Goal: Use online tool/utility: Utilize a website feature to perform a specific function

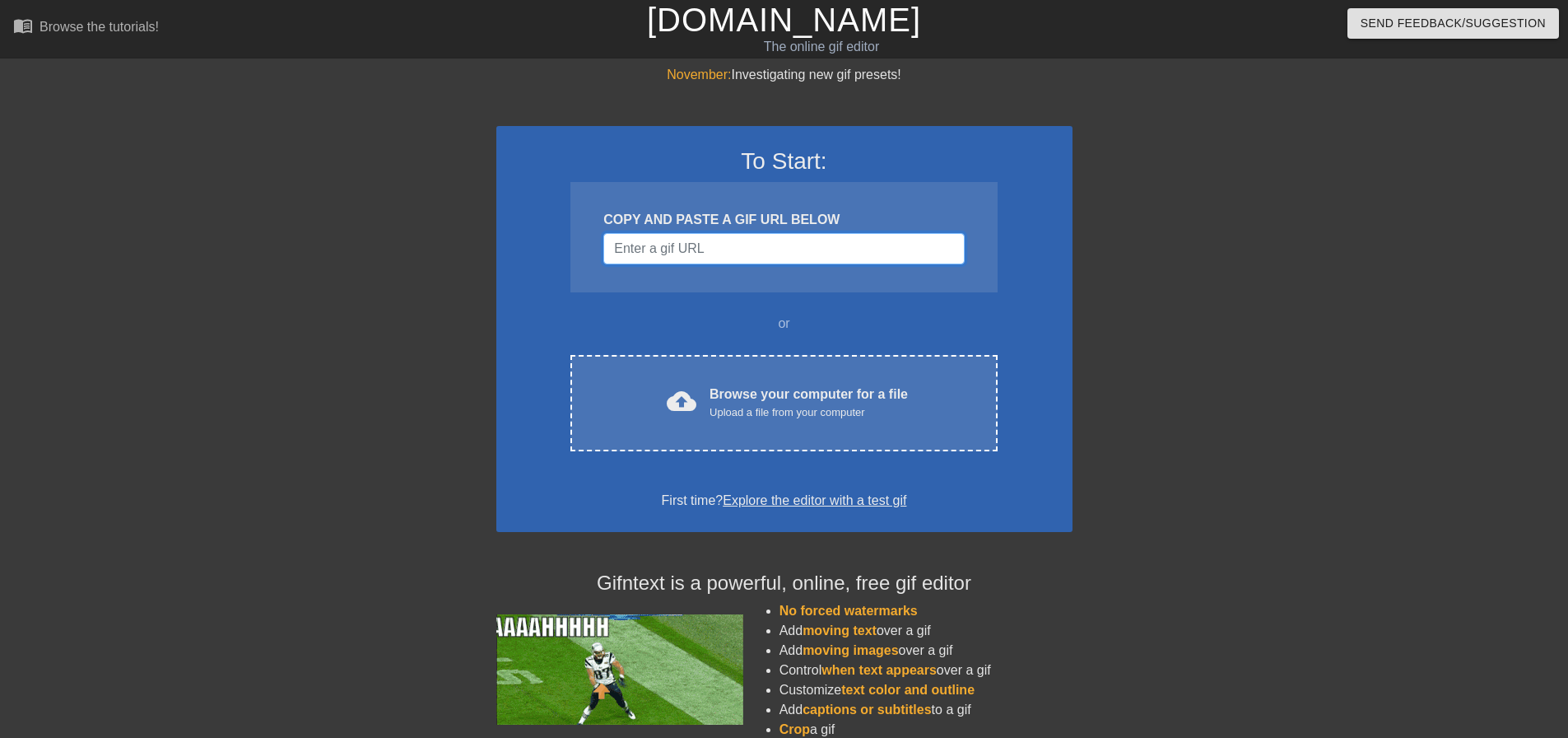
click at [706, 239] on input "Username" at bounding box center [783, 249] width 360 height 31
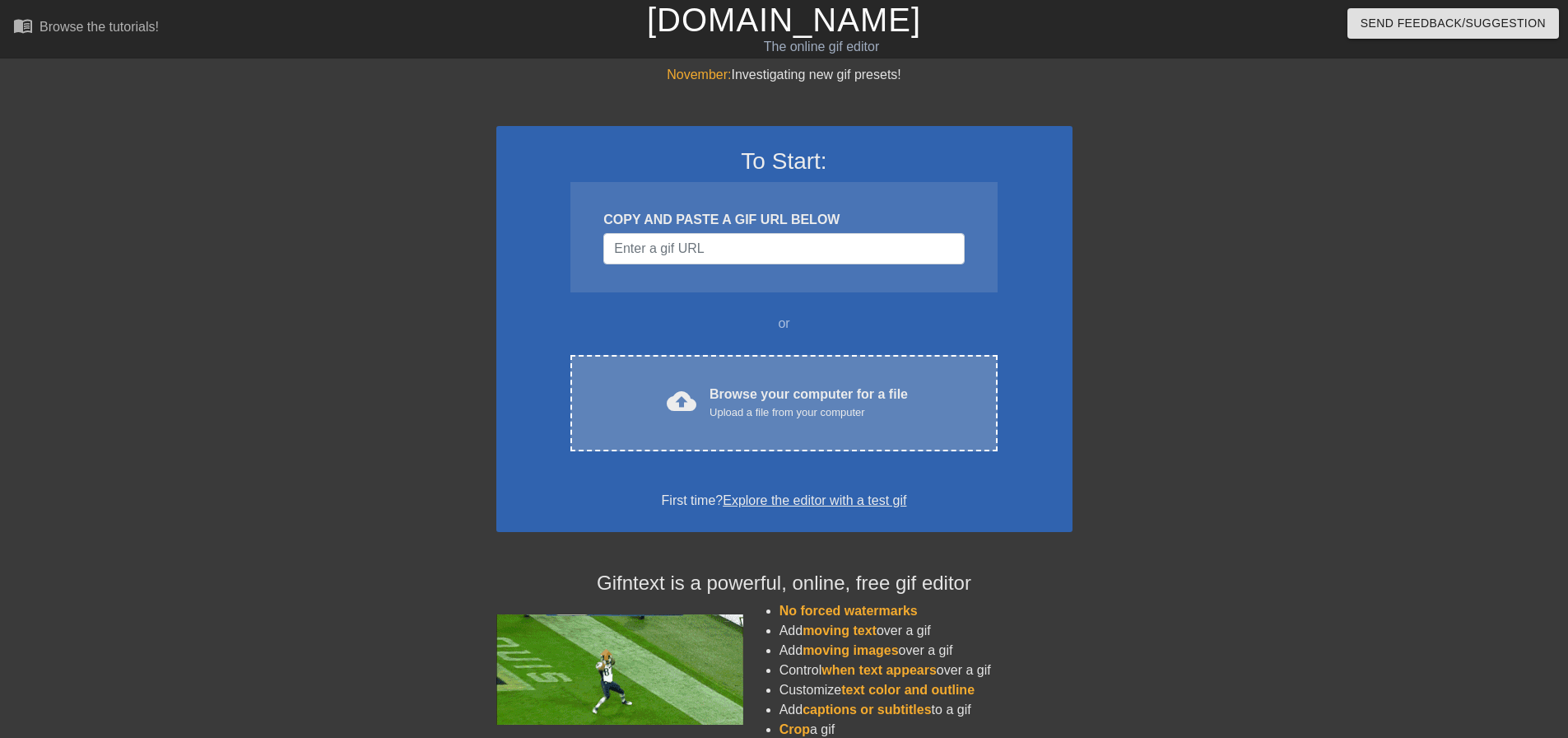
click at [707, 398] on div "cloud_upload Browse your computer for a file Upload a file from your computer" at bounding box center [783, 403] width 357 height 37
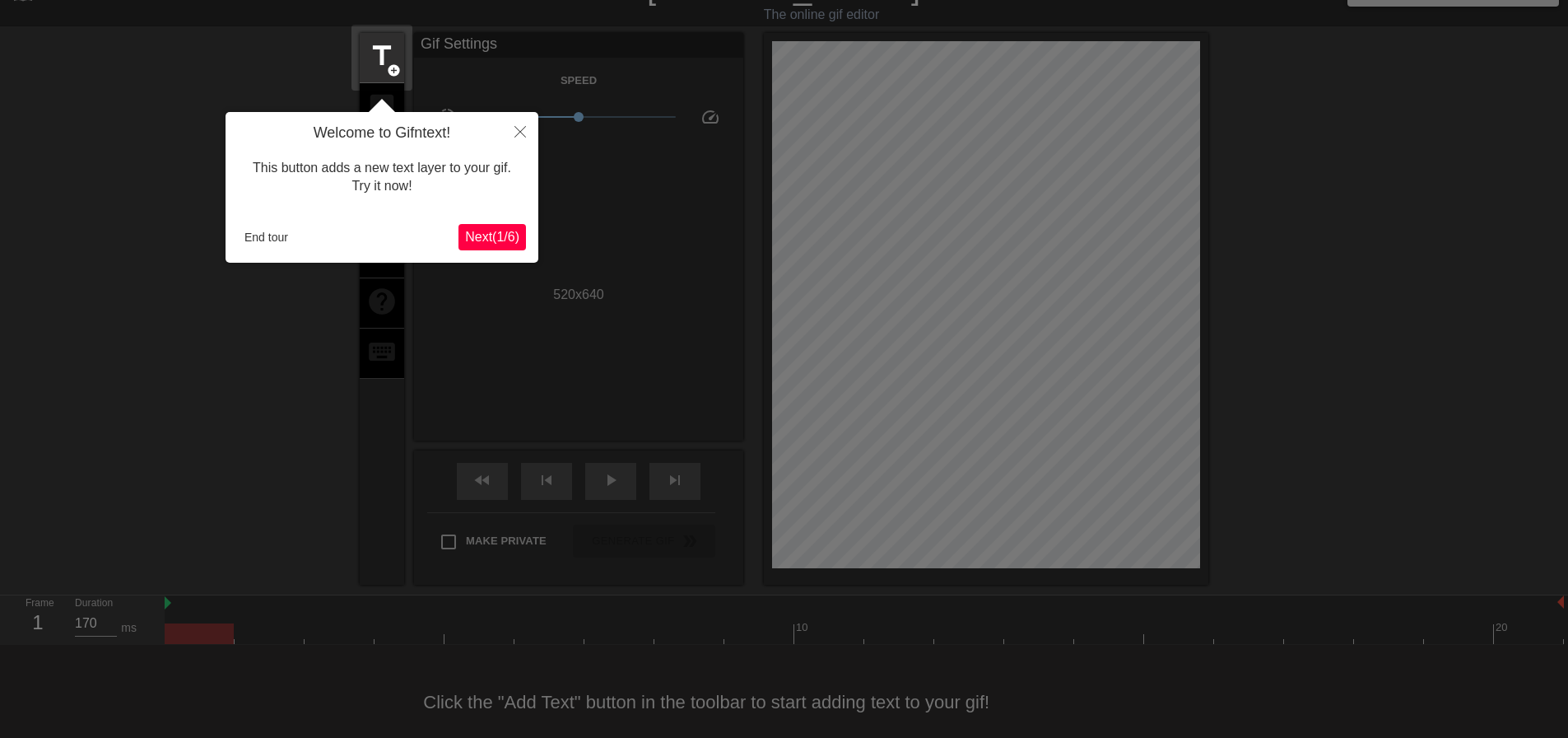
scroll to position [41, 0]
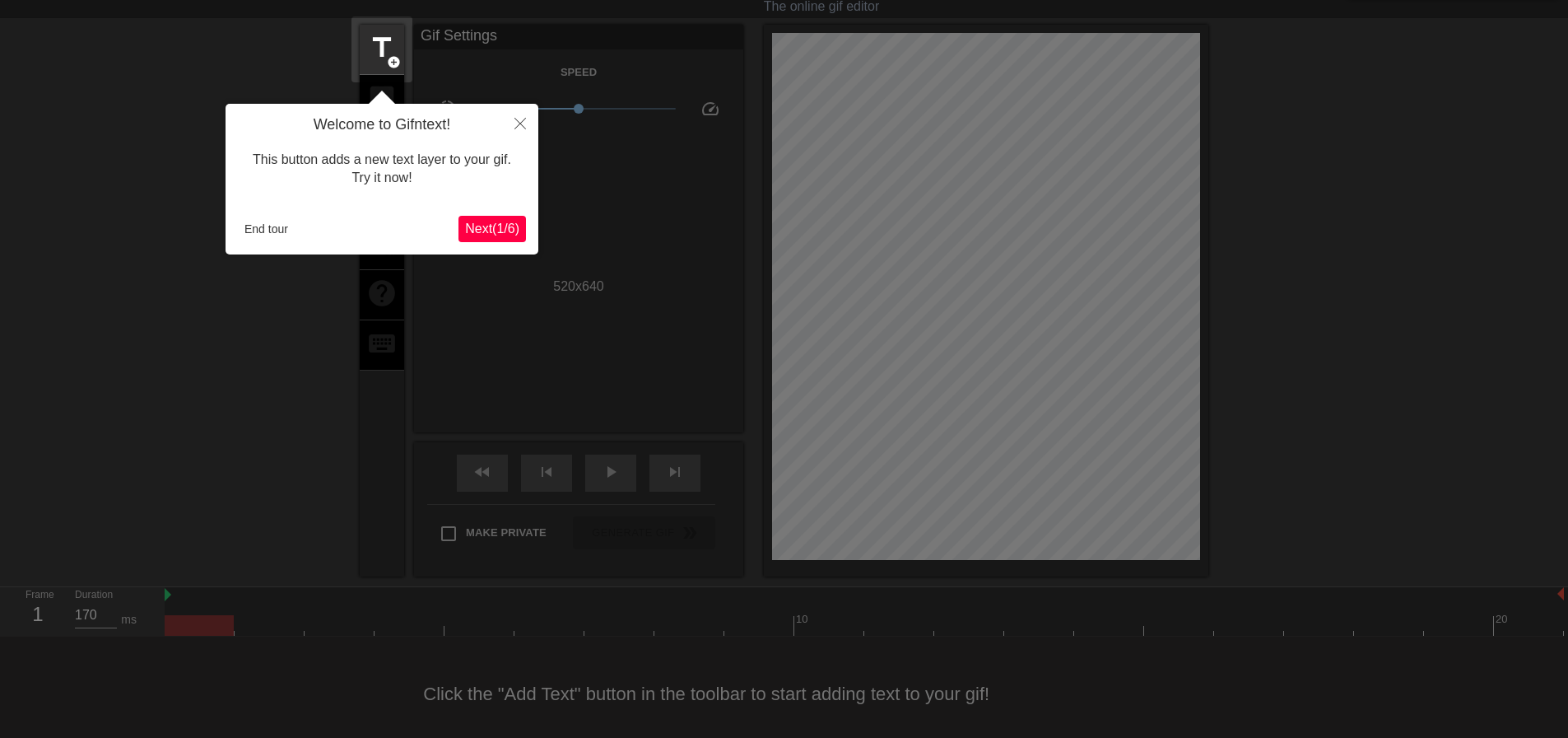
click at [503, 230] on span "Next ( 1 / 6 )" at bounding box center [492, 229] width 54 height 14
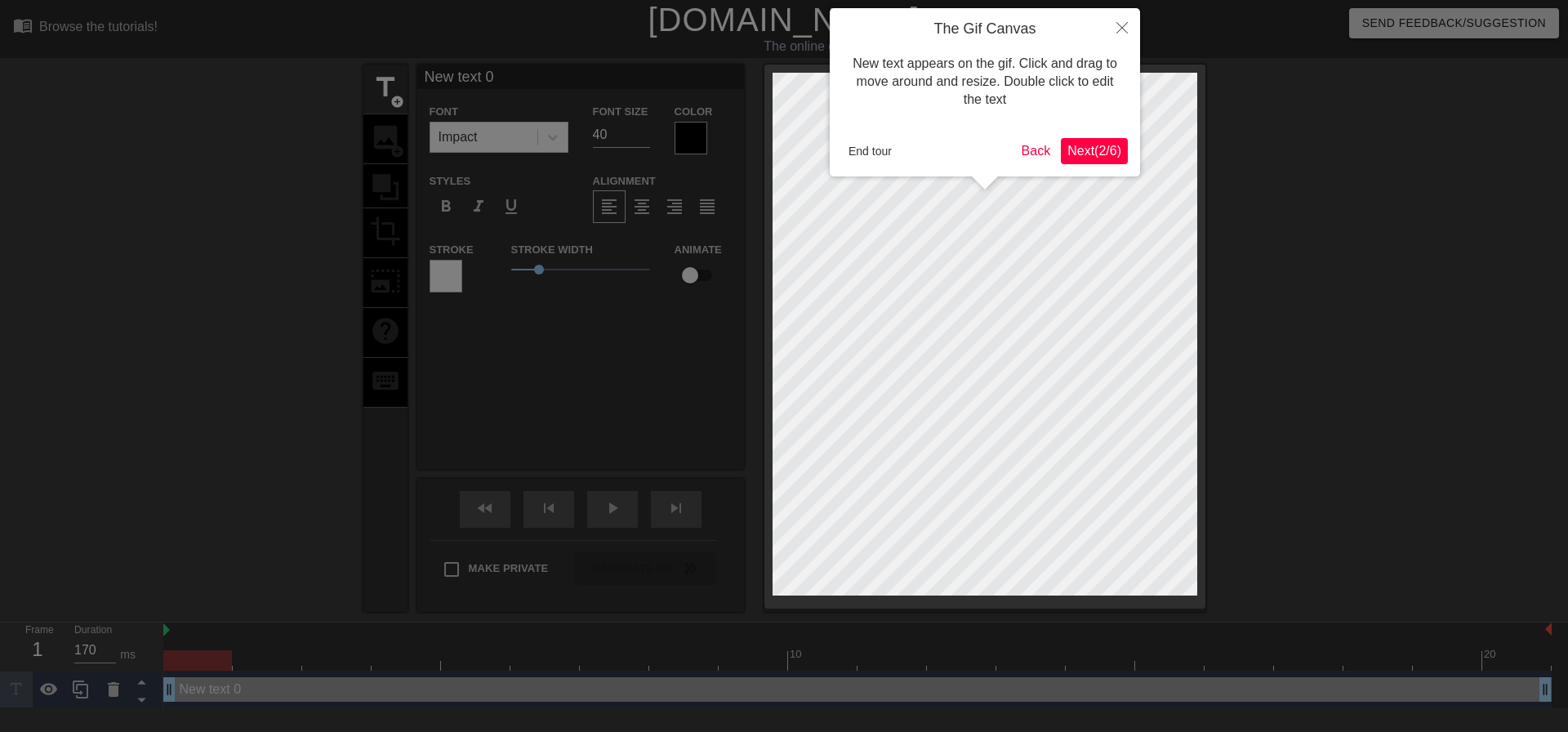
click at [1094, 151] on span "Next ( 2 / 6 )" at bounding box center [1094, 151] width 54 height 13
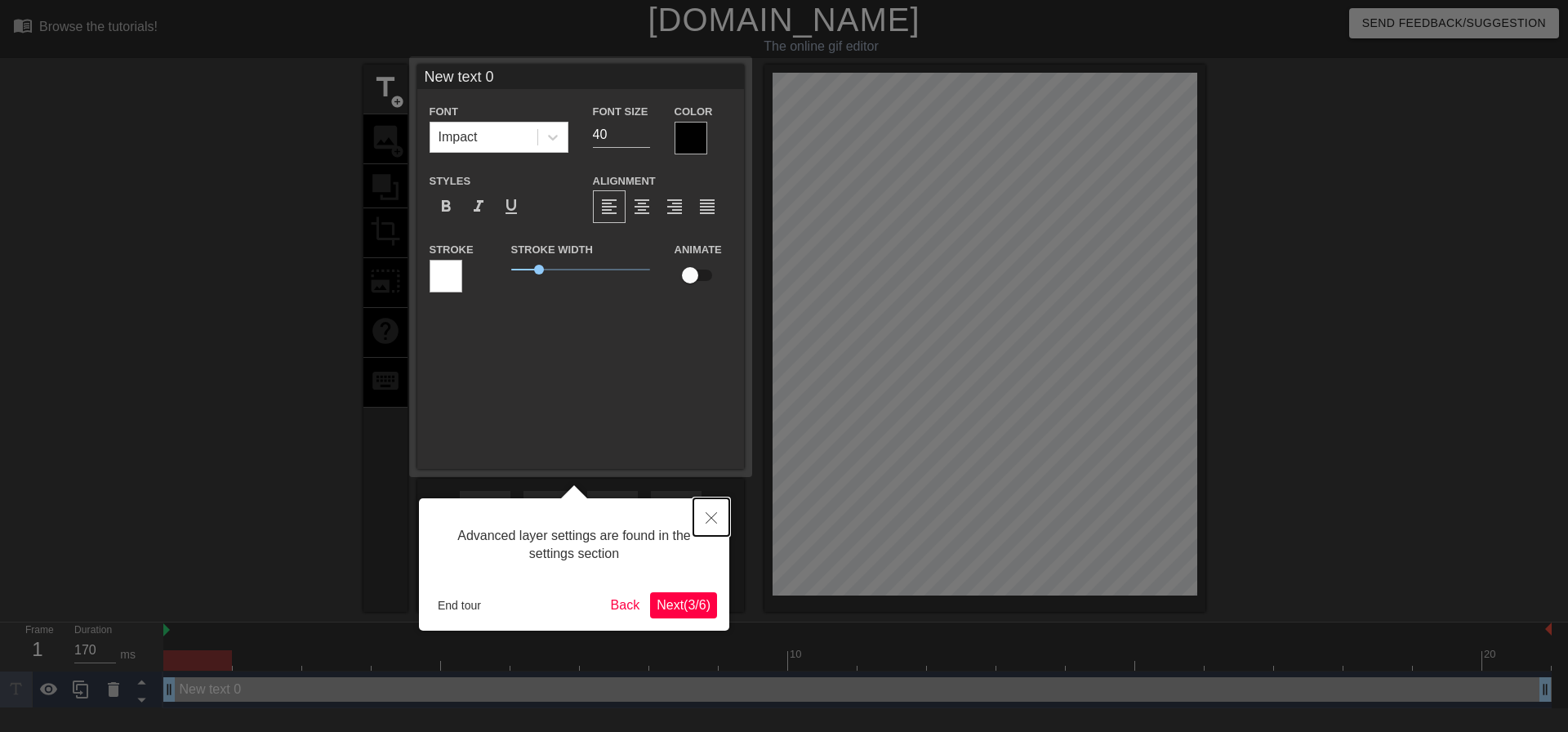
click at [708, 516] on icon "Close" at bounding box center [712, 518] width 12 height 12
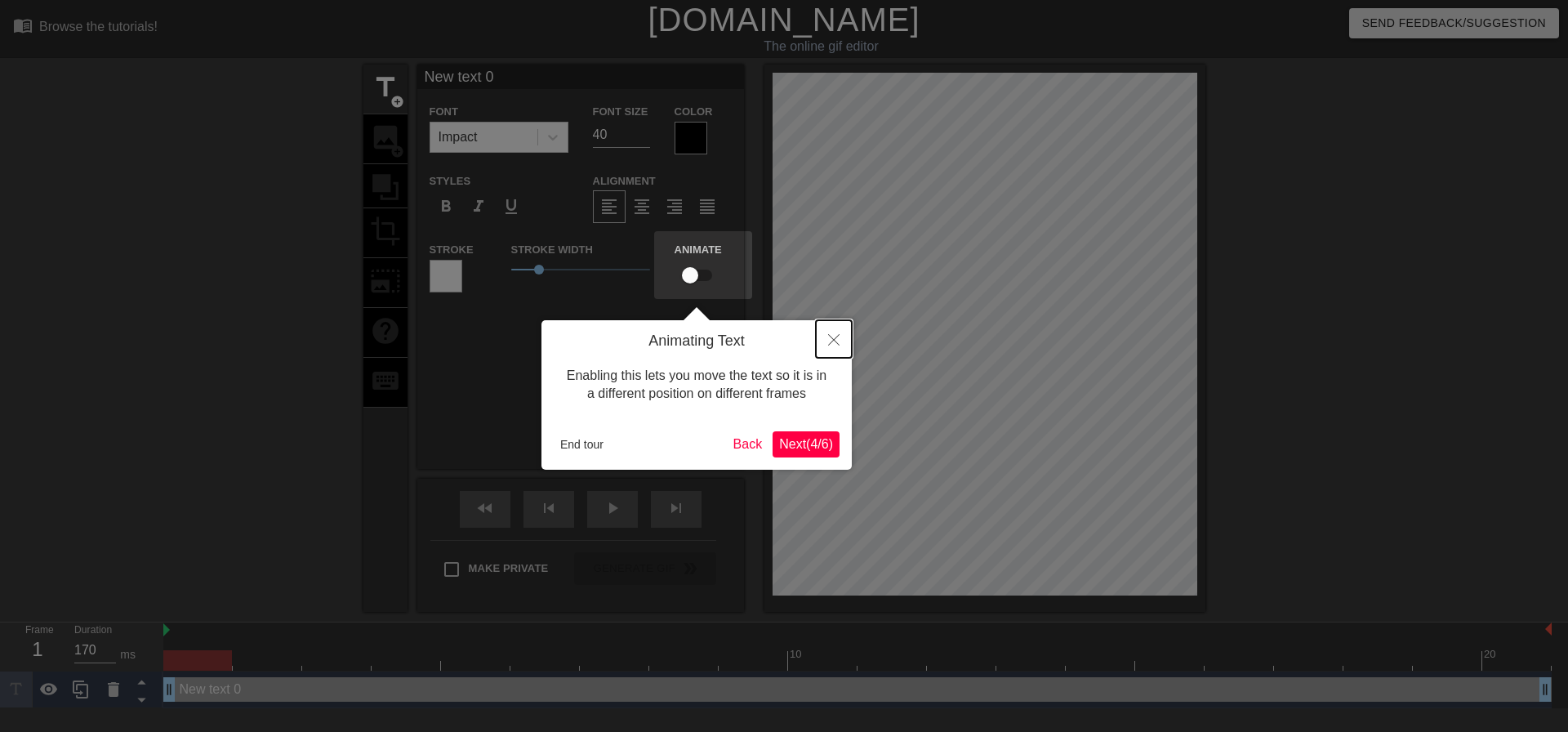
click at [843, 340] on button "Close" at bounding box center [832, 338] width 36 height 37
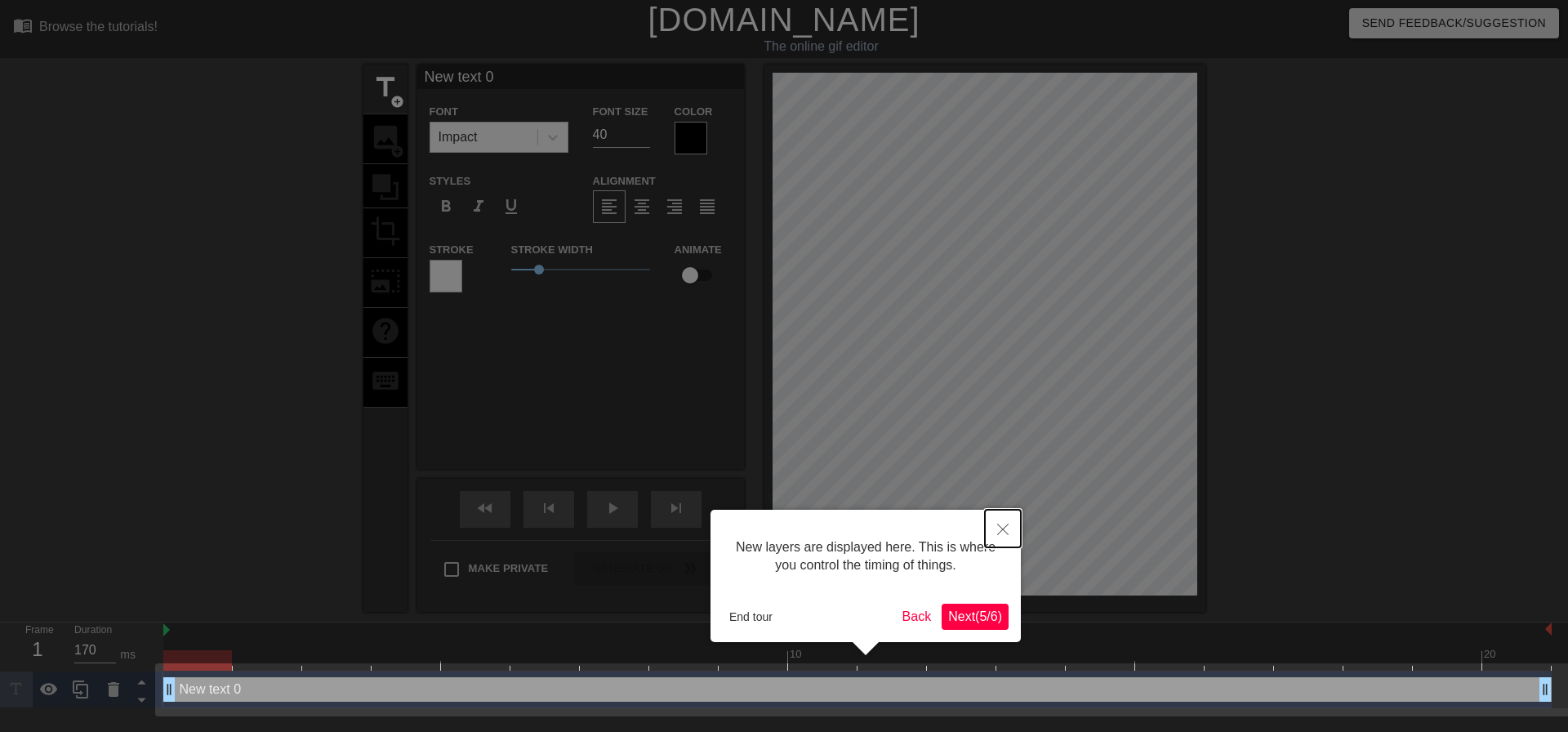
click at [1001, 532] on icon "Close" at bounding box center [1002, 529] width 12 height 12
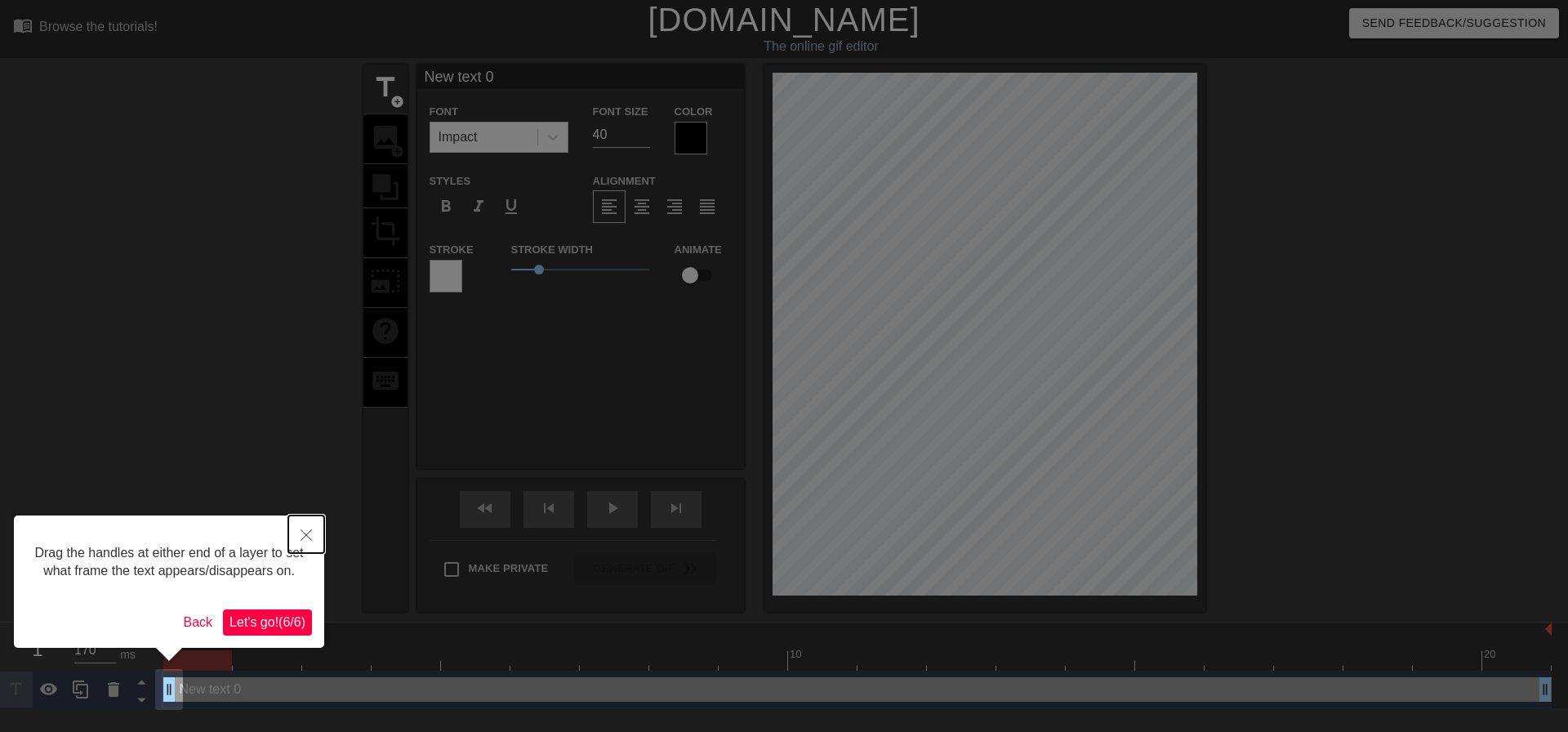
click at [302, 539] on icon "Close" at bounding box center [306, 535] width 12 height 12
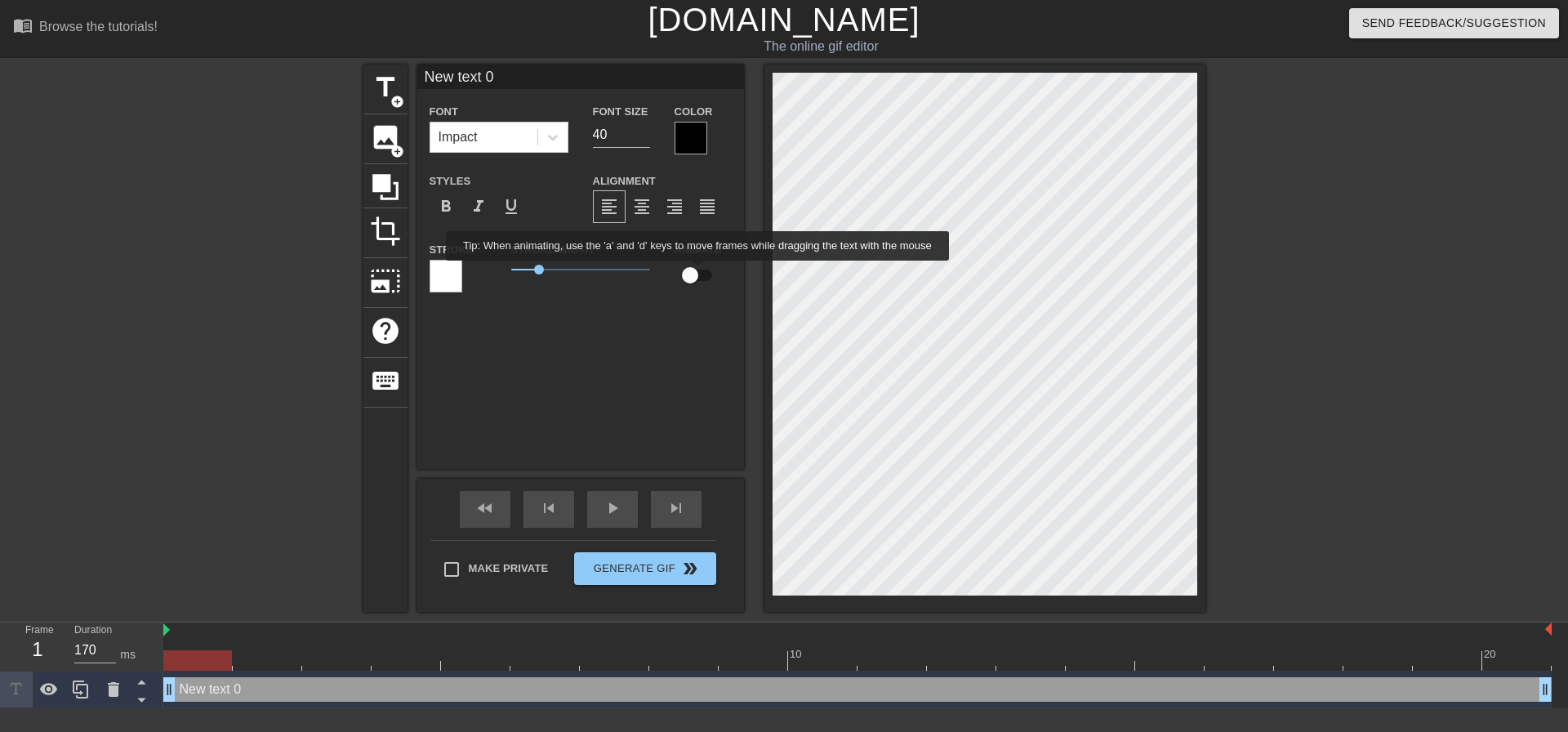
click at [698, 272] on input "checkbox" at bounding box center [689, 275] width 93 height 31
checkbox input "true"
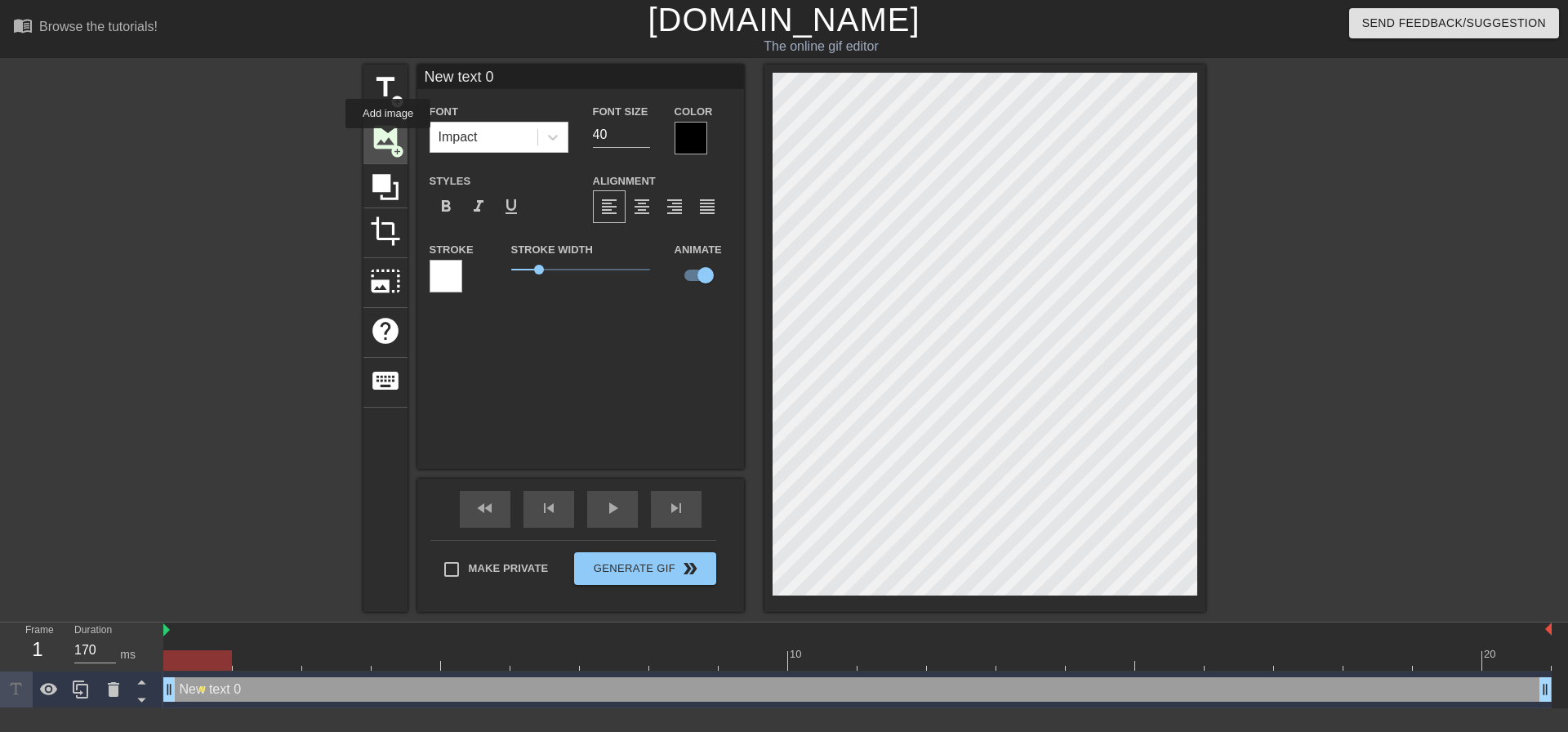
click at [388, 139] on span "image" at bounding box center [385, 137] width 31 height 31
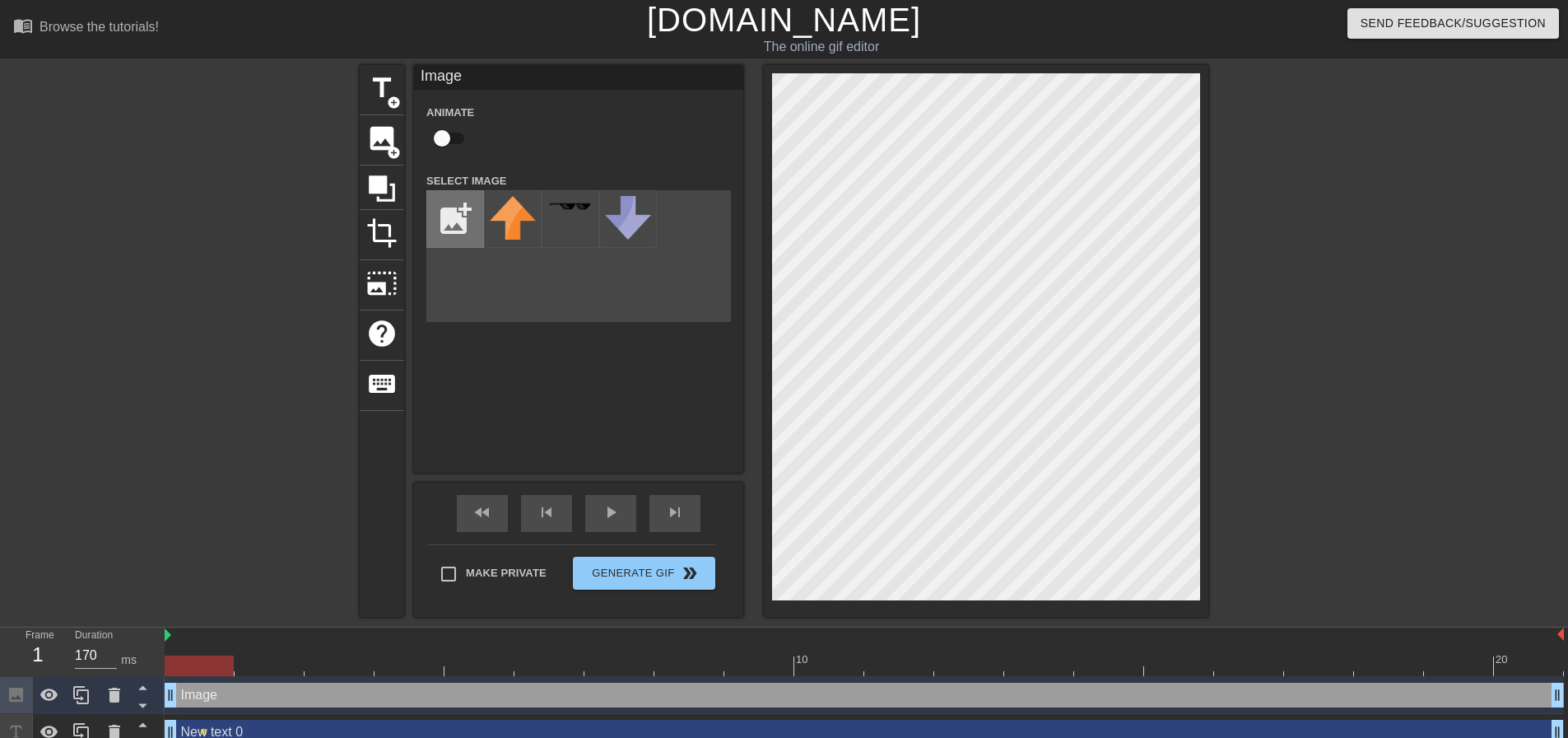
click at [442, 217] on input "file" at bounding box center [455, 219] width 56 height 56
type input "C:\fakepath\Renzo round.png"
click at [520, 223] on img at bounding box center [513, 222] width 46 height 52
click at [608, 216] on div at bounding box center [628, 219] width 58 height 58
click at [521, 222] on img at bounding box center [513, 222] width 46 height 52
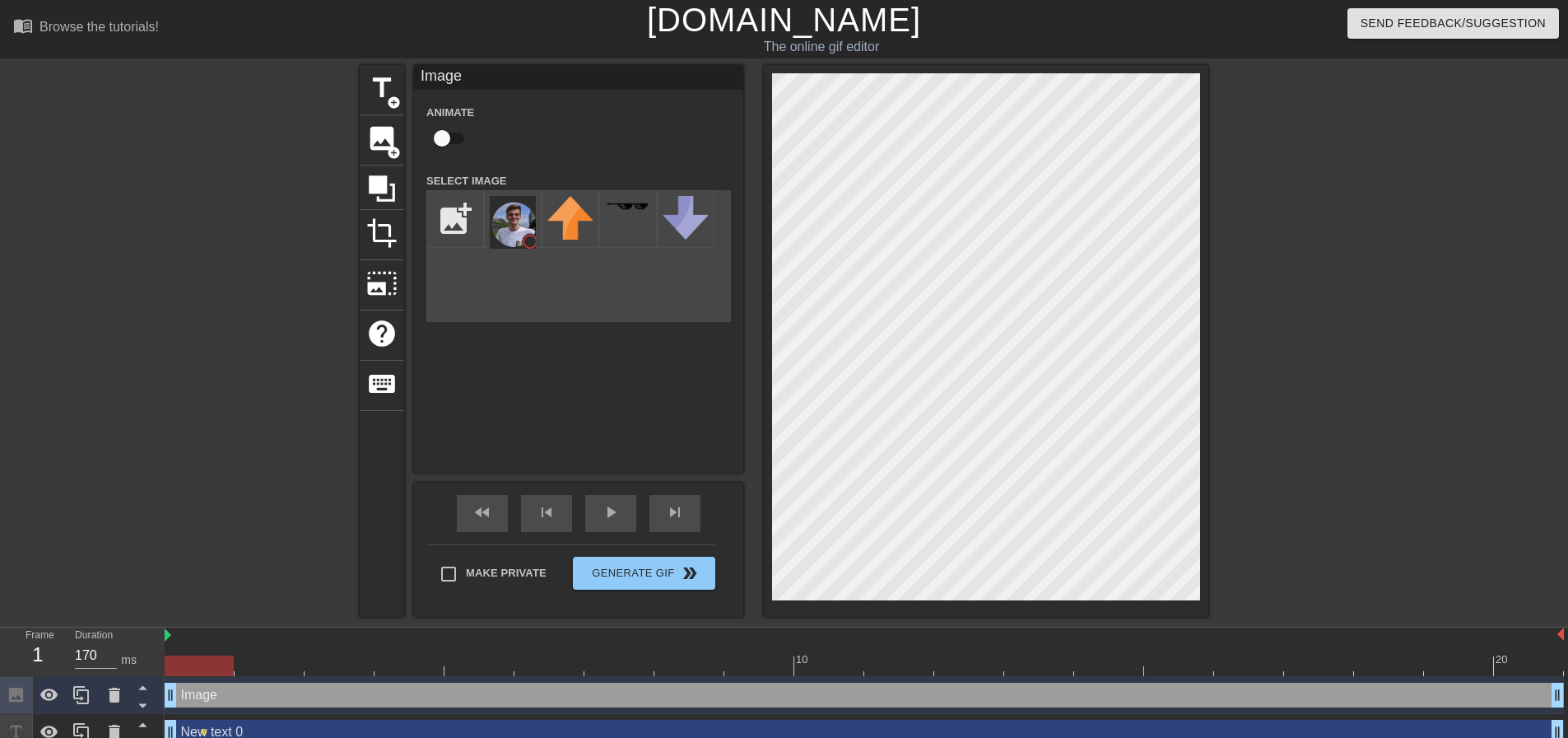
click at [448, 134] on input "checkbox" at bounding box center [441, 138] width 94 height 31
checkbox input "true"
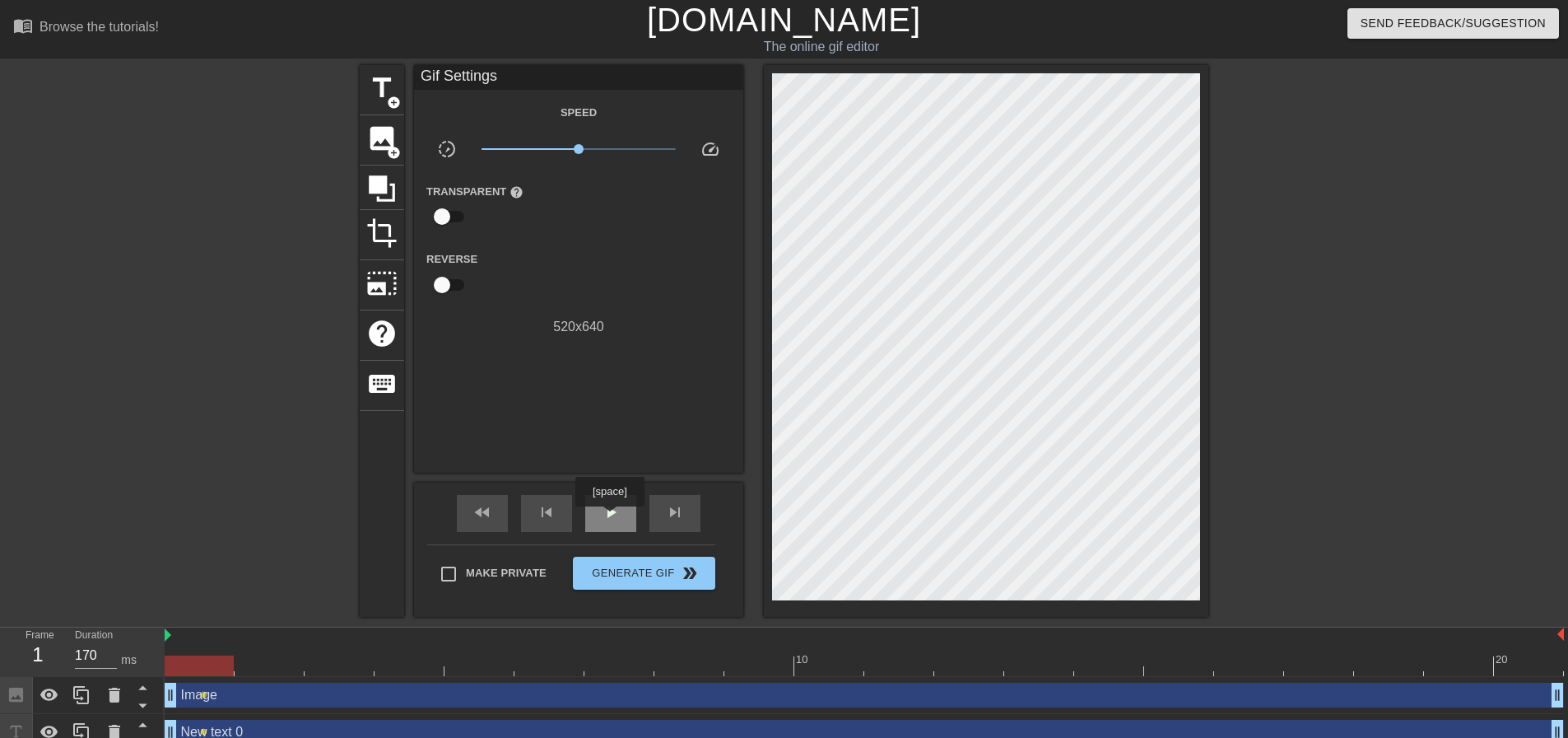
click at [609, 518] on span "play_arrow" at bounding box center [611, 512] width 19 height 19
click at [609, 518] on span "pause" at bounding box center [611, 512] width 19 height 19
click at [503, 519] on div "fast_rewind" at bounding box center [482, 513] width 51 height 37
click at [678, 514] on span "skip_next" at bounding box center [675, 512] width 19 height 19
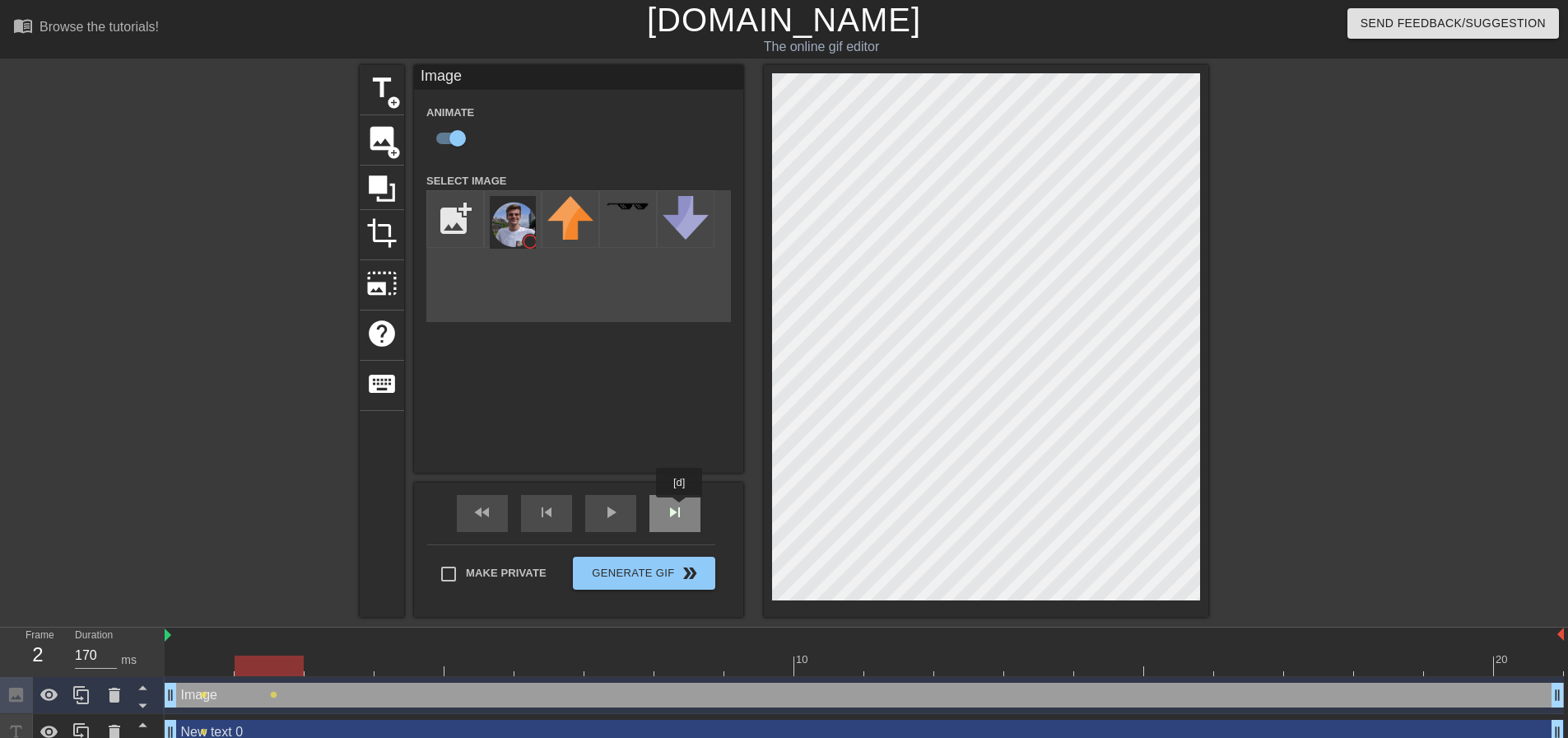
click at [679, 508] on span "skip_next" at bounding box center [675, 512] width 19 height 19
click at [668, 514] on span "skip_next" at bounding box center [675, 512] width 19 height 19
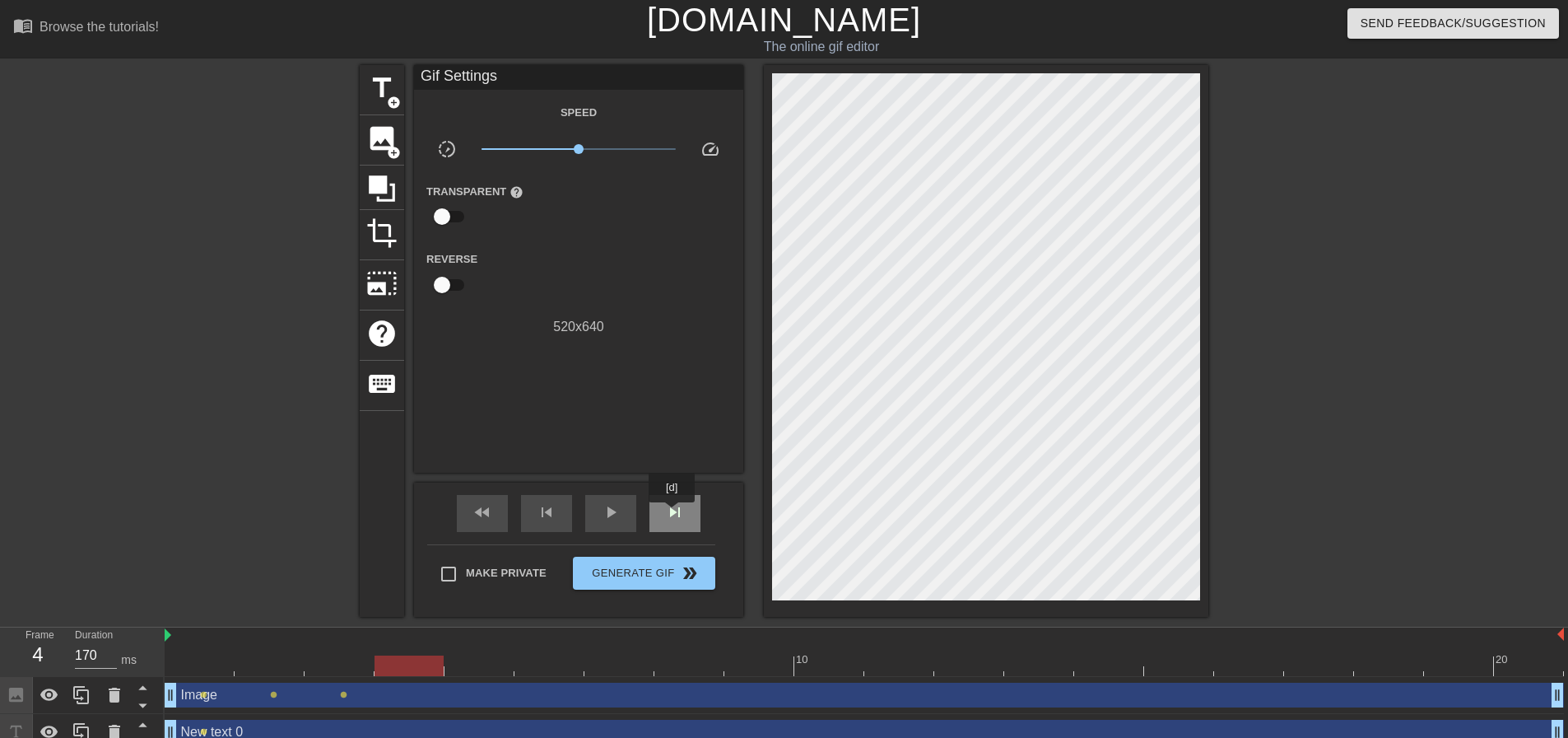
click at [673, 514] on span "skip_next" at bounding box center [675, 512] width 19 height 19
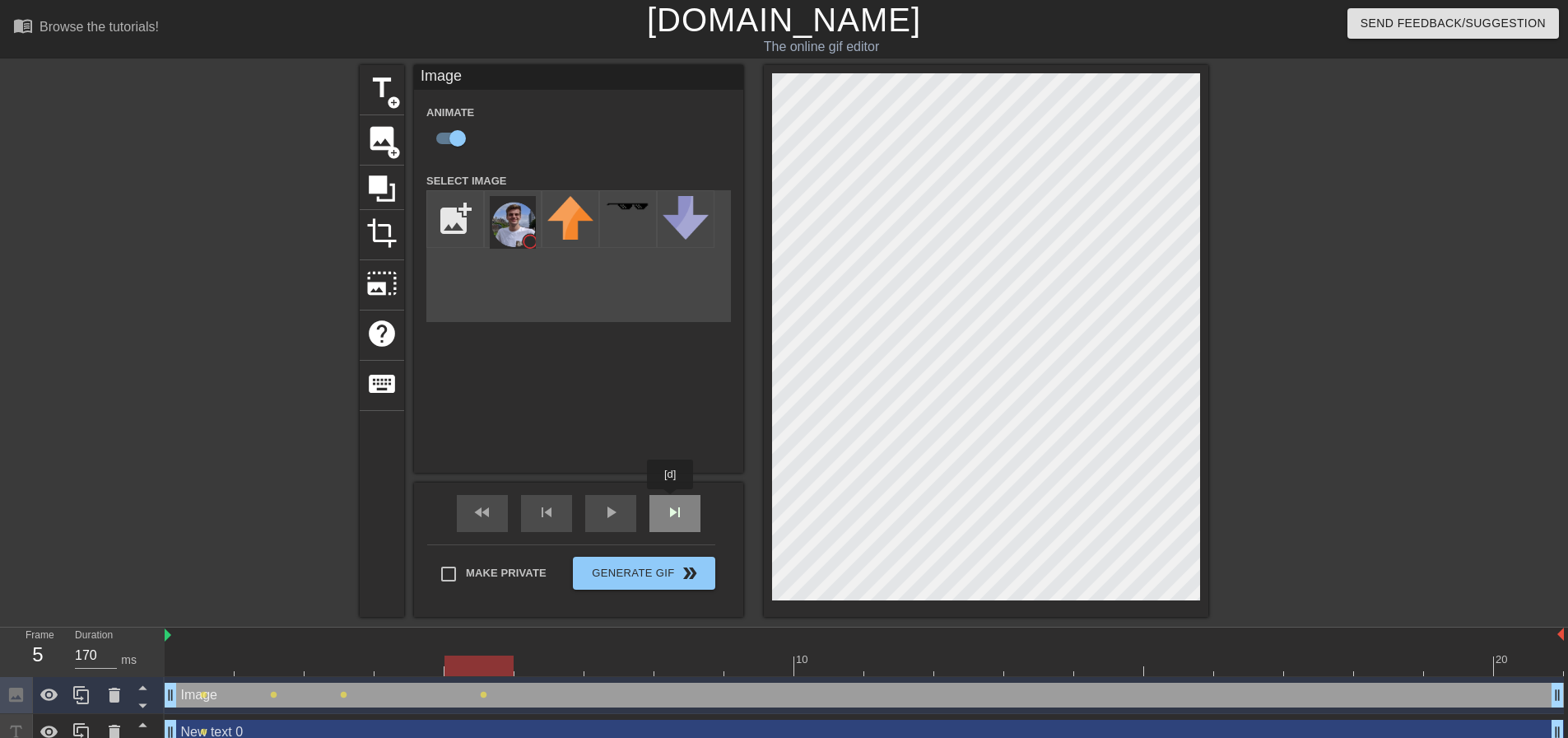
click at [671, 503] on span "skip_next" at bounding box center [675, 512] width 19 height 19
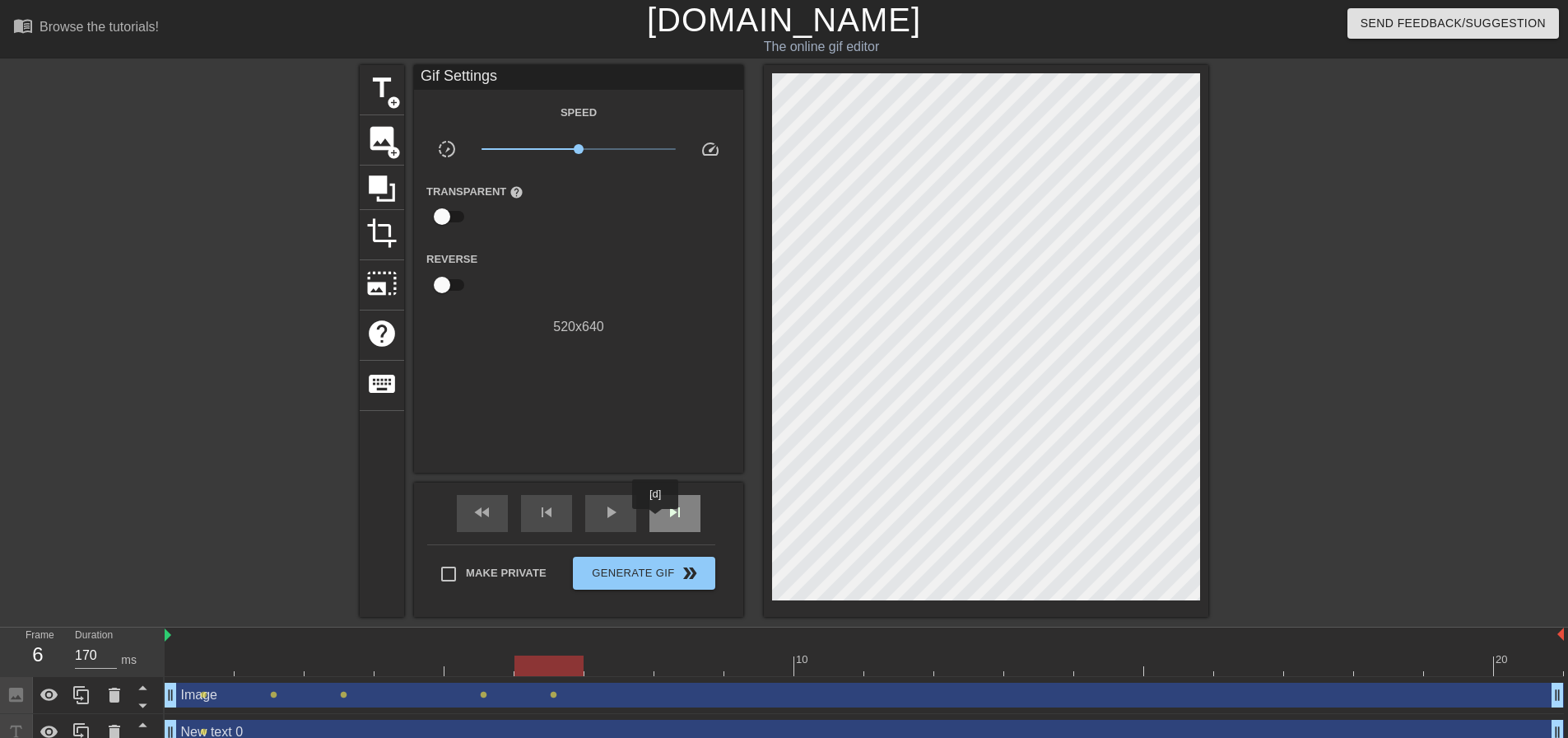
click at [656, 520] on div "skip_next" at bounding box center [675, 513] width 51 height 37
click at [686, 507] on div "skip_next" at bounding box center [675, 513] width 51 height 37
click at [684, 516] on span "skip_next" at bounding box center [675, 512] width 19 height 19
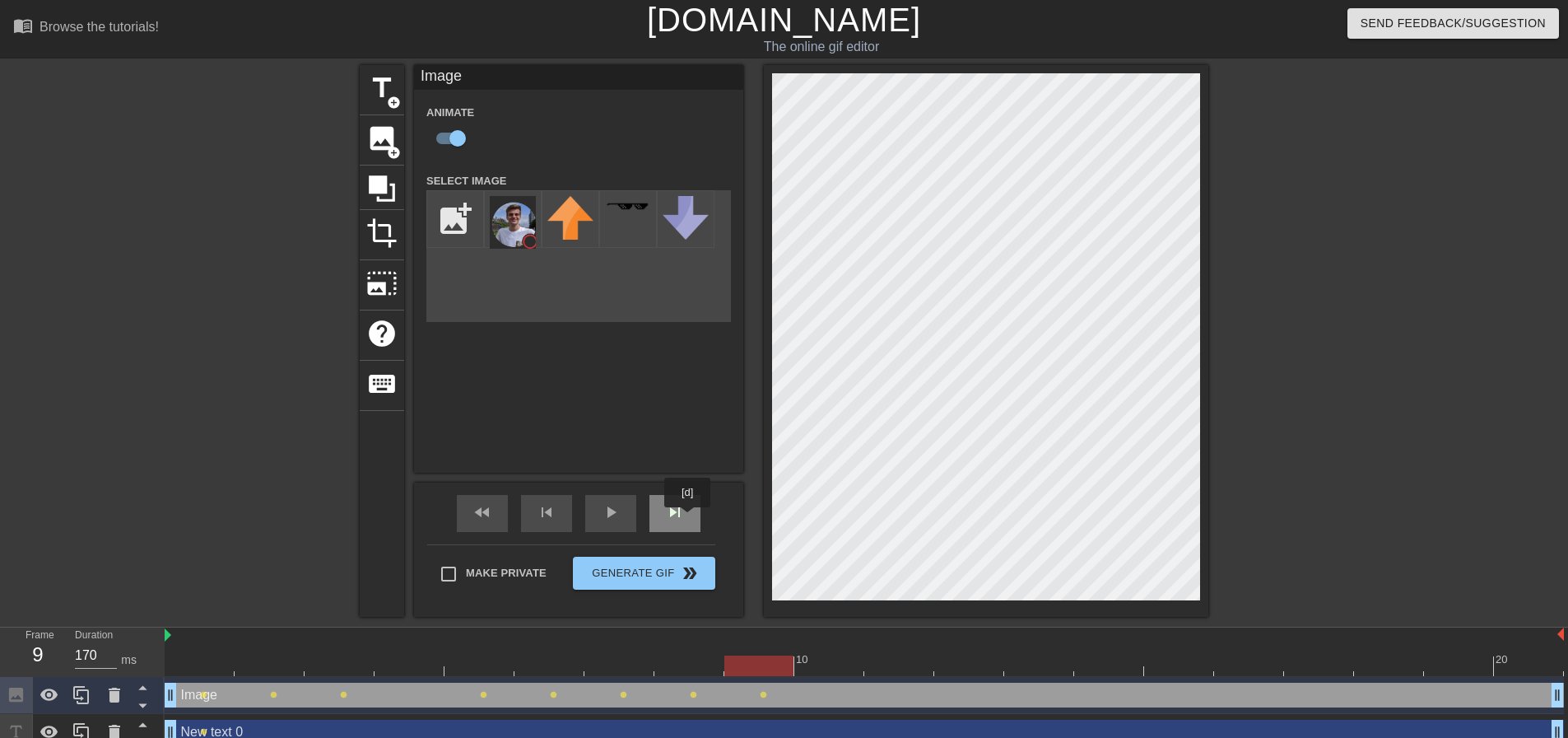
click at [688, 518] on div "skip_next" at bounding box center [675, 513] width 51 height 37
click at [668, 514] on span "skip_next" at bounding box center [675, 512] width 19 height 19
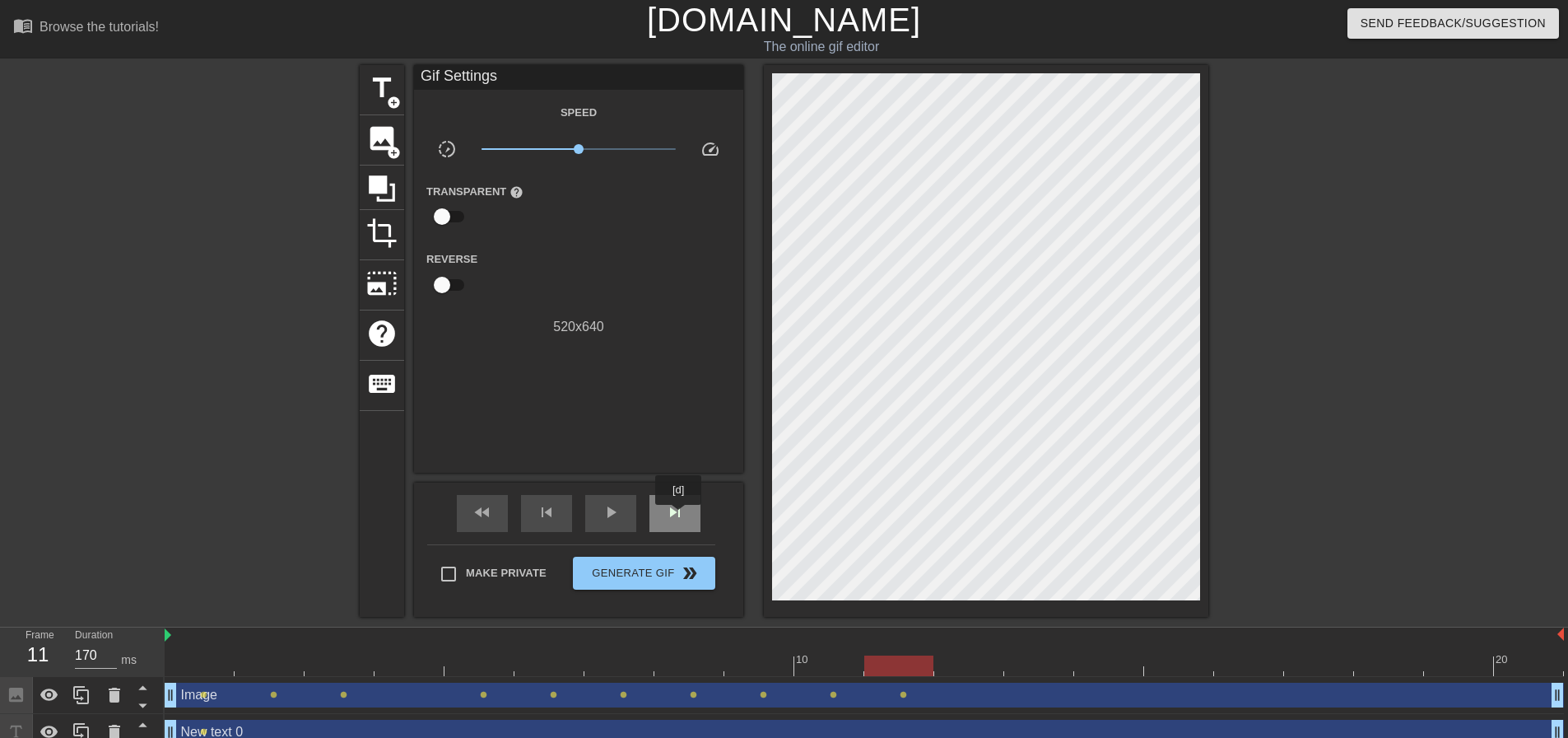
click at [678, 516] on span "skip_next" at bounding box center [675, 512] width 19 height 19
click at [676, 519] on span "skip_next" at bounding box center [675, 512] width 19 height 19
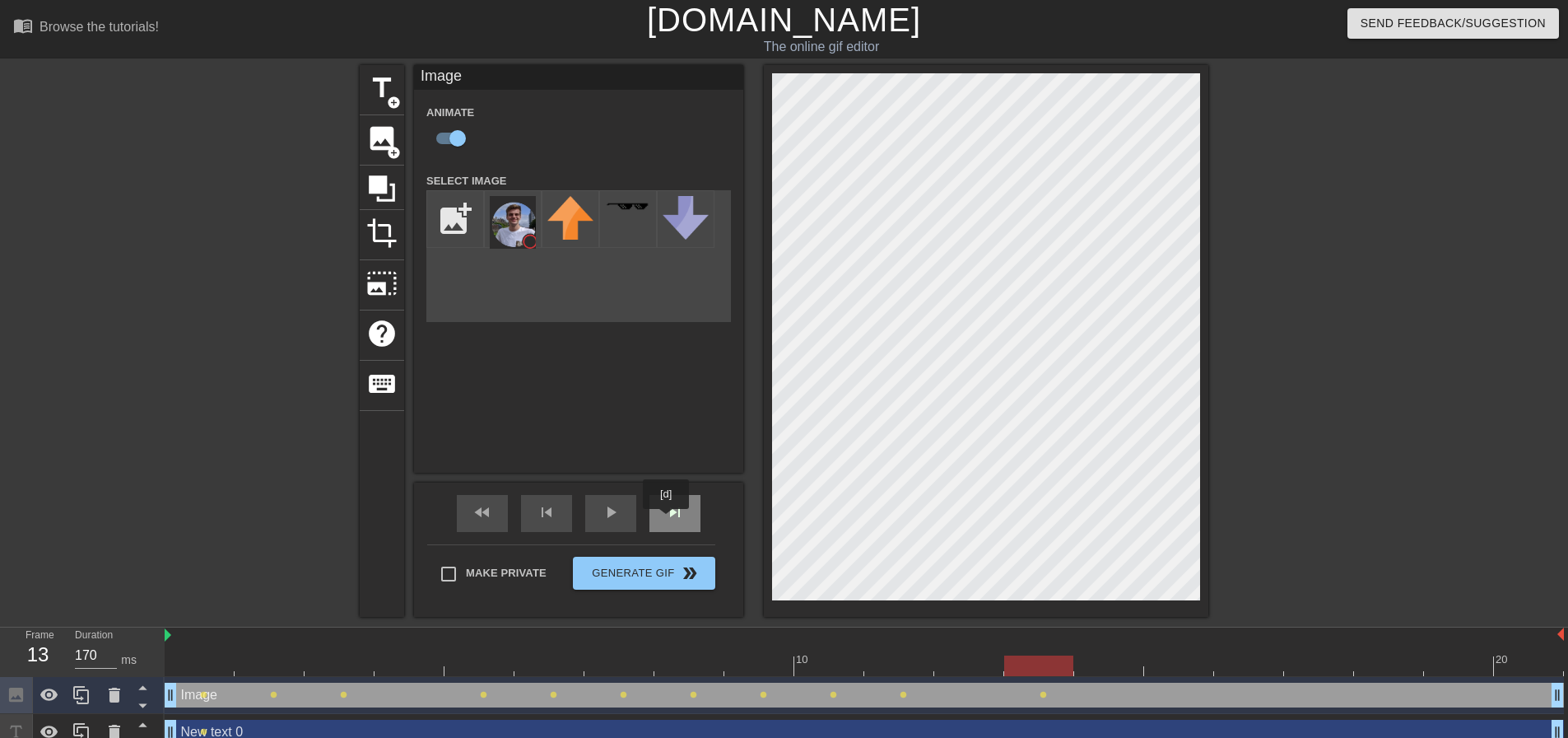
click at [666, 520] on span "skip_next" at bounding box center [675, 512] width 19 height 19
click at [681, 514] on span "skip_next" at bounding box center [675, 512] width 19 height 19
click at [677, 518] on span "skip_next" at bounding box center [675, 512] width 19 height 19
click at [668, 498] on div "skip_next" at bounding box center [675, 513] width 51 height 37
click at [660, 509] on div "skip_next" at bounding box center [675, 513] width 51 height 37
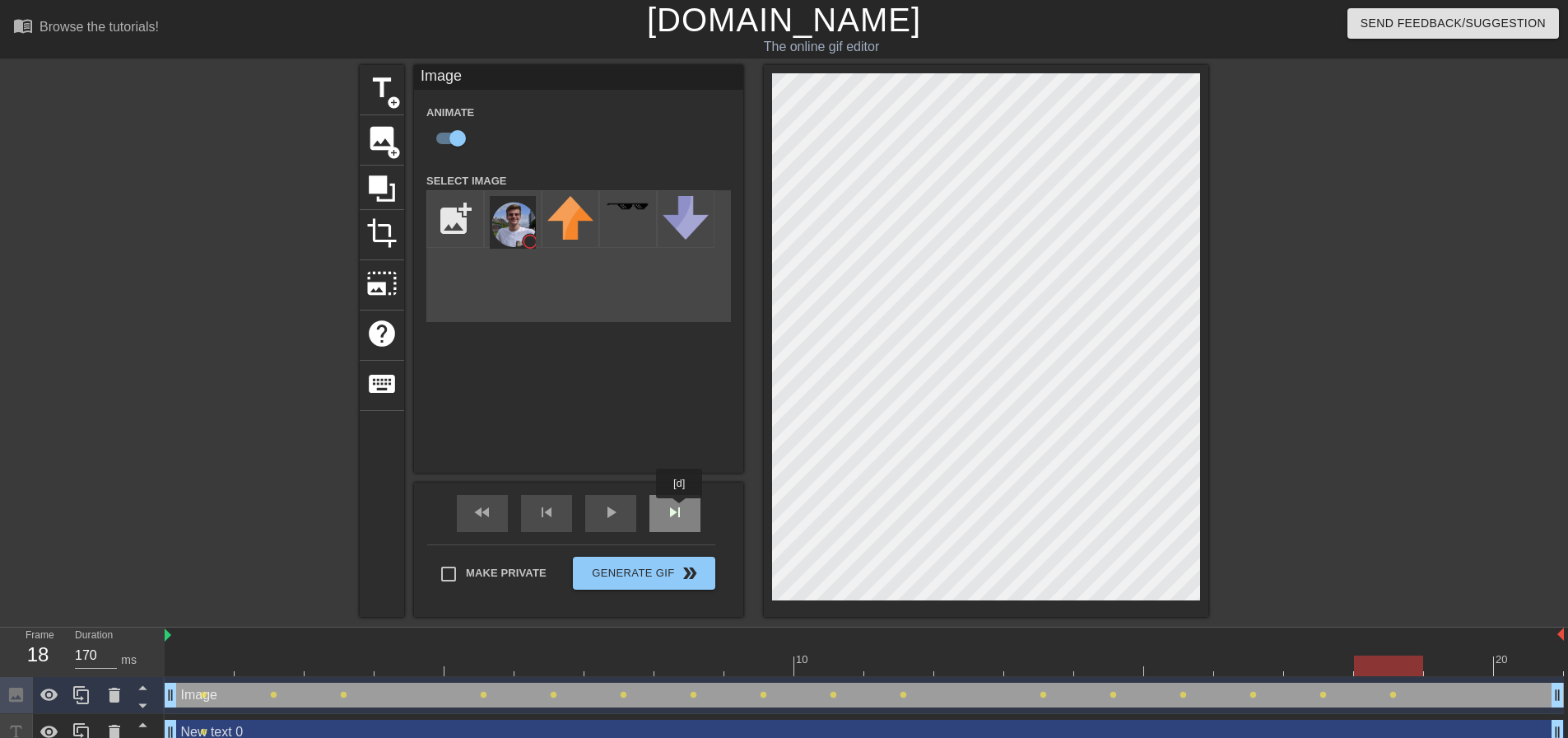
click at [678, 509] on span "skip_next" at bounding box center [675, 512] width 19 height 19
click at [675, 507] on span "skip_next" at bounding box center [675, 512] width 19 height 19
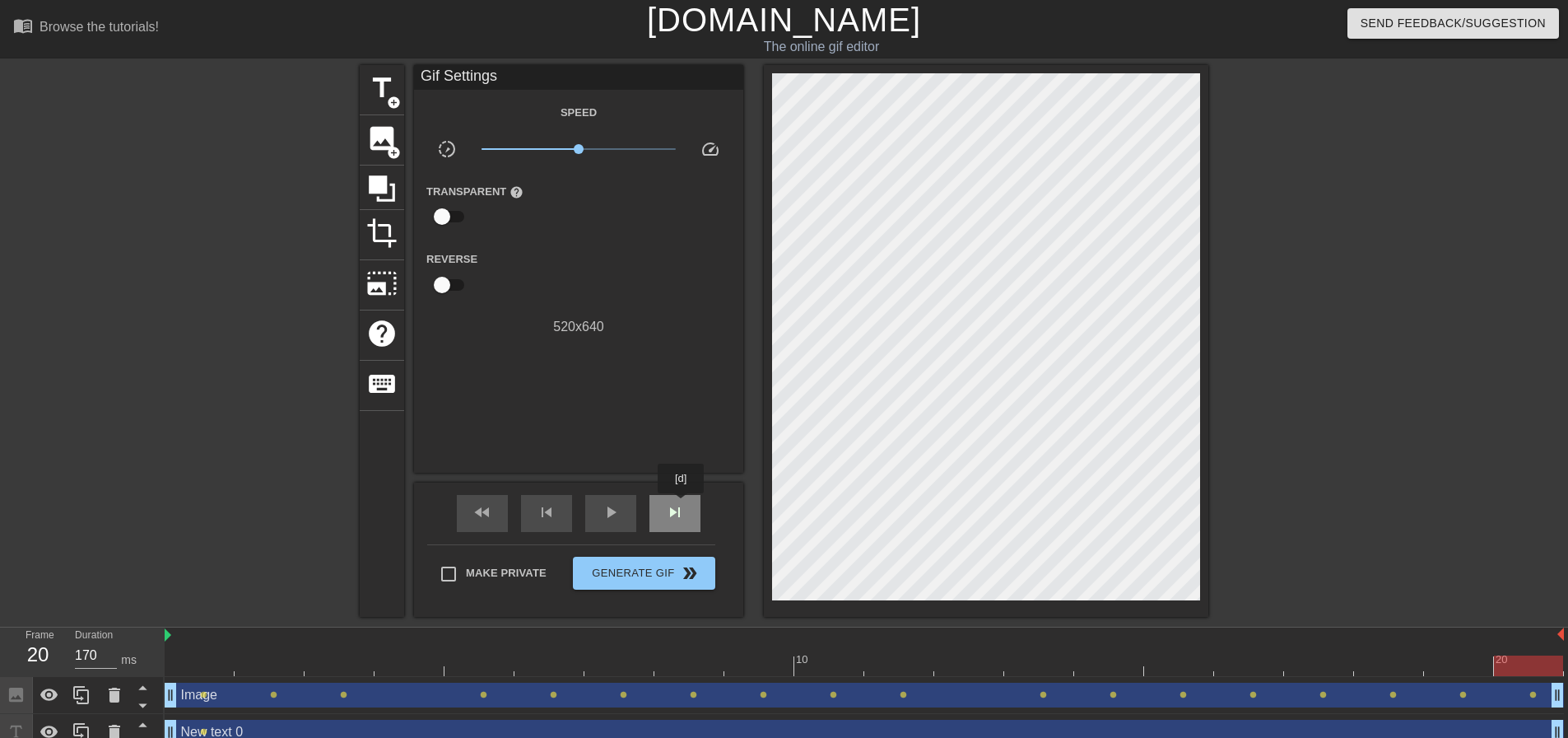
click at [681, 505] on span "skip_next" at bounding box center [675, 512] width 19 height 19
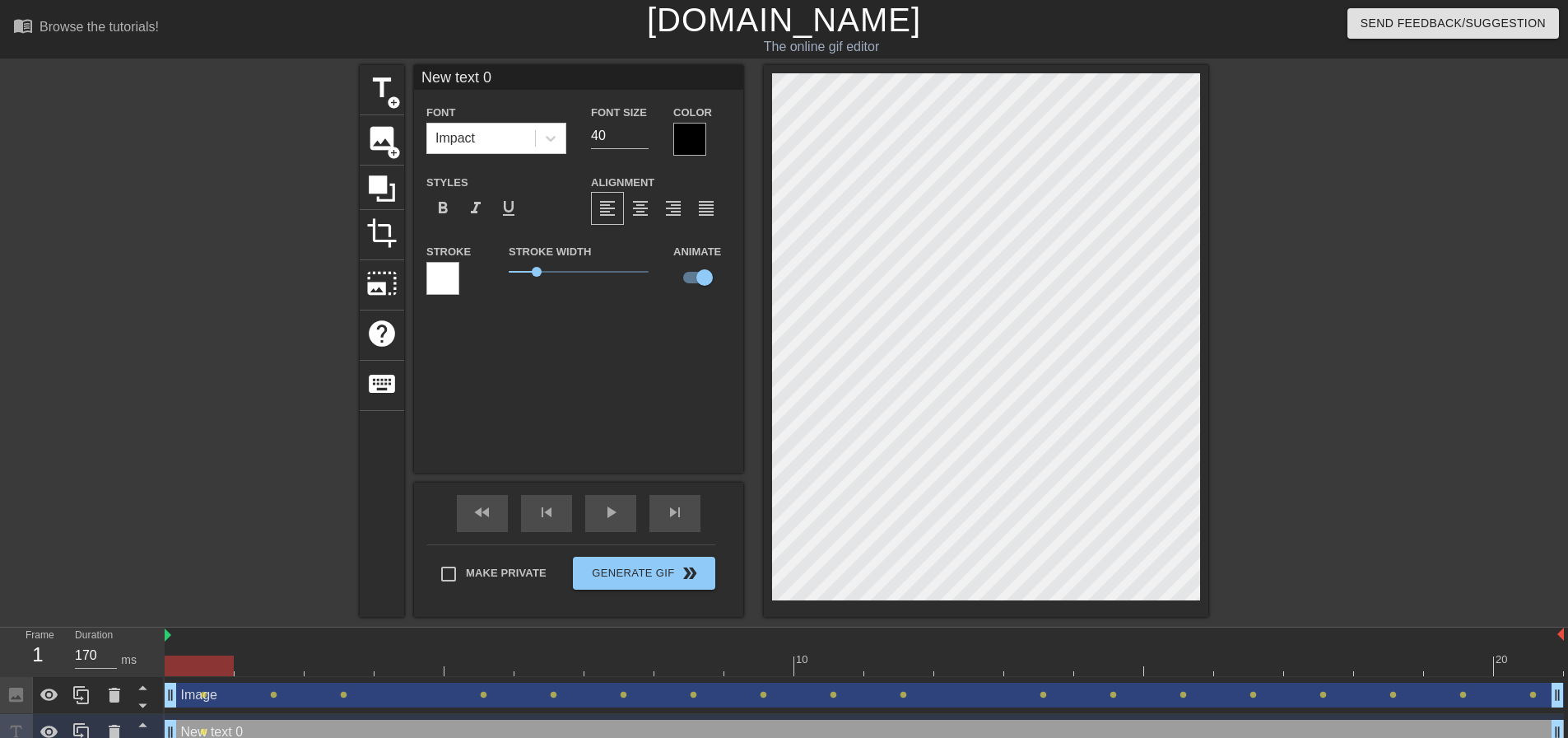
type input "New tex 0"
type input "New tx 0"
type textarea "New tx 0"
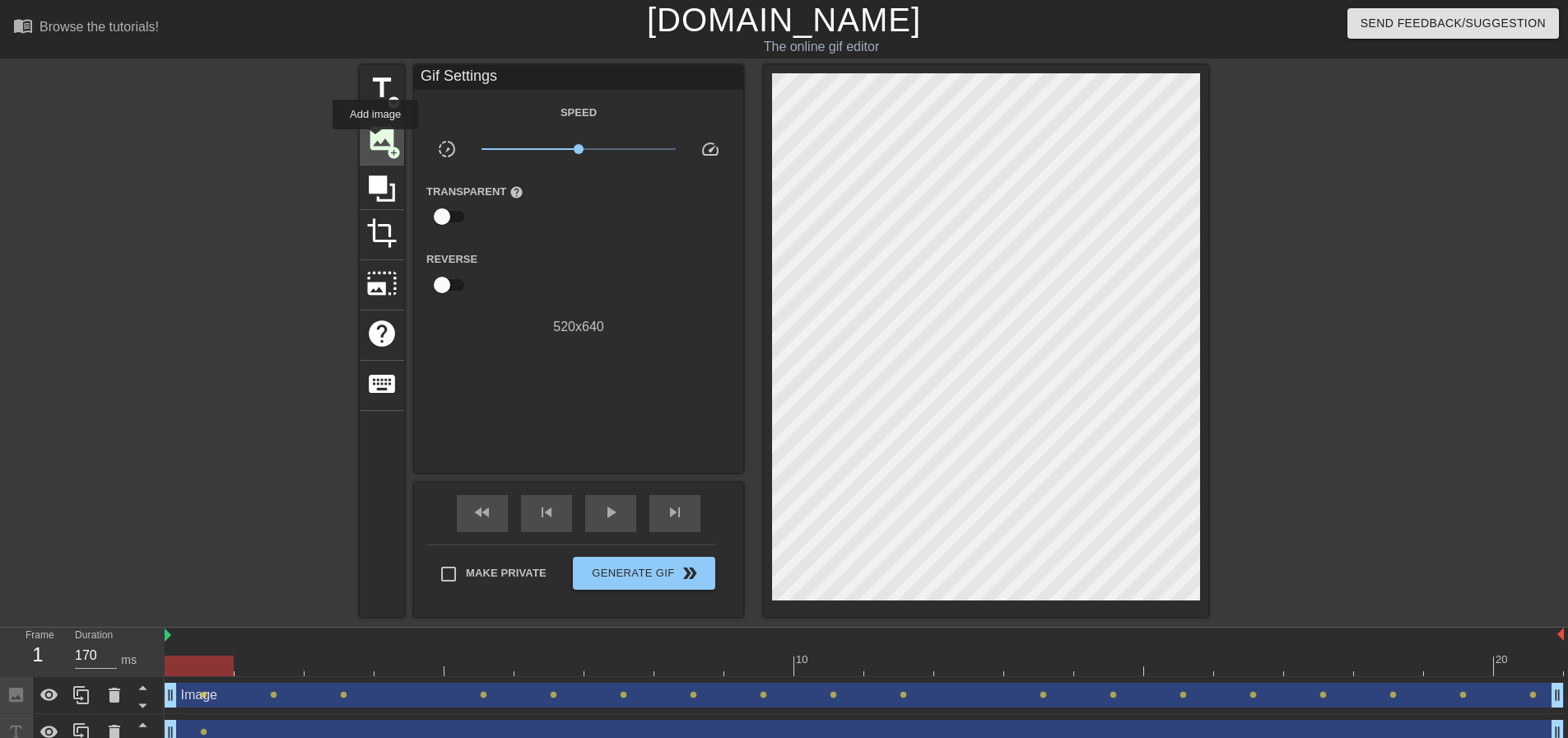
click at [376, 140] on span "image" at bounding box center [381, 138] width 31 height 31
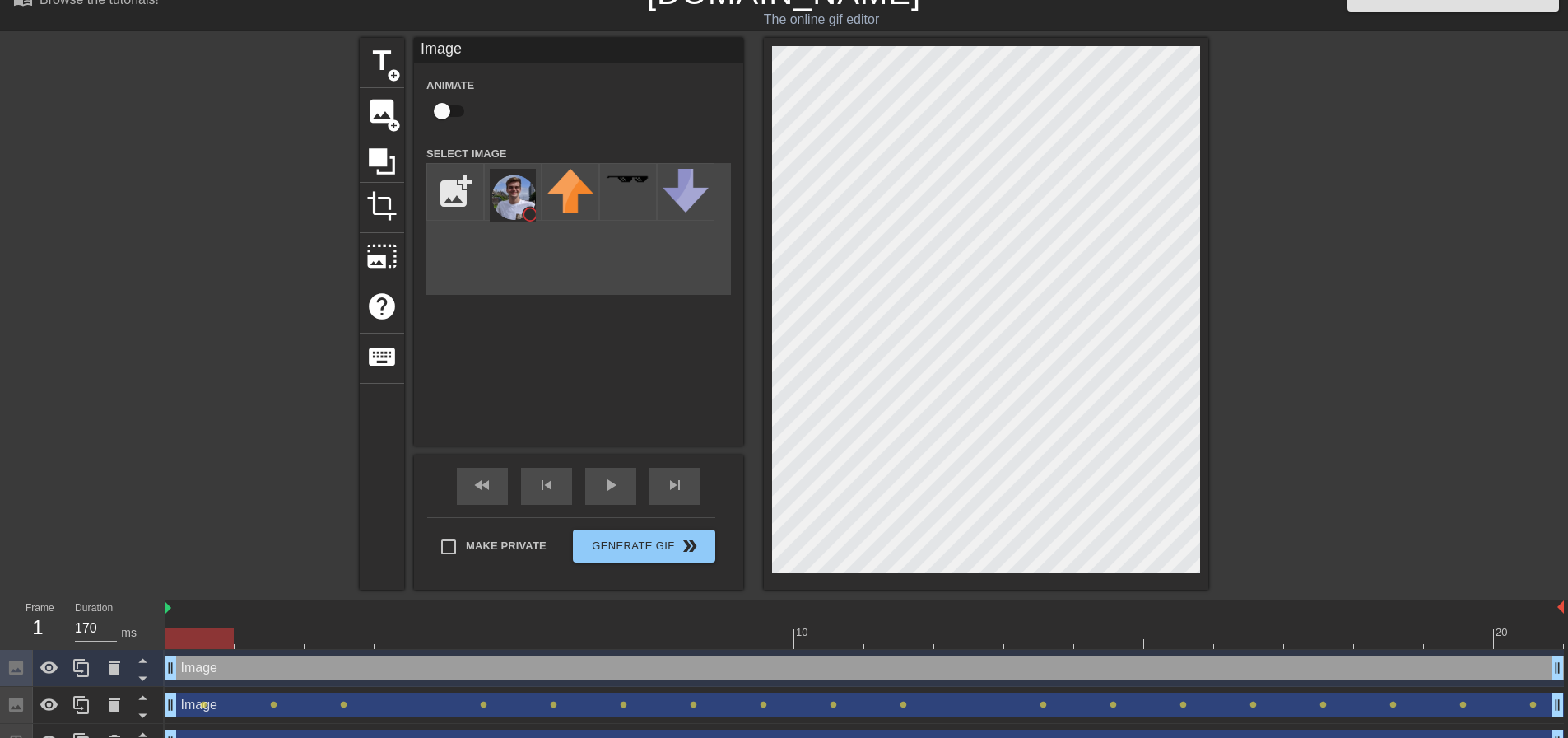
scroll to position [53, 0]
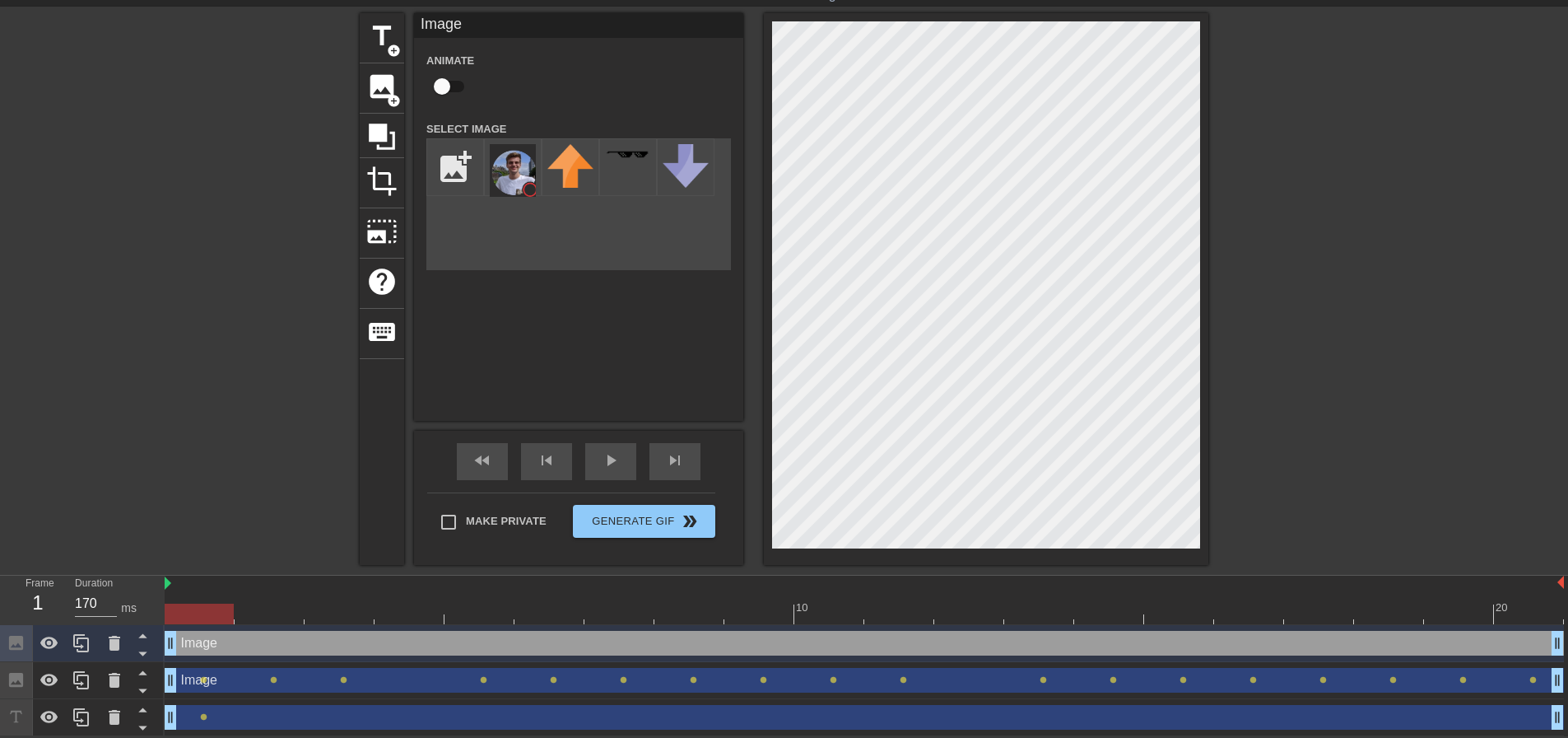
click at [182, 637] on div "Image drag_handle drag_handle" at bounding box center [864, 643] width 1400 height 25
click at [223, 680] on div "Image drag_handle drag_handle" at bounding box center [864, 681] width 1400 height 25
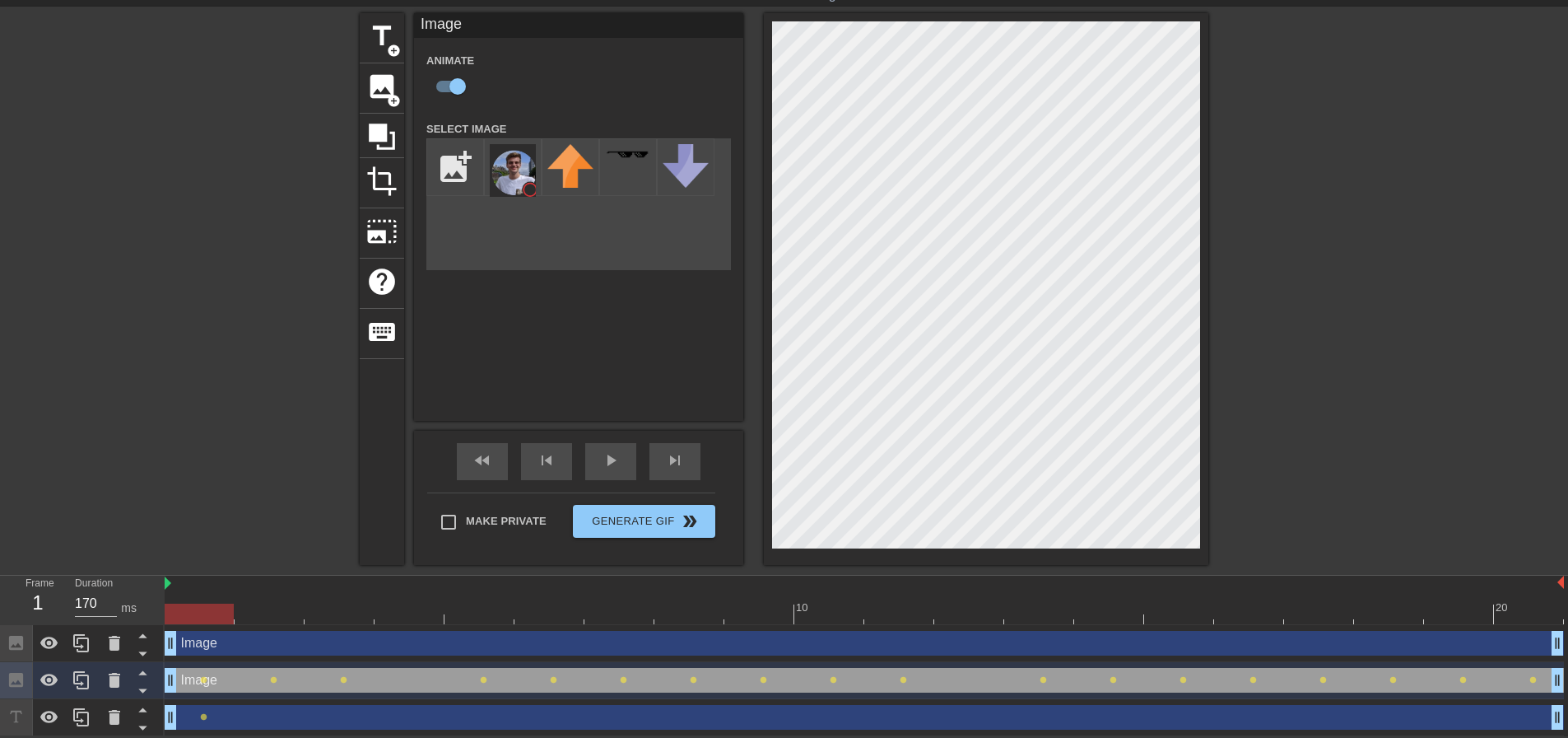
click at [219, 643] on div "Image drag_handle drag_handle" at bounding box center [864, 643] width 1400 height 25
checkbox input "false"
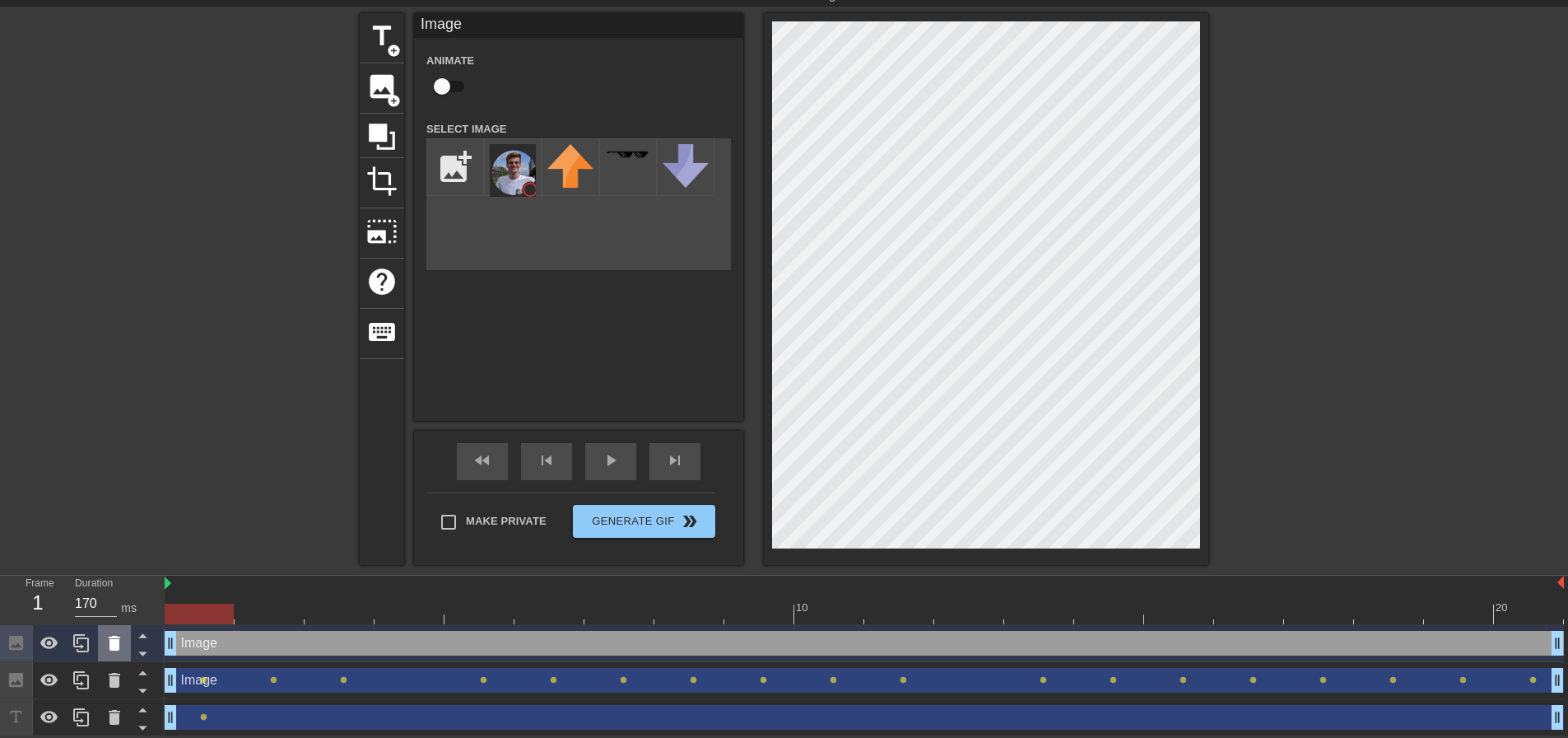
click at [107, 641] on icon at bounding box center [114, 643] width 19 height 19
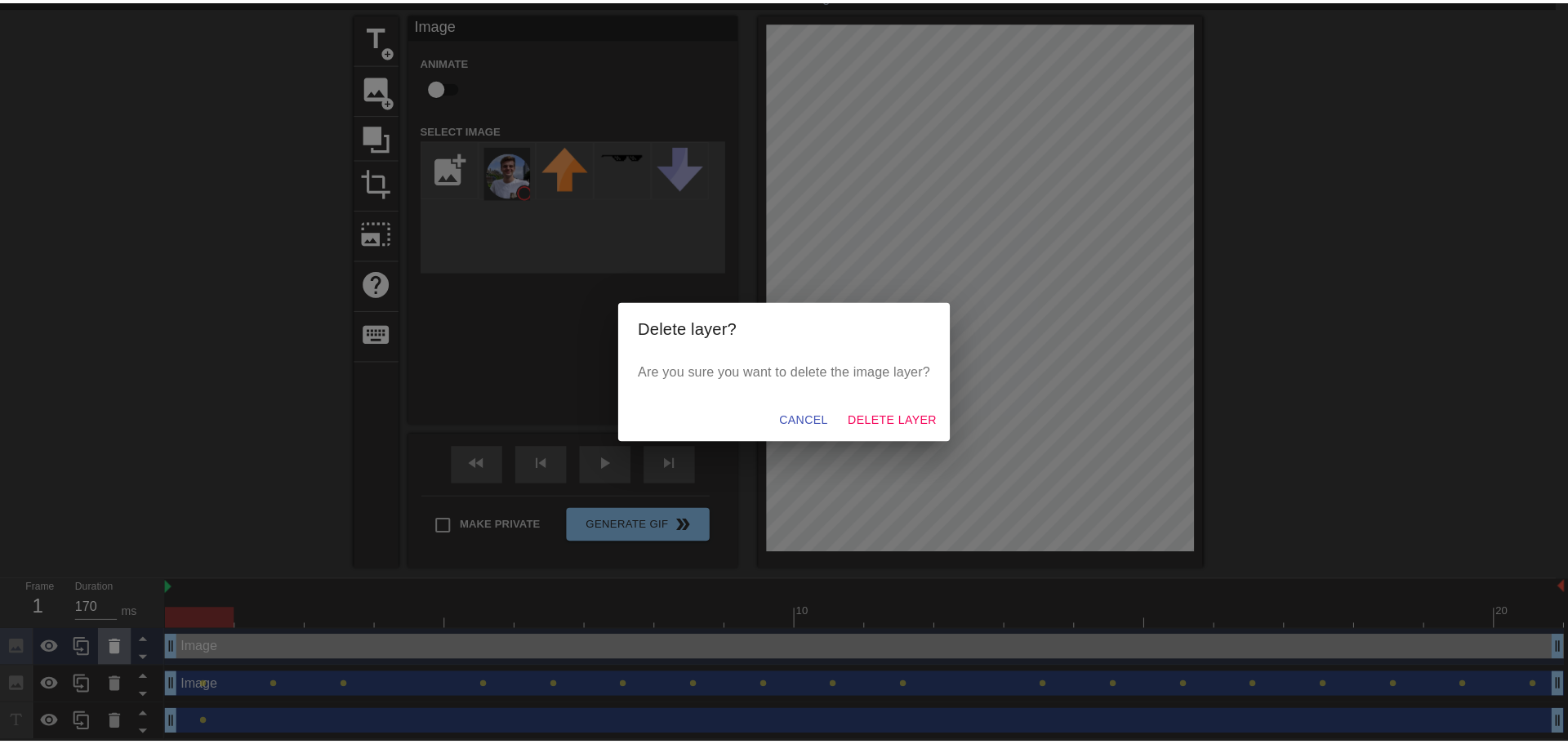
scroll to position [41, 0]
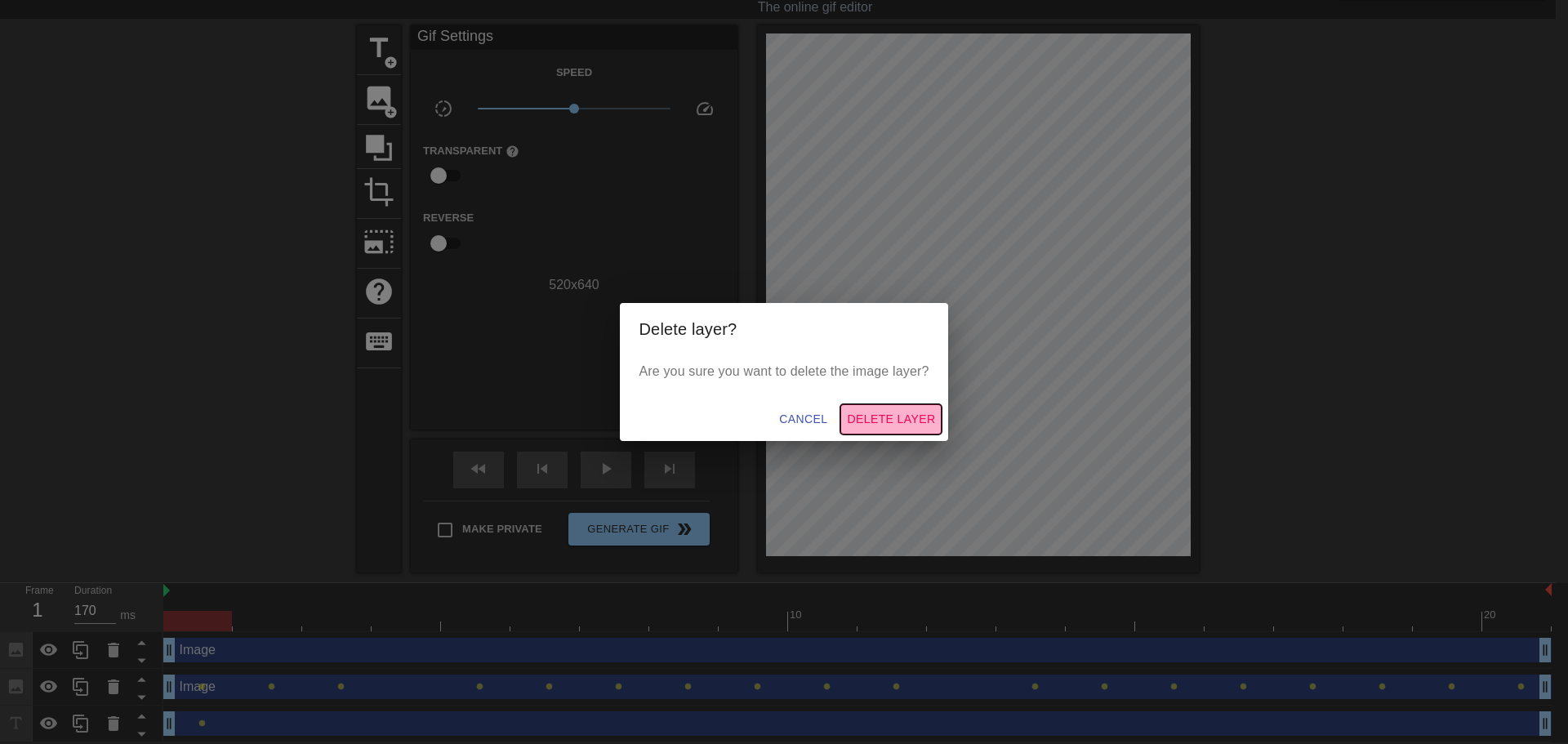
click at [909, 418] on span "Delete Layer" at bounding box center [891, 419] width 88 height 20
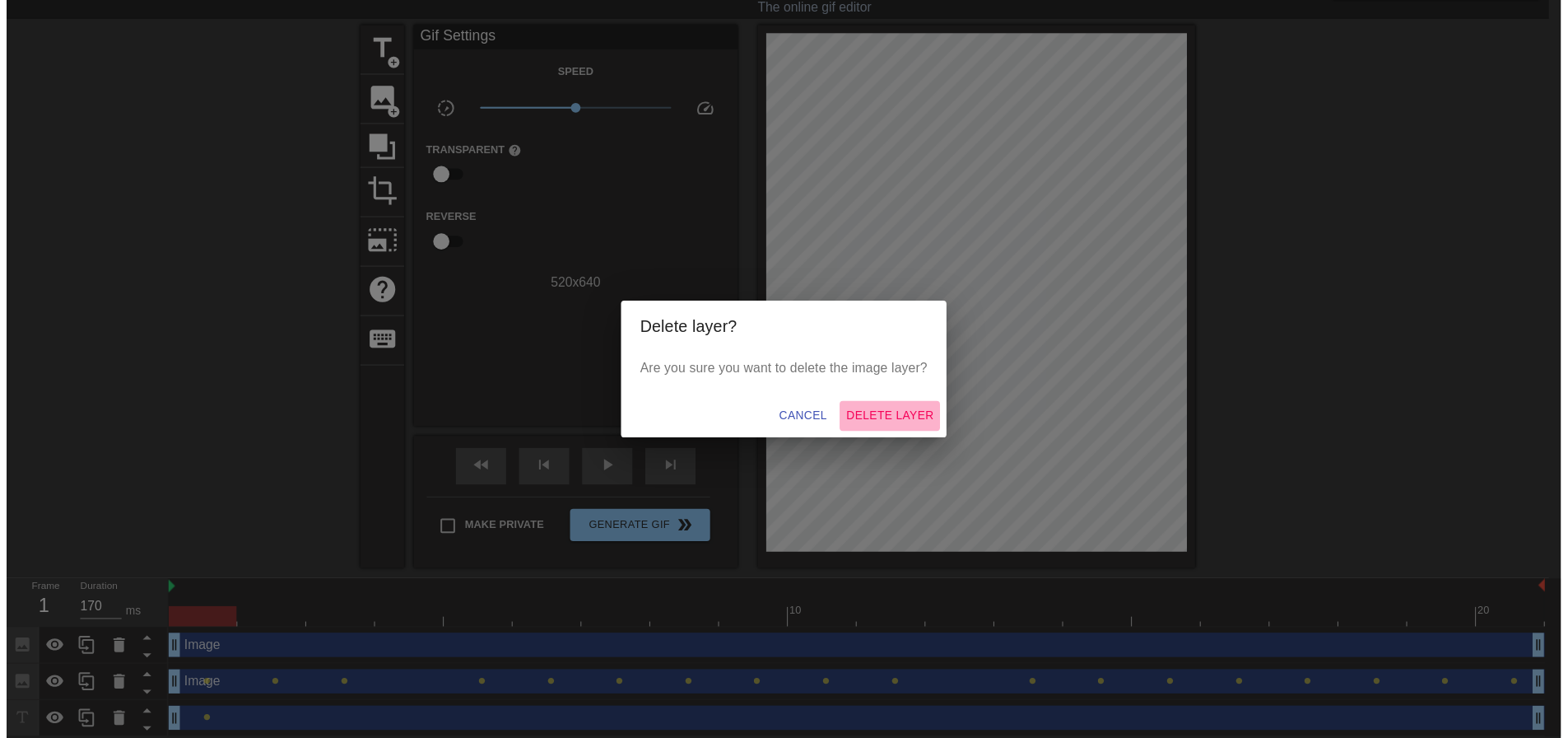
scroll to position [16, 0]
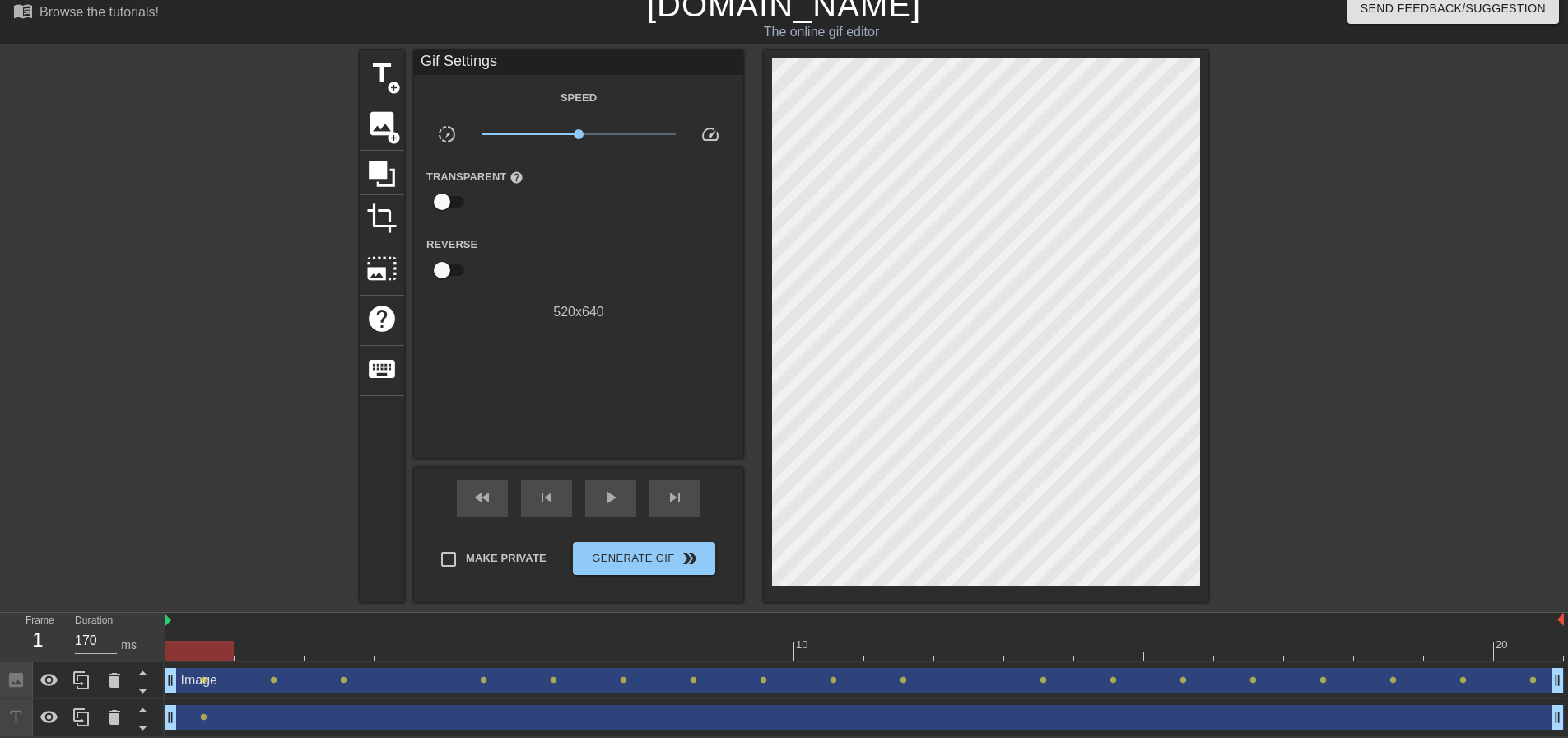
click at [263, 713] on div "drag_handle drag_handle" at bounding box center [864, 718] width 1400 height 25
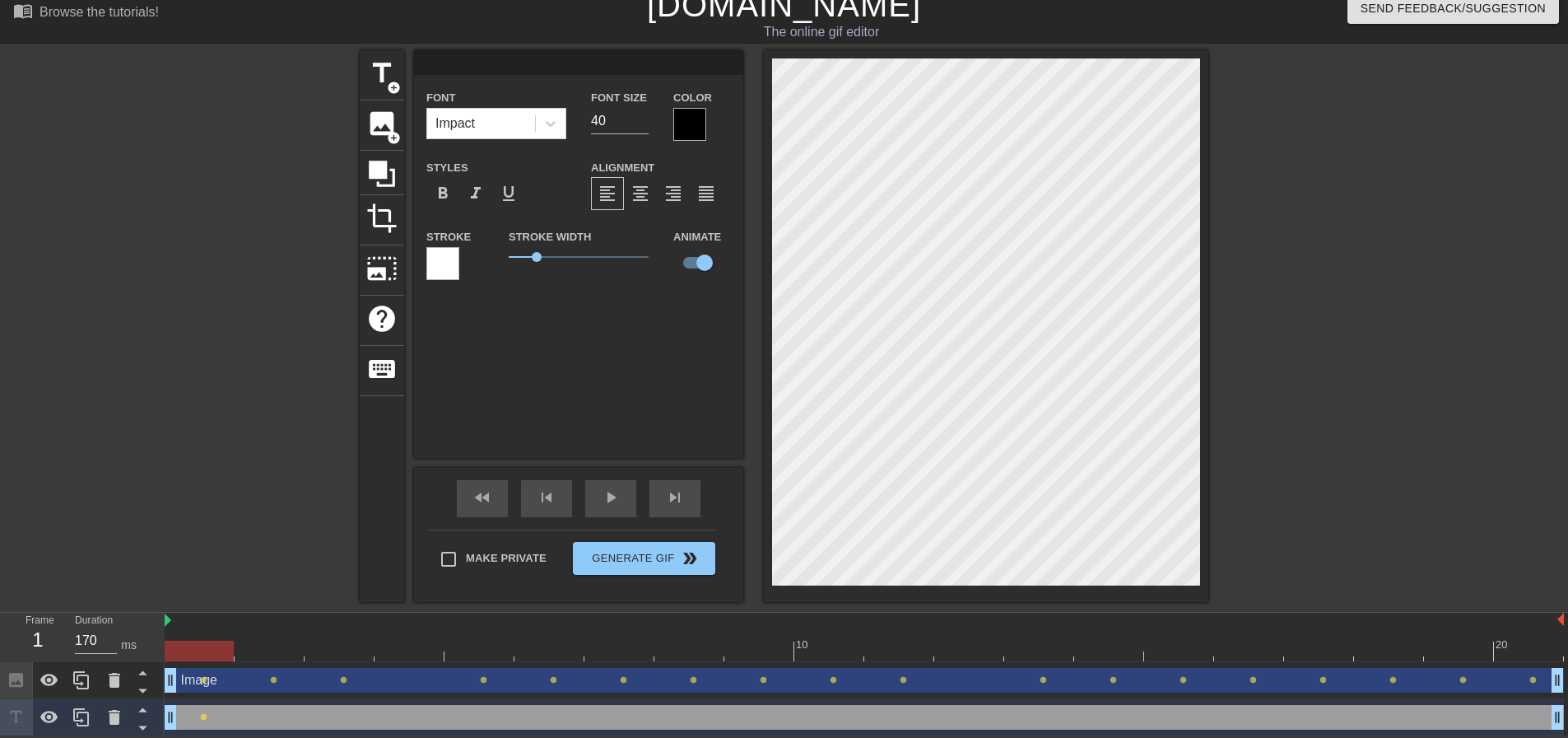
scroll to position [3, 2]
type input "M"
type textarea "M"
type input "ME"
type textarea "ME"
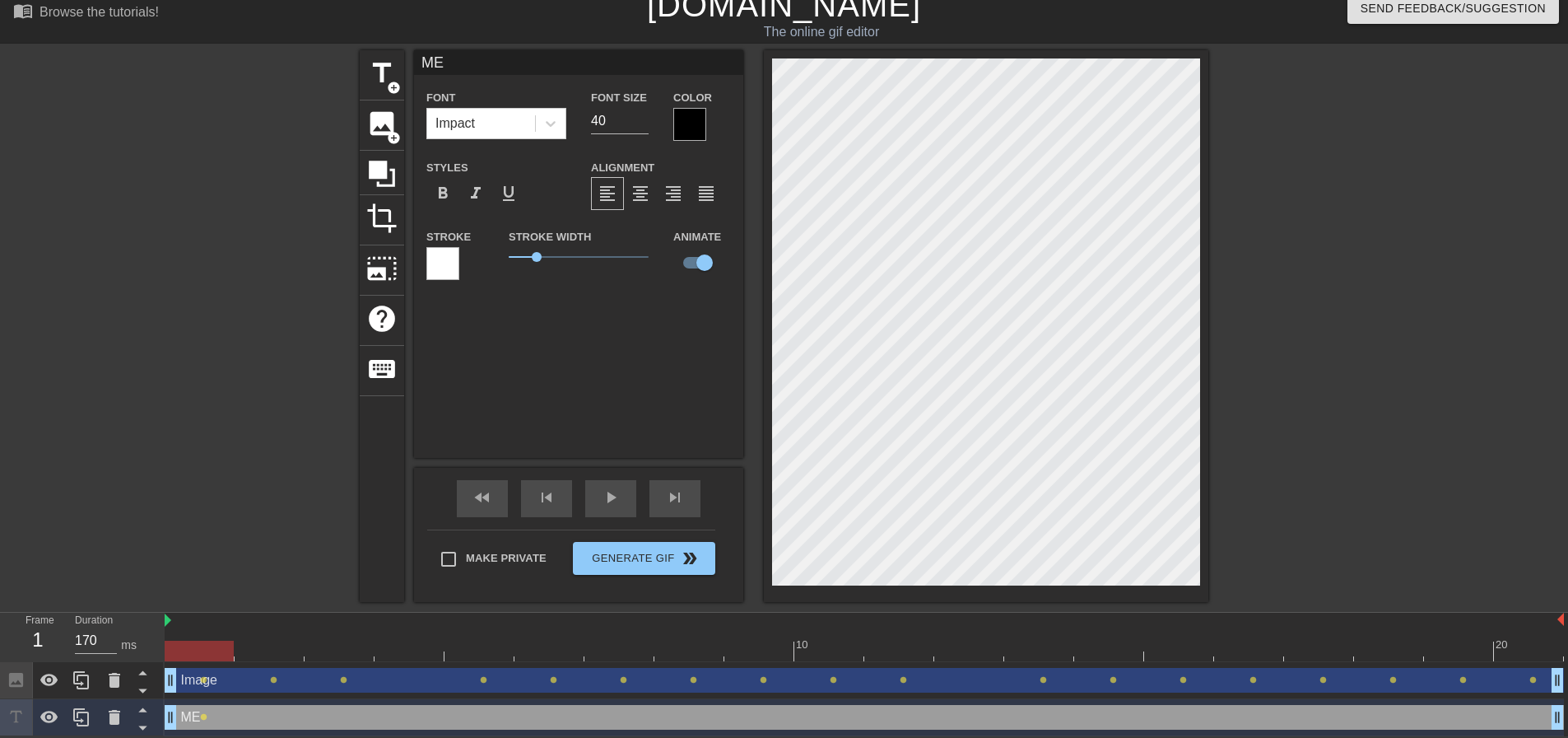
type input "MES"
type textarea "MES"
type input "M"
type textarea "M"
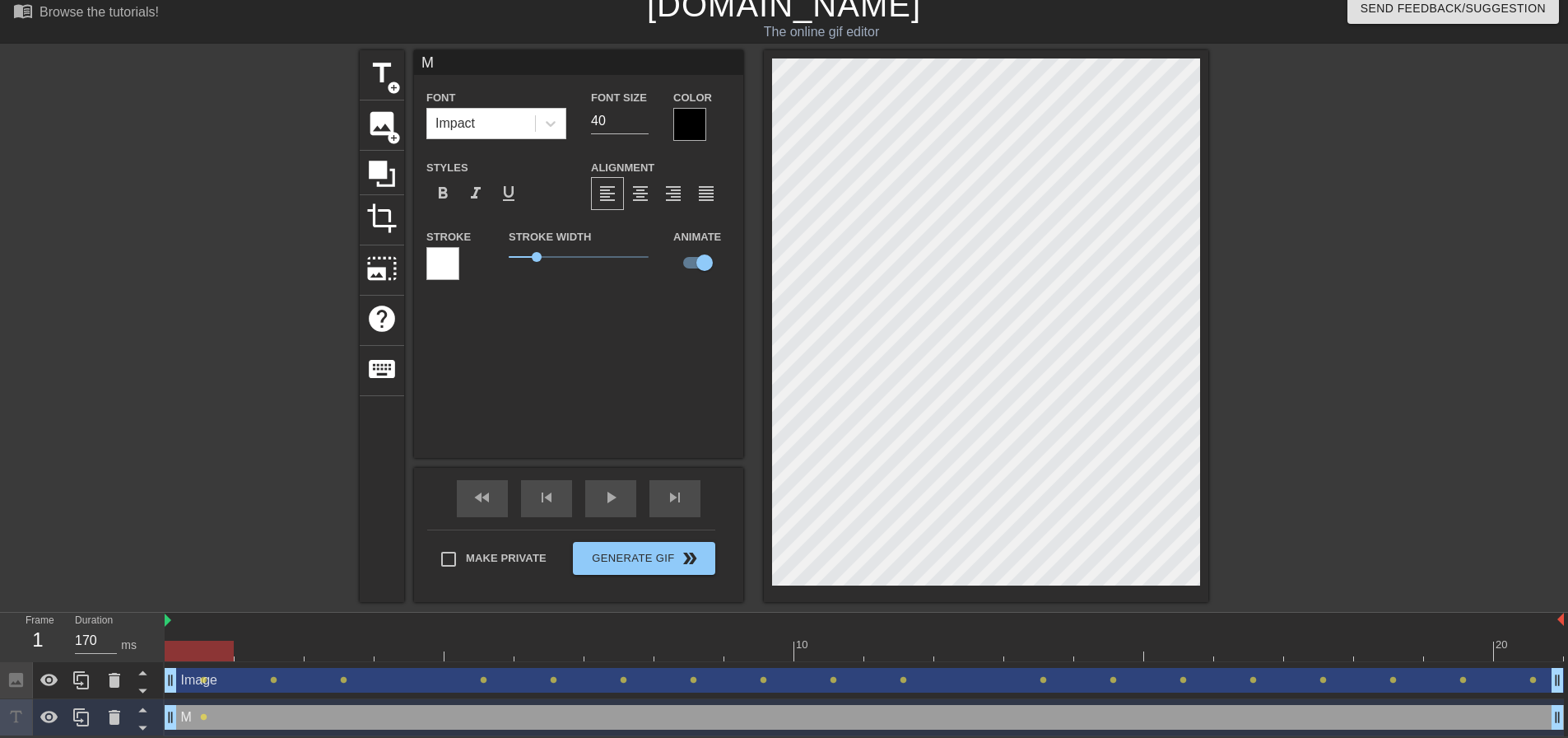
scroll to position [3, 2]
click at [108, 723] on icon at bounding box center [114, 717] width 19 height 19
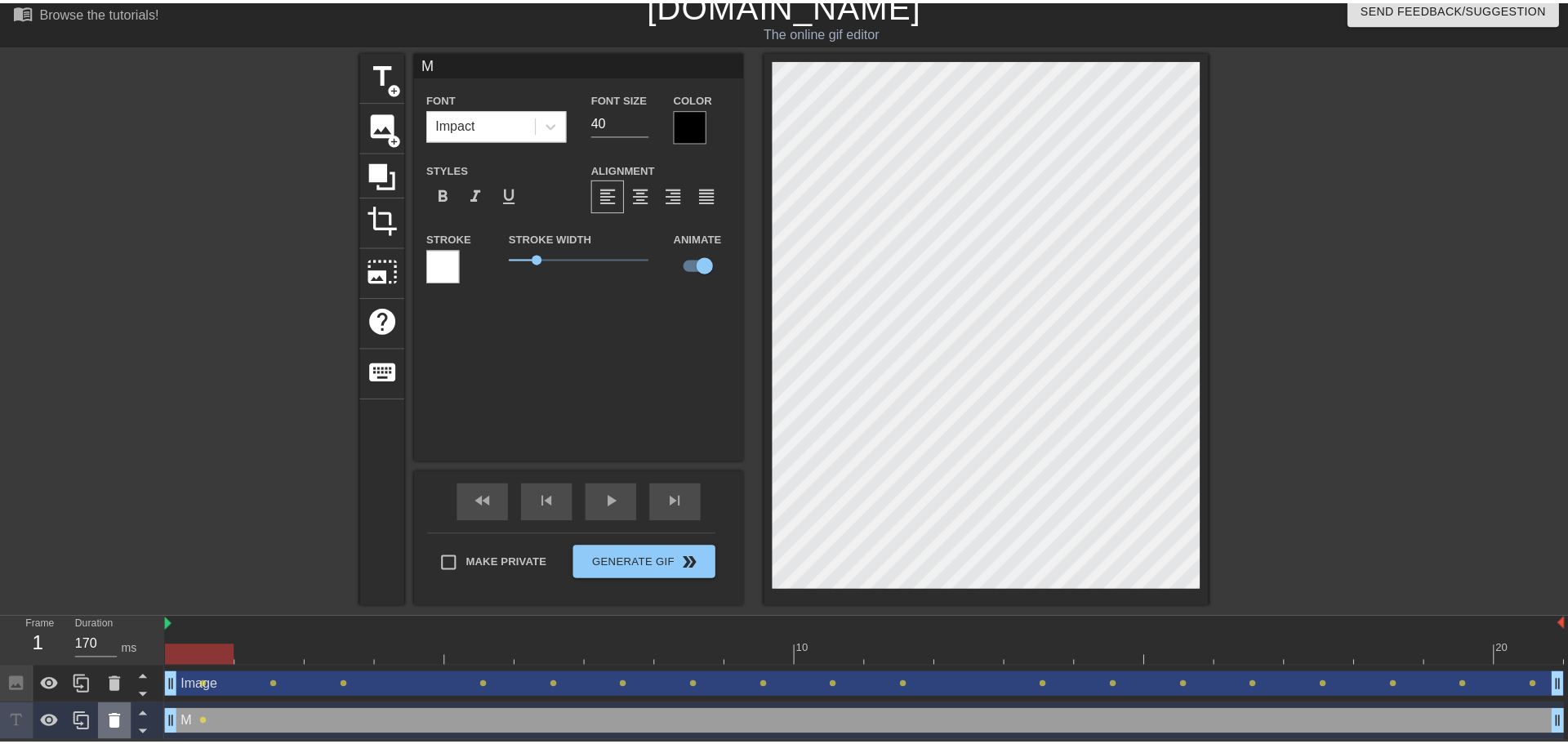
scroll to position [4, 0]
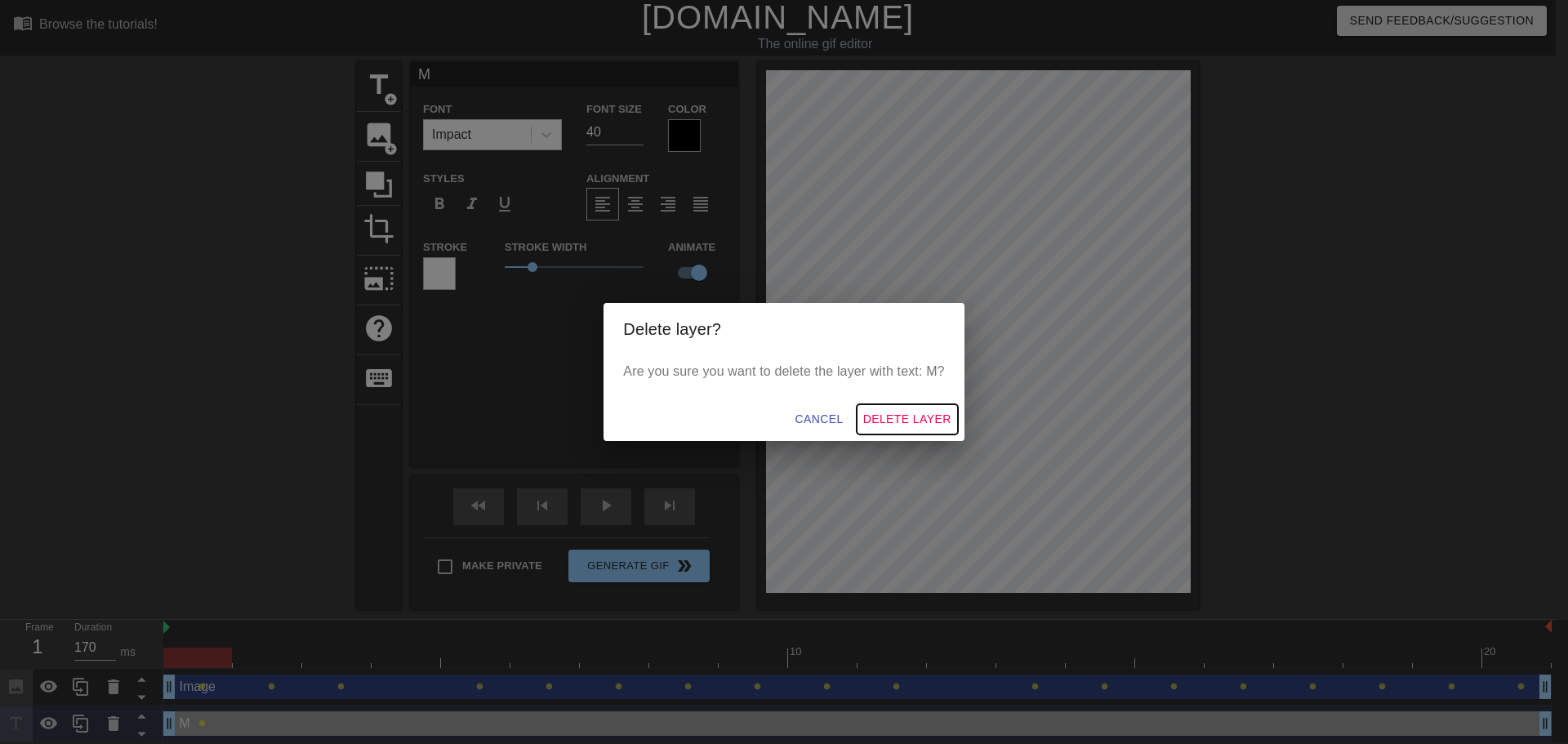
click at [907, 416] on span "Delete Layer" at bounding box center [907, 419] width 88 height 20
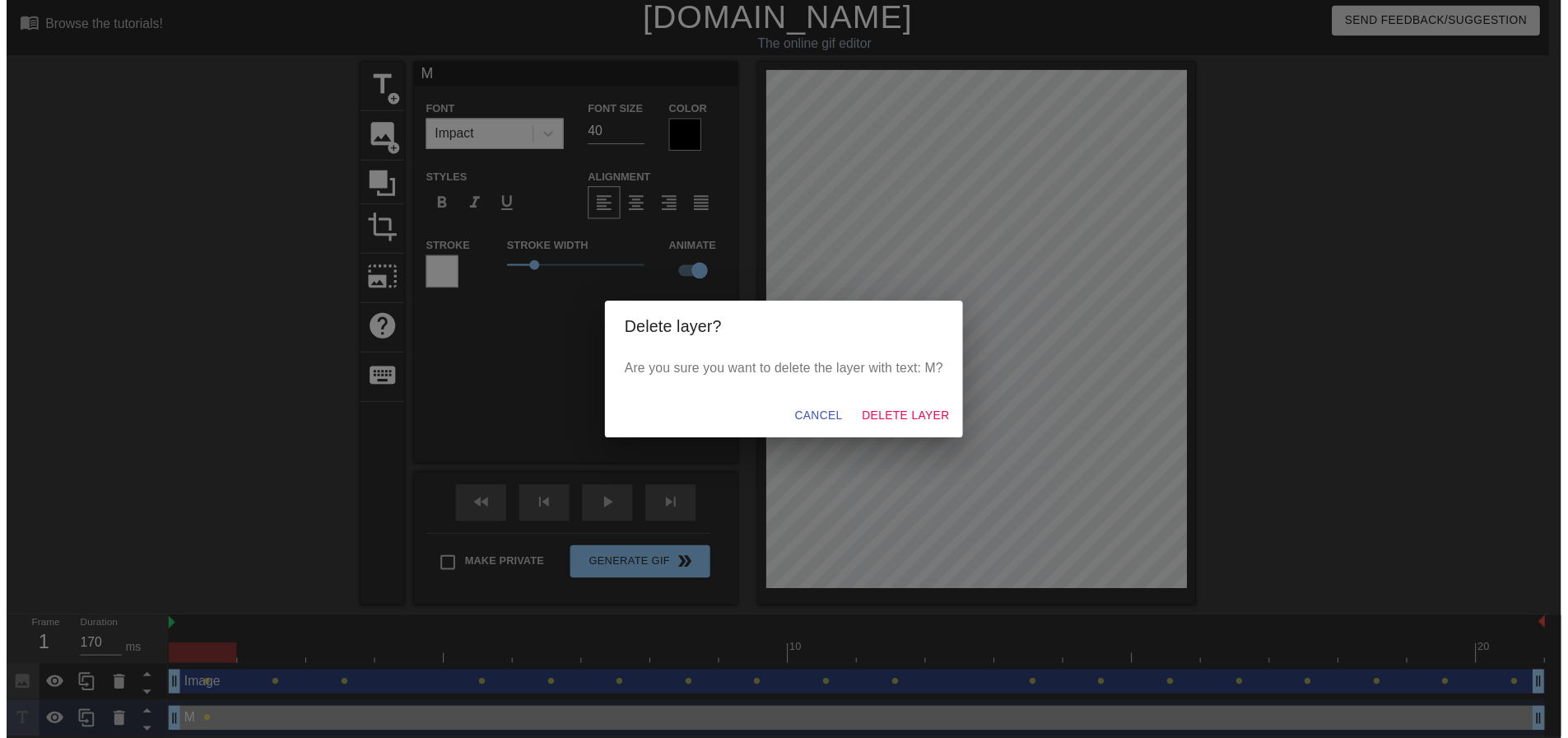
scroll to position [0, 0]
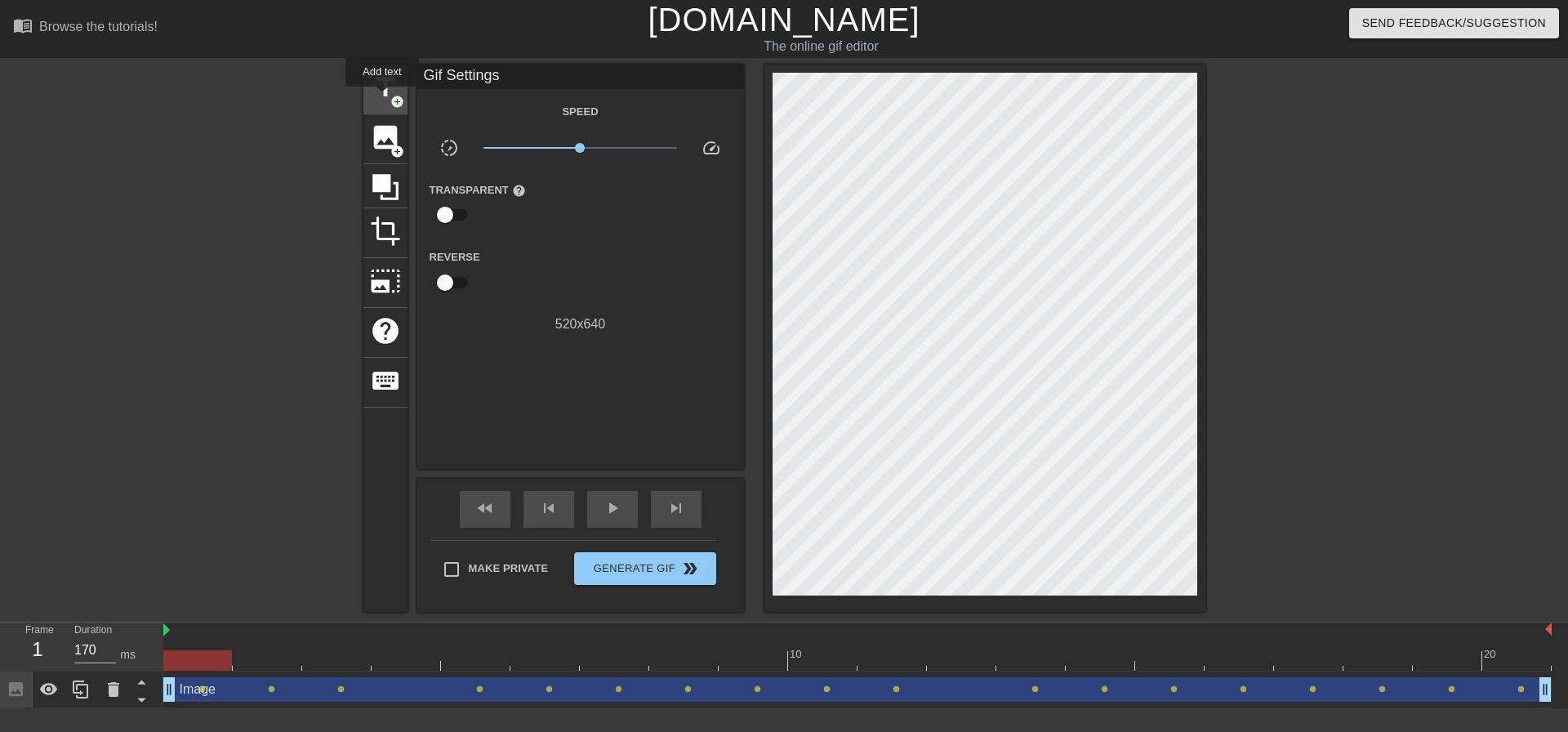
click at [382, 98] on span "title" at bounding box center [385, 87] width 31 height 31
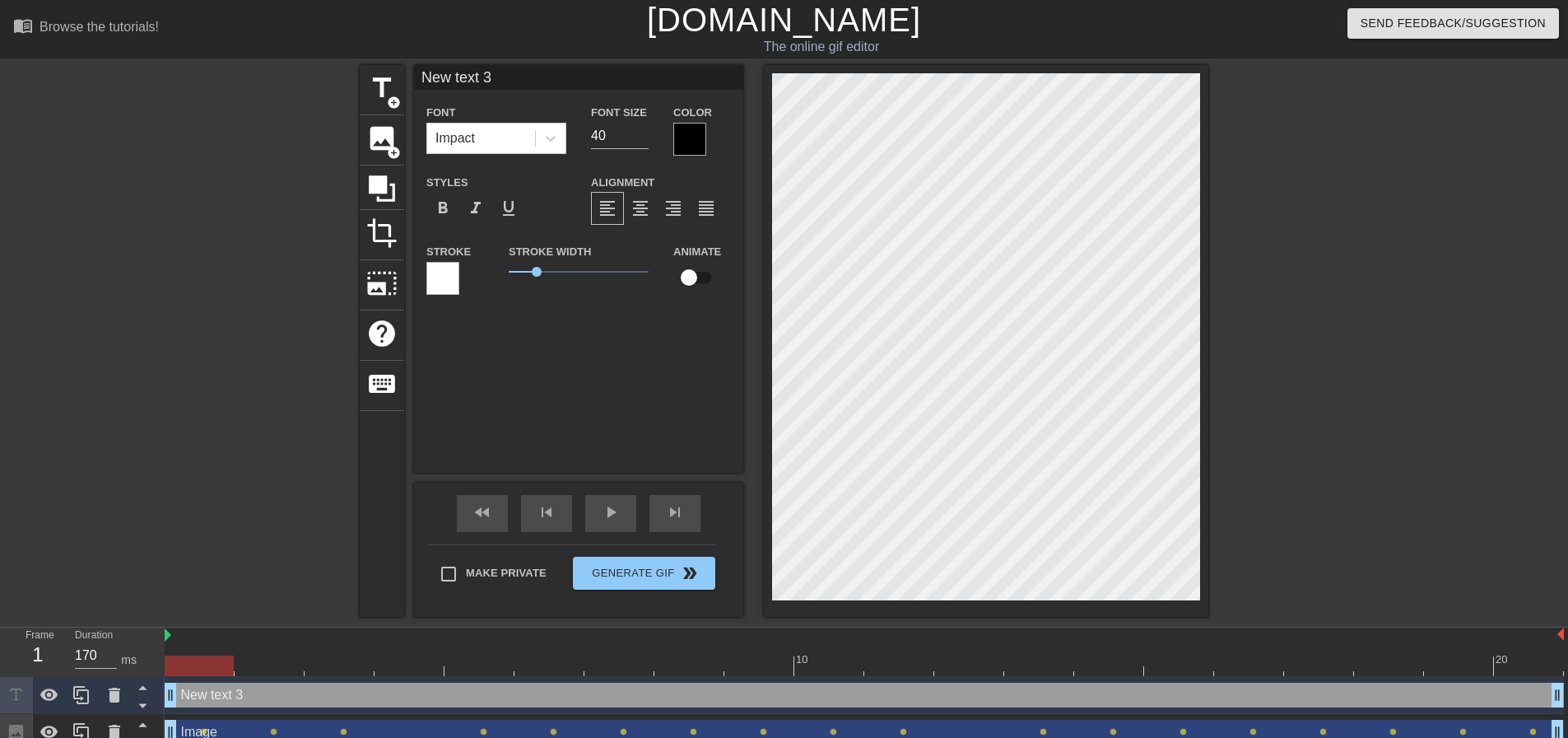
scroll to position [3, 3]
type input "M"
type textarea "M"
type input "ME"
type textarea "ME"
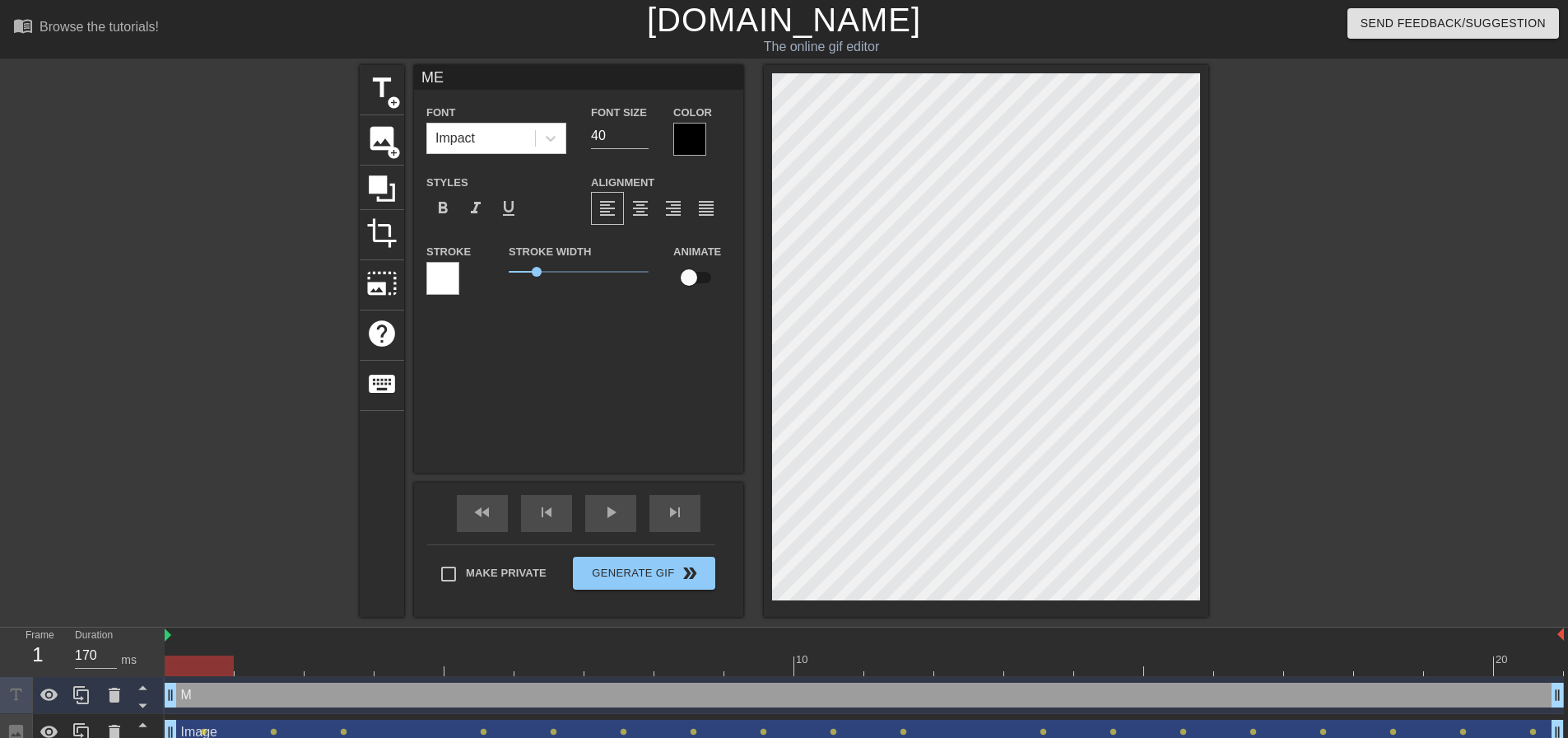
scroll to position [3, 3]
type input "MES"
type textarea "MES"
type input "MES"
type textarea "MES"
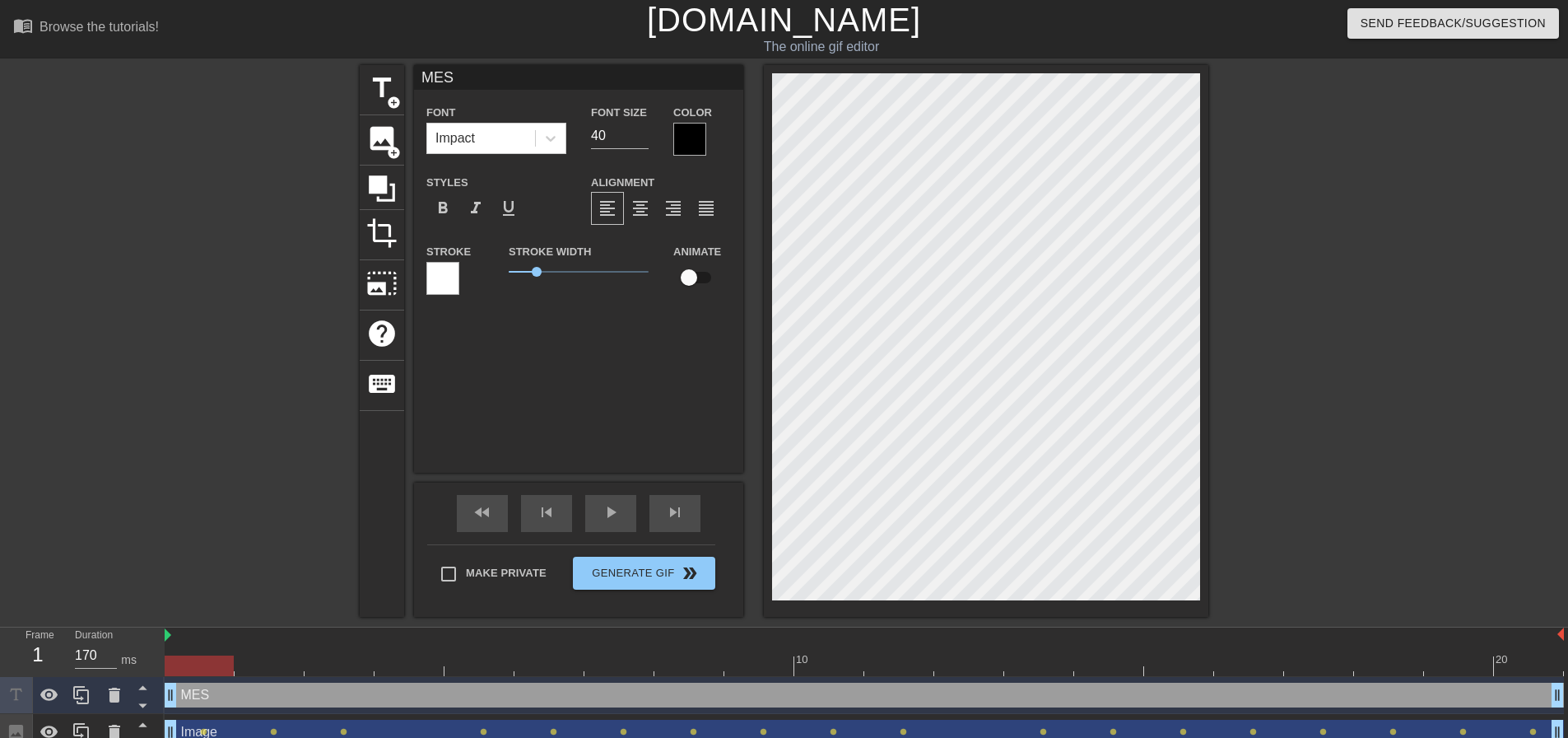
type input "MES T"
type textarea "MES T"
type input "MES Te"
type textarea "MES Te"
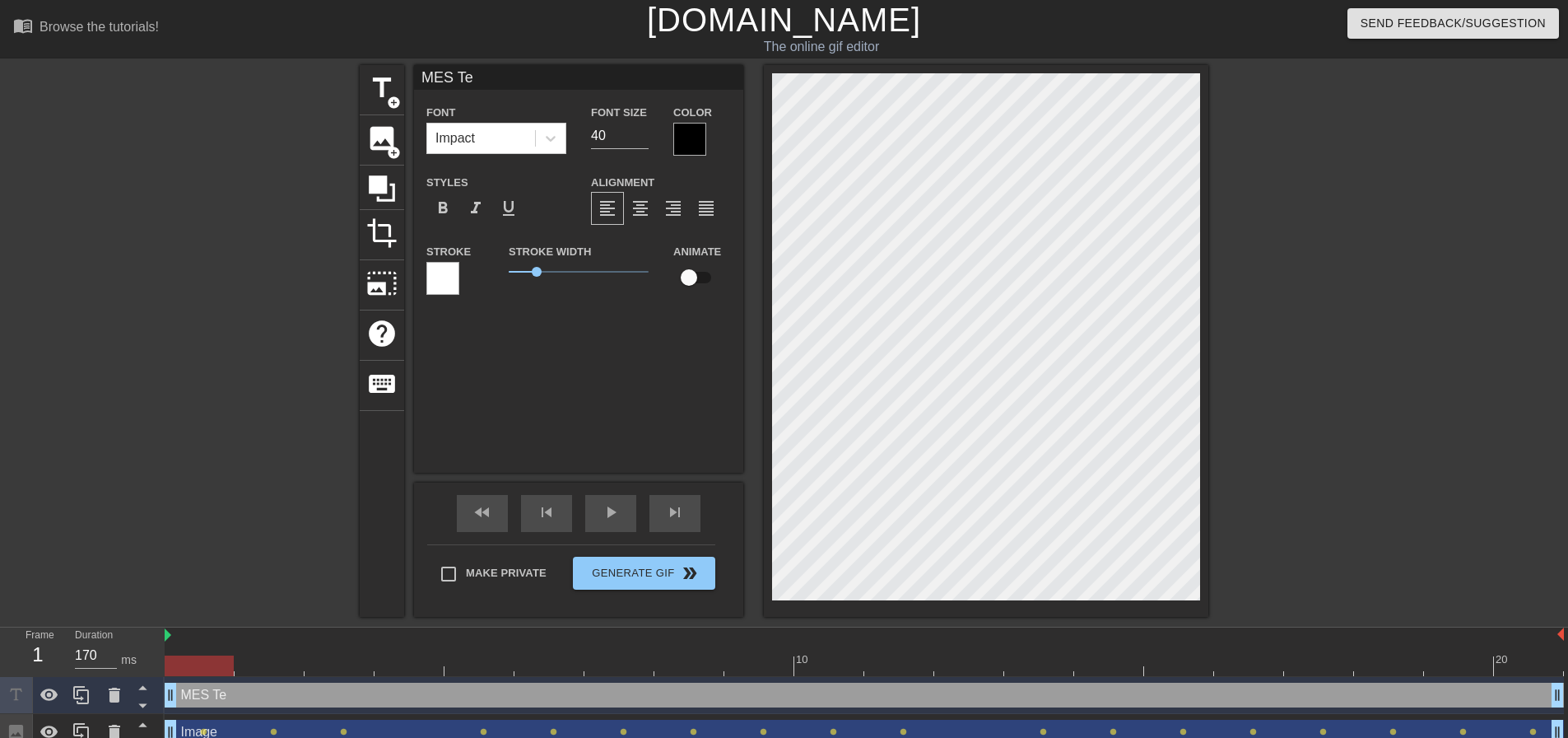
type input "MES Tea"
type textarea "MES Tea"
type input "MES Team"
type textarea "MES Team"
type input "MES Team"
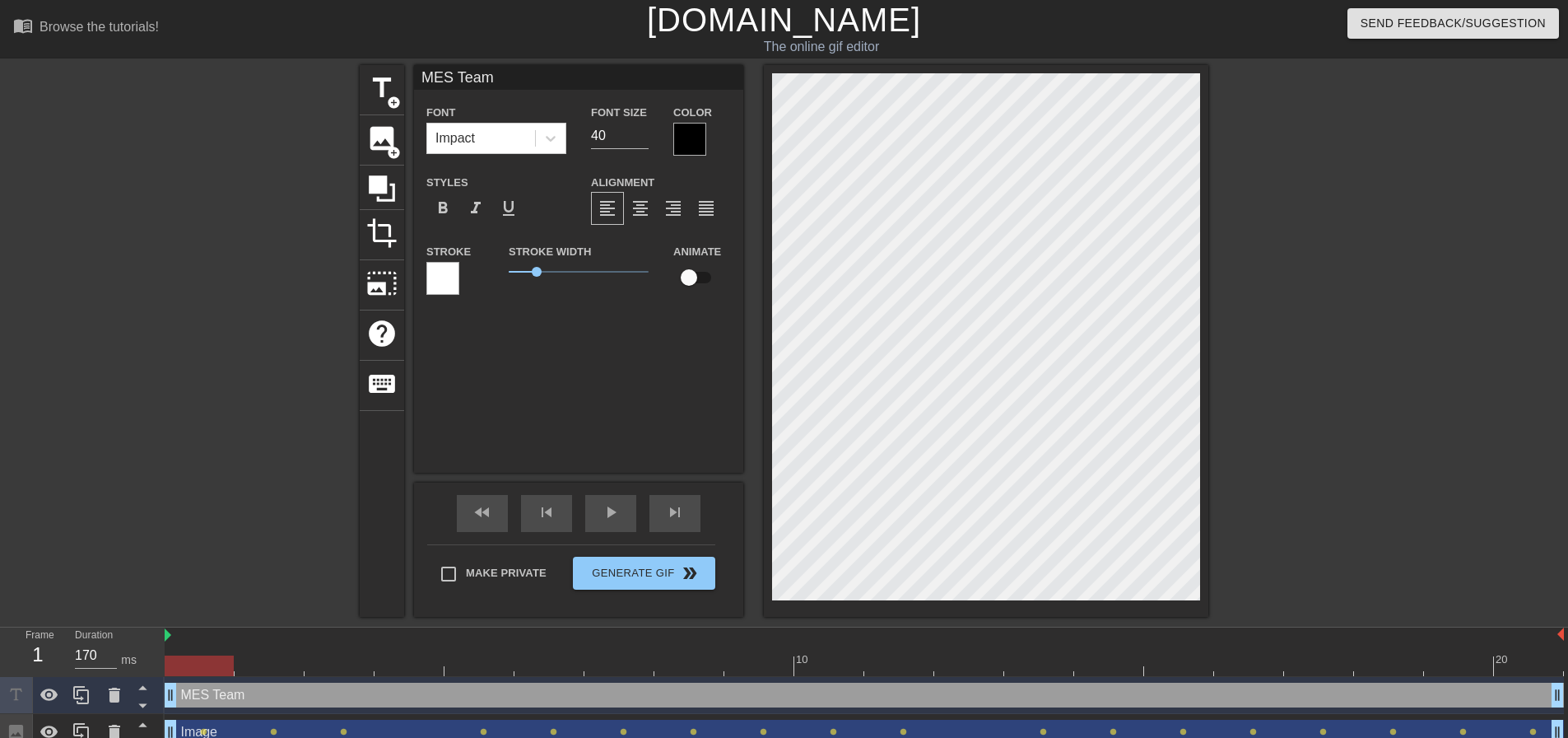
scroll to position [3, 3]
type textarea "MES Team"
click at [648, 205] on span "format_align_center" at bounding box center [640, 208] width 19 height 19
click at [1337, 449] on div at bounding box center [1351, 312] width 247 height 494
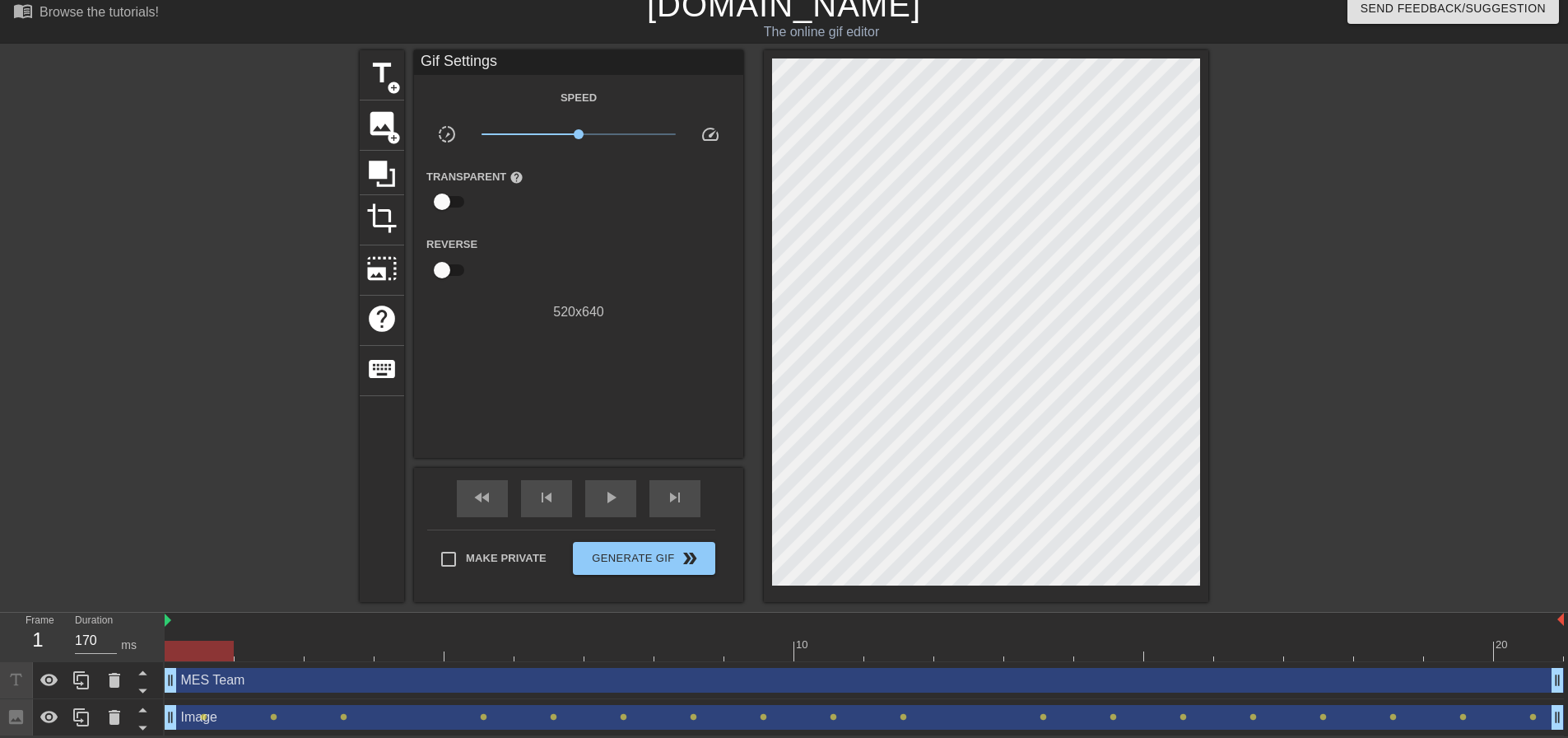
scroll to position [0, 0]
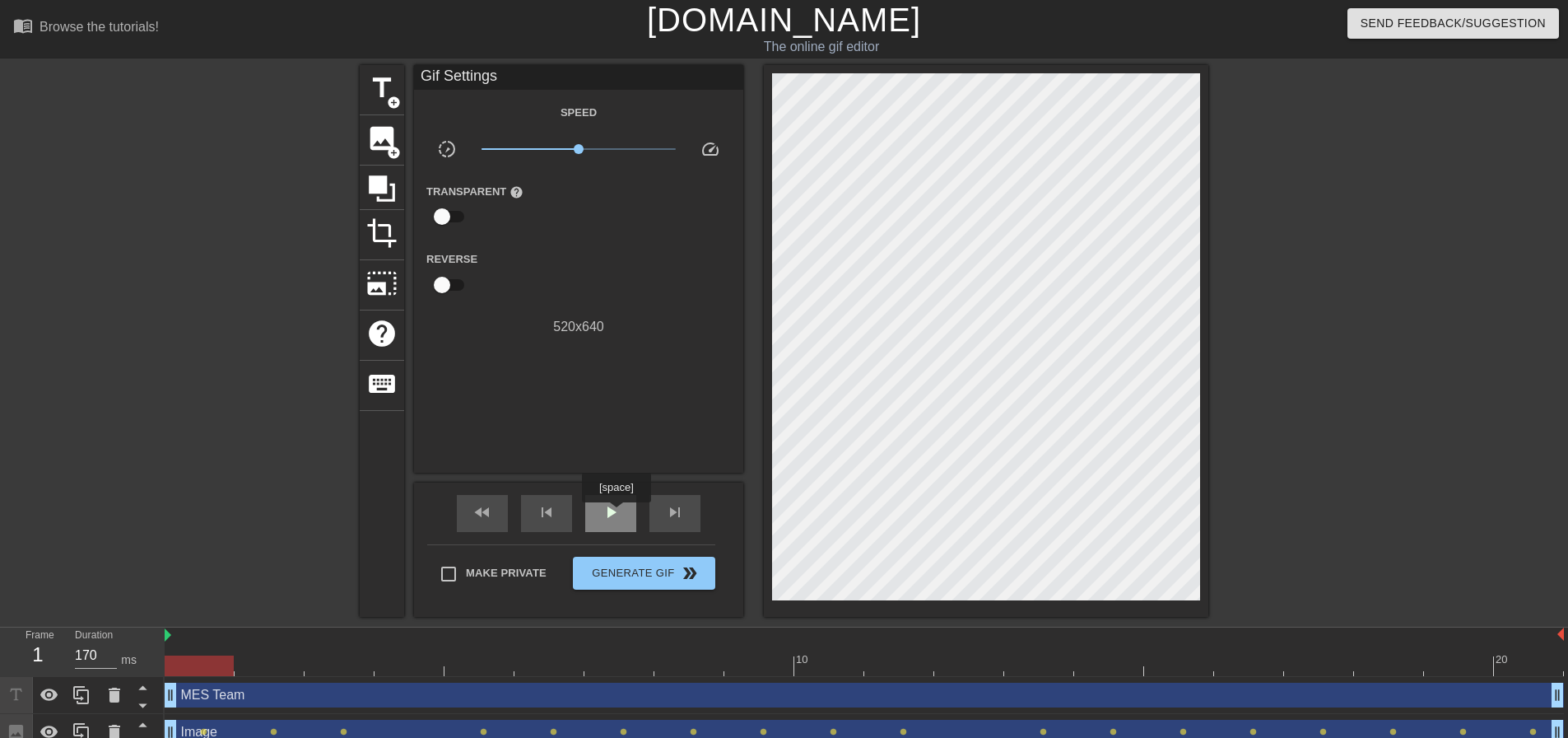
click at [616, 514] on span "play_arrow" at bounding box center [611, 512] width 19 height 19
drag, startPoint x: 577, startPoint y: 150, endPoint x: 615, endPoint y: 150, distance: 38.0
click at [615, 150] on span "x2.34" at bounding box center [615, 149] width 10 height 10
click at [602, 515] on span "pause" at bounding box center [611, 512] width 19 height 19
drag, startPoint x: 289, startPoint y: 662, endPoint x: 204, endPoint y: 665, distance: 85.1
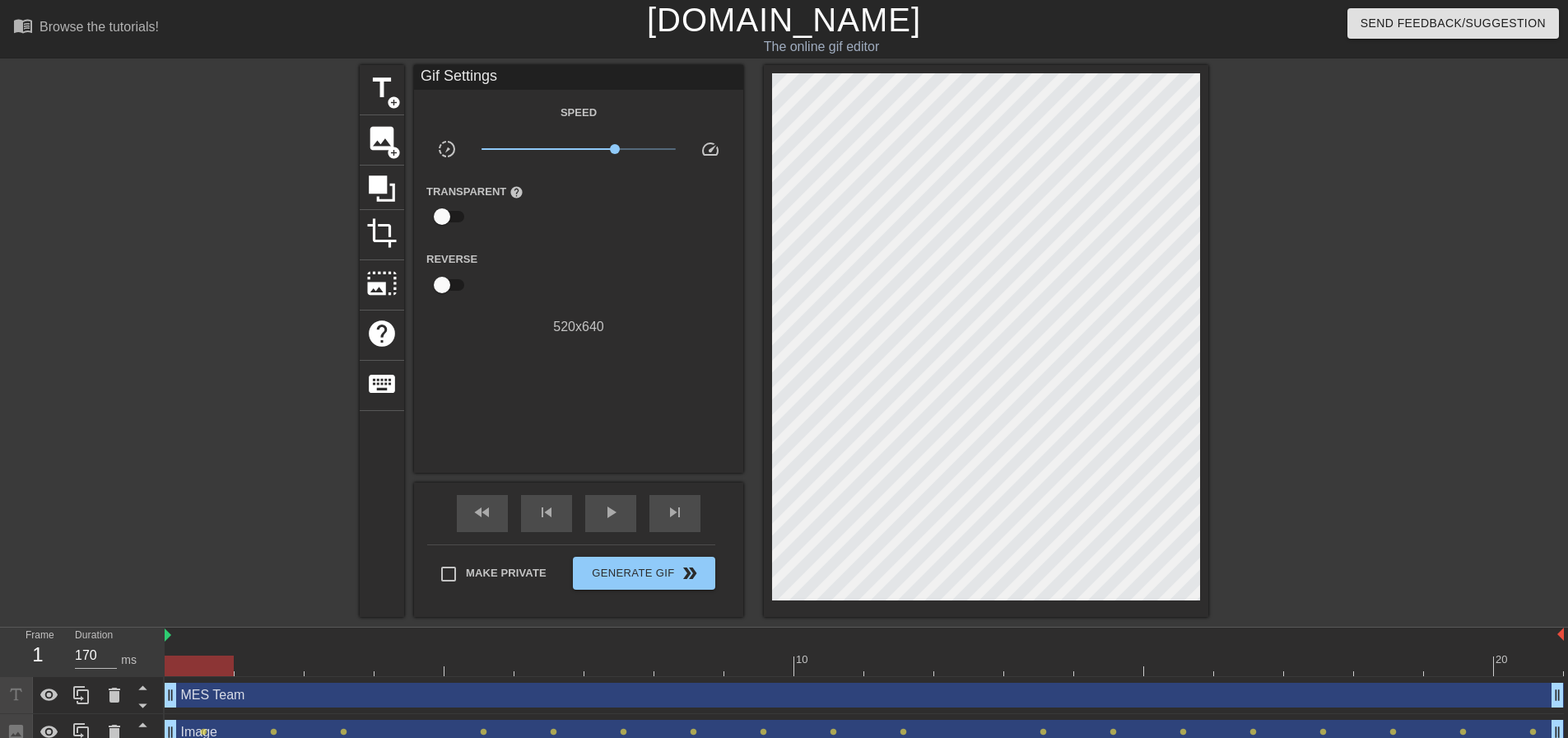
click at [204, 665] on div at bounding box center [864, 665] width 1400 height 20
click at [389, 140] on span "image" at bounding box center [381, 138] width 31 height 31
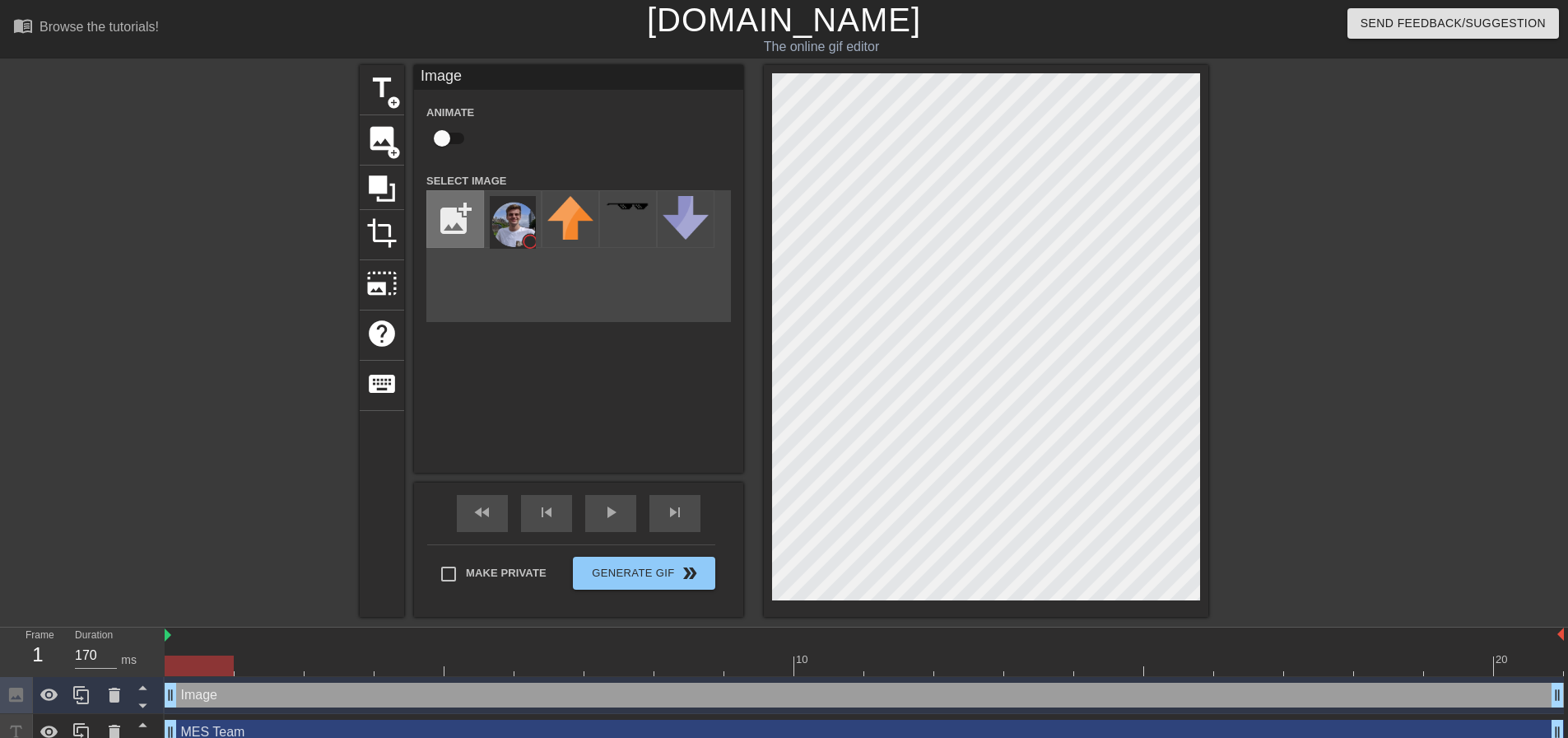
click at [449, 206] on input "file" at bounding box center [455, 219] width 56 height 56
type input "C:\fakepath\JnJ IM Logo.png"
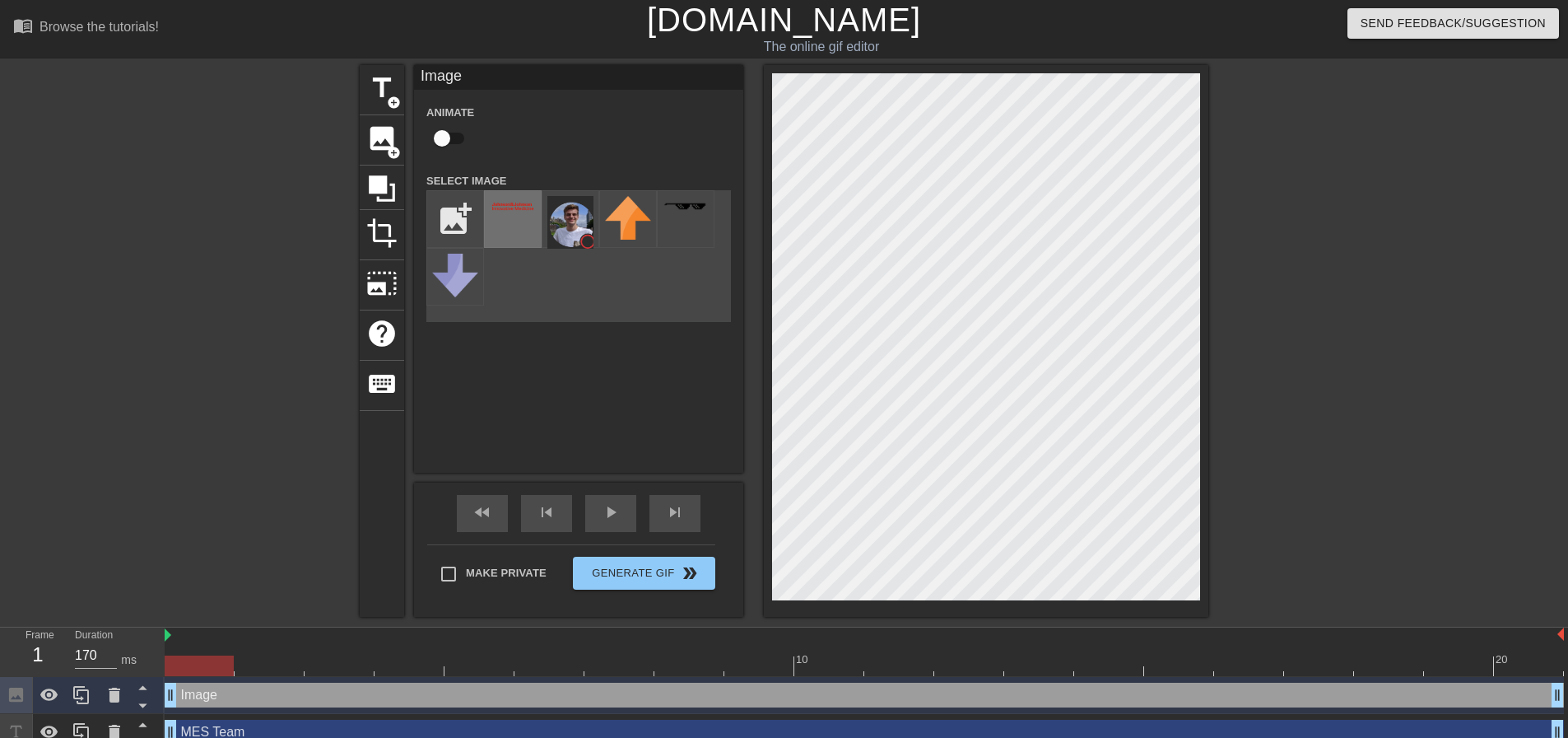
click at [519, 212] on img at bounding box center [513, 206] width 46 height 13
click at [448, 141] on input "checkbox" at bounding box center [441, 138] width 94 height 31
checkbox input "true"
click at [256, 661] on div at bounding box center [864, 665] width 1400 height 20
click at [347, 663] on div at bounding box center [864, 665] width 1400 height 20
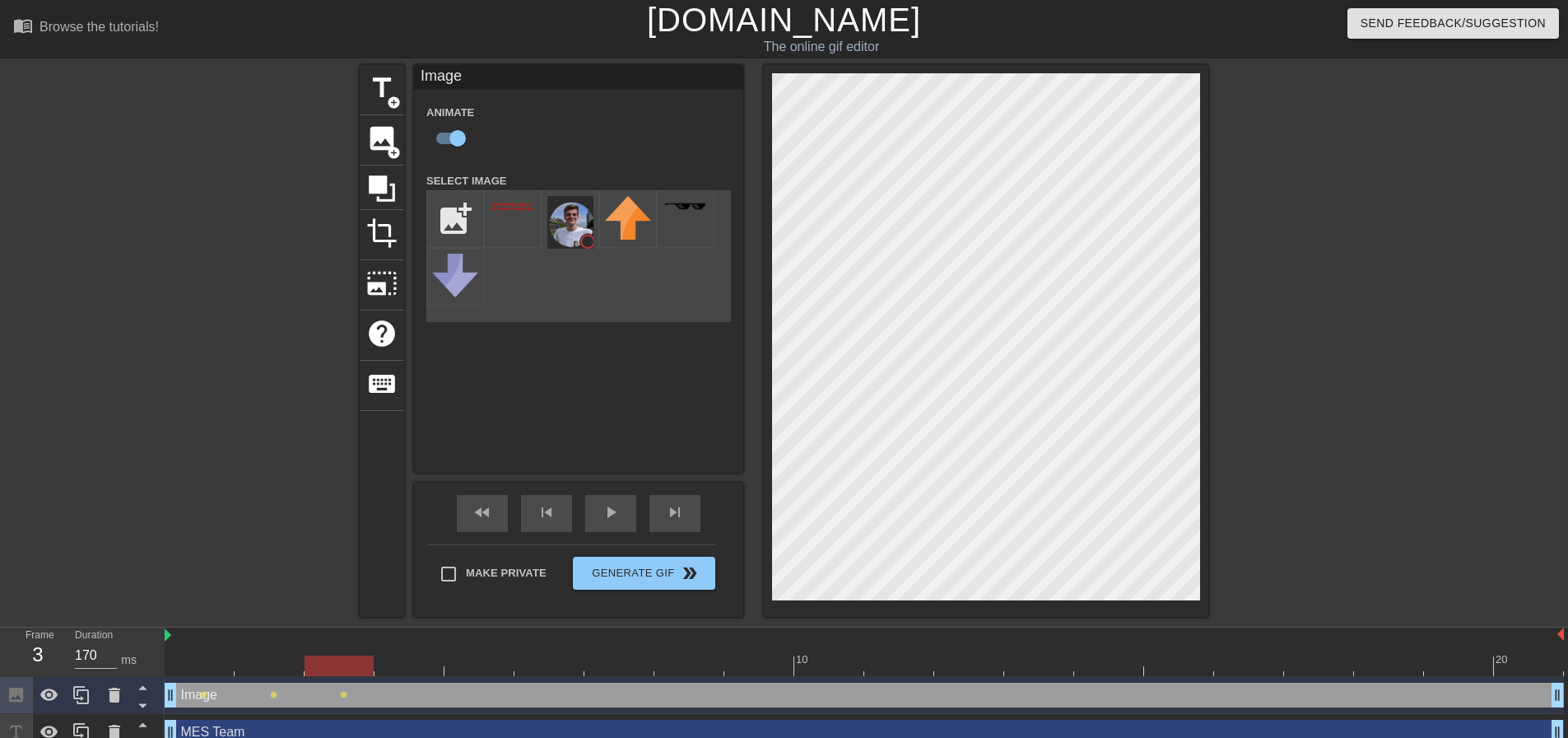
click at [396, 656] on div at bounding box center [864, 665] width 1400 height 20
click at [499, 666] on div at bounding box center [864, 665] width 1400 height 20
click at [555, 673] on div at bounding box center [864, 665] width 1400 height 20
drag, startPoint x: 614, startPoint y: 665, endPoint x: 625, endPoint y: 662, distance: 11.4
click at [615, 665] on div at bounding box center [864, 665] width 1400 height 20
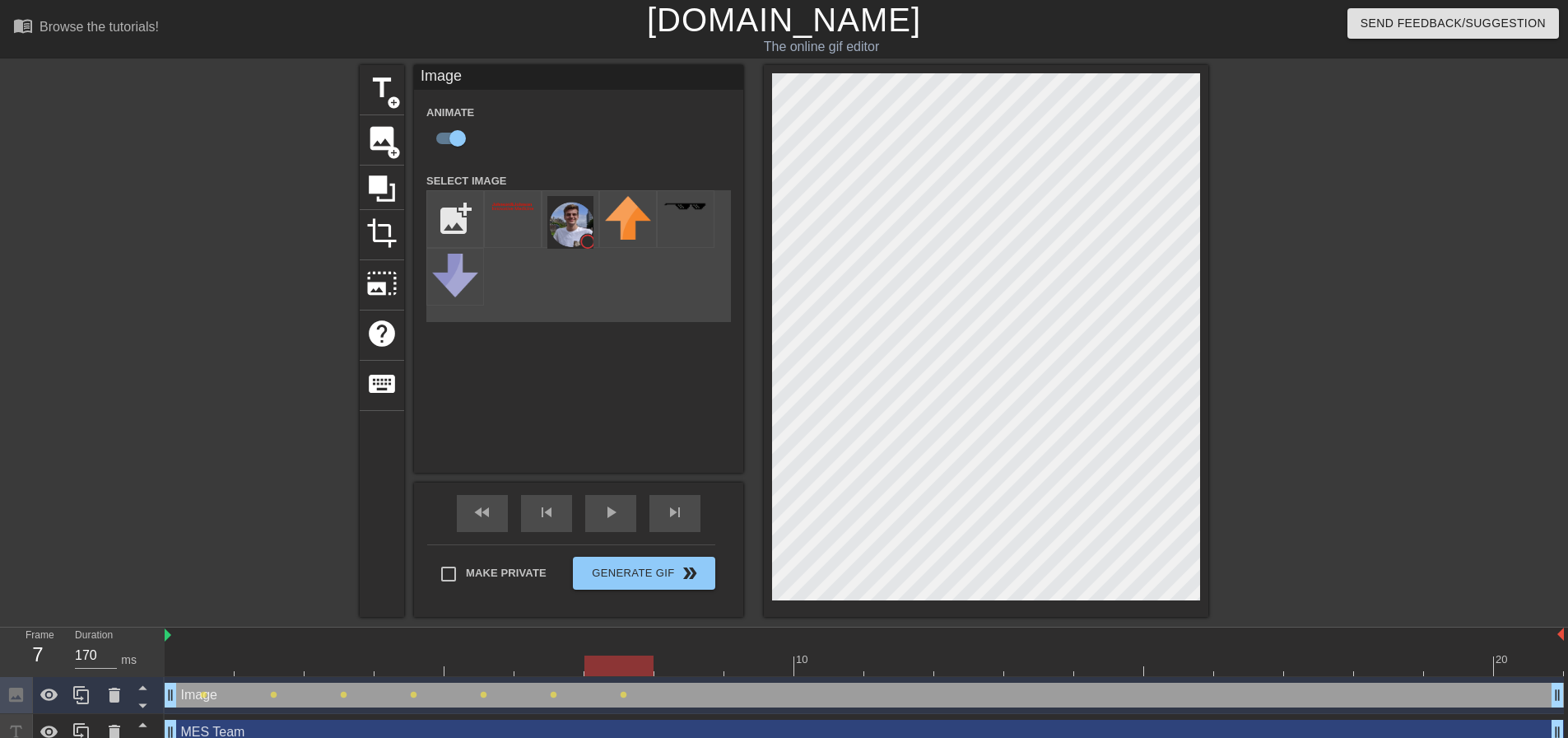
click at [687, 664] on div at bounding box center [864, 665] width 1400 height 20
click at [770, 658] on div at bounding box center [864, 665] width 1400 height 20
click at [833, 666] on div at bounding box center [864, 665] width 1400 height 20
click at [920, 664] on div at bounding box center [864, 665] width 1400 height 20
click at [959, 652] on div at bounding box center [969, 654] width 70 height 20
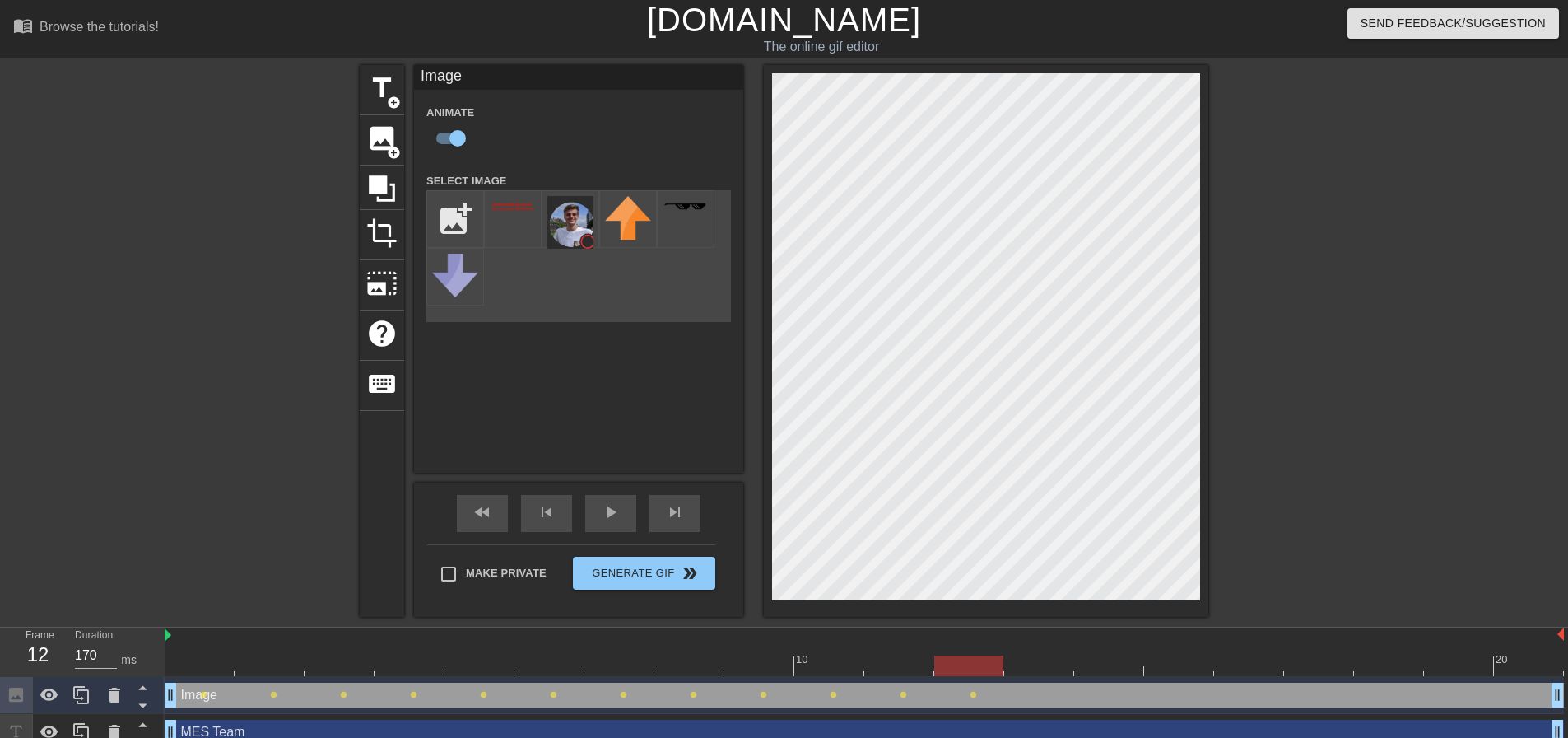
click at [1030, 658] on div at bounding box center [864, 665] width 1400 height 20
click at [1098, 671] on div at bounding box center [864, 665] width 1400 height 20
click at [1165, 662] on div at bounding box center [864, 665] width 1400 height 20
click at [1250, 668] on div at bounding box center [864, 665] width 1400 height 20
click at [1341, 660] on div at bounding box center [864, 665] width 1400 height 20
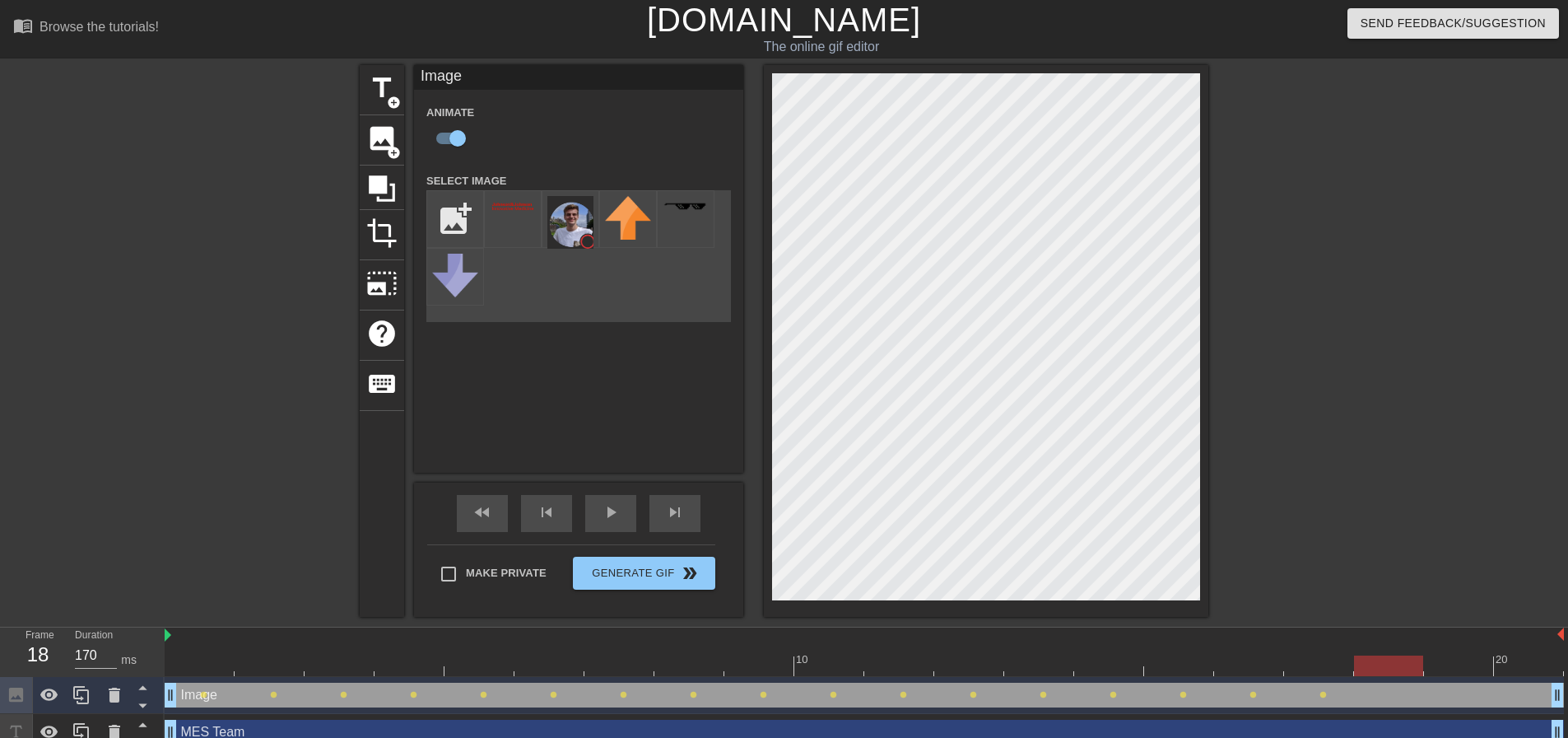
click at [1377, 659] on div at bounding box center [864, 665] width 1400 height 20
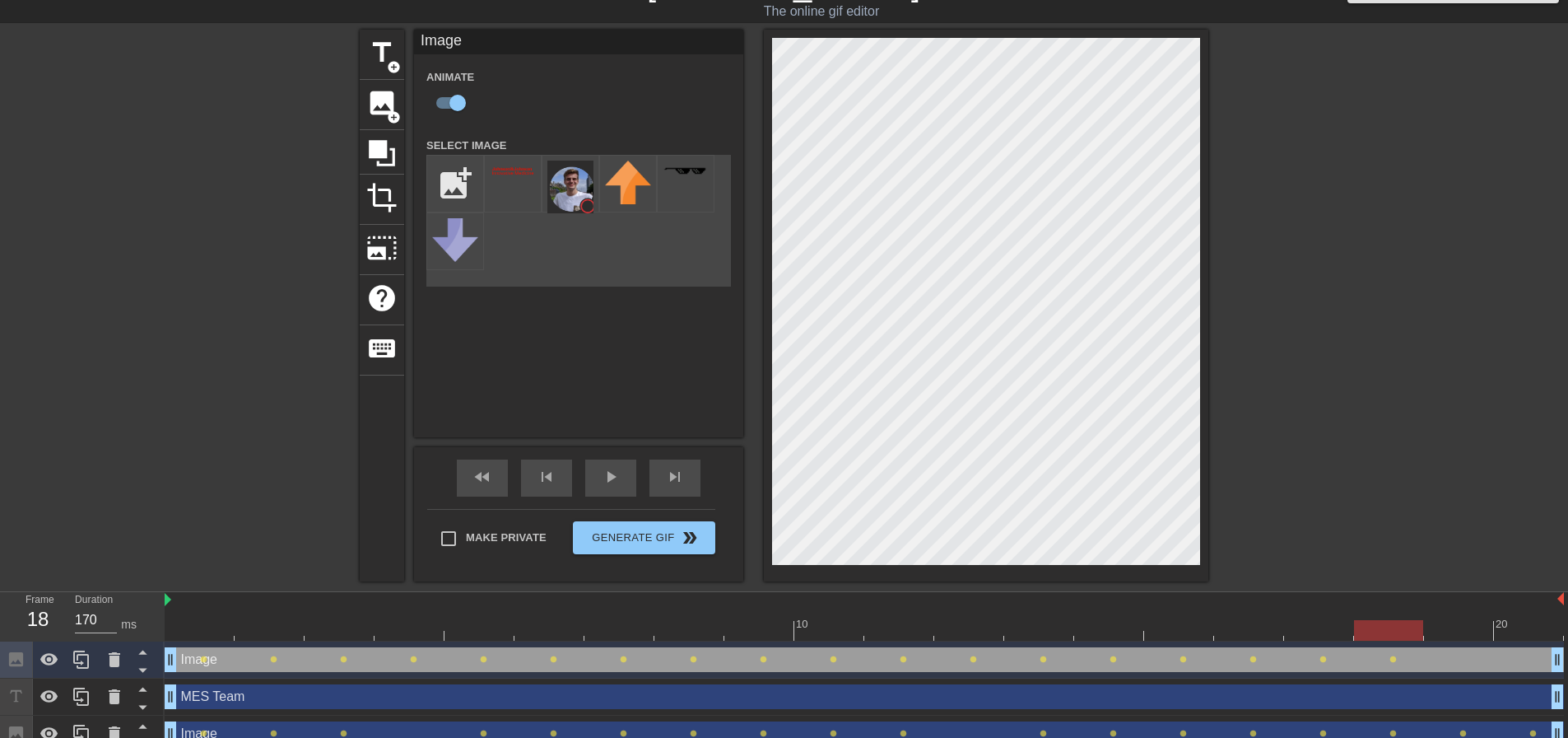
scroll to position [53, 0]
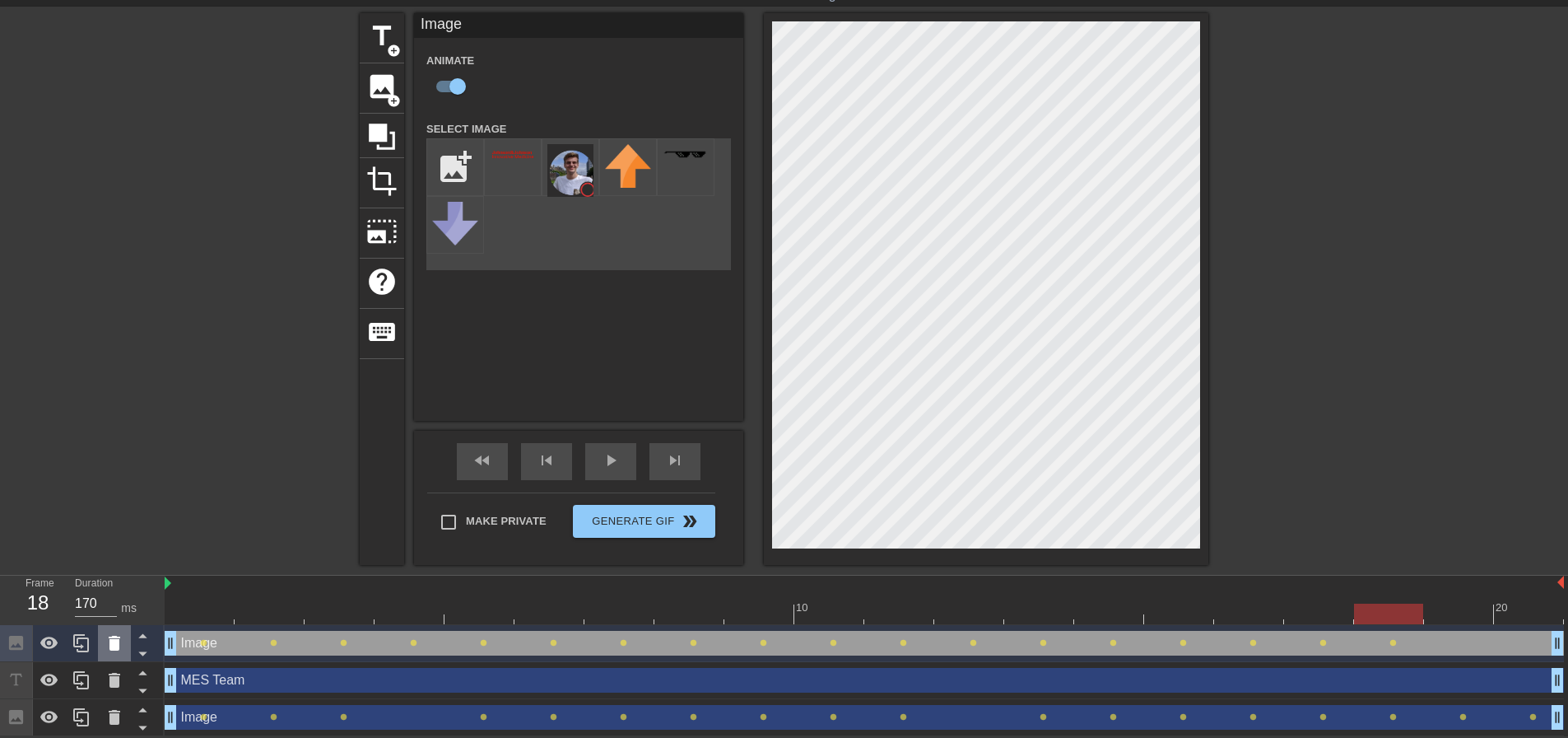
click at [115, 639] on icon at bounding box center [114, 642] width 12 height 15
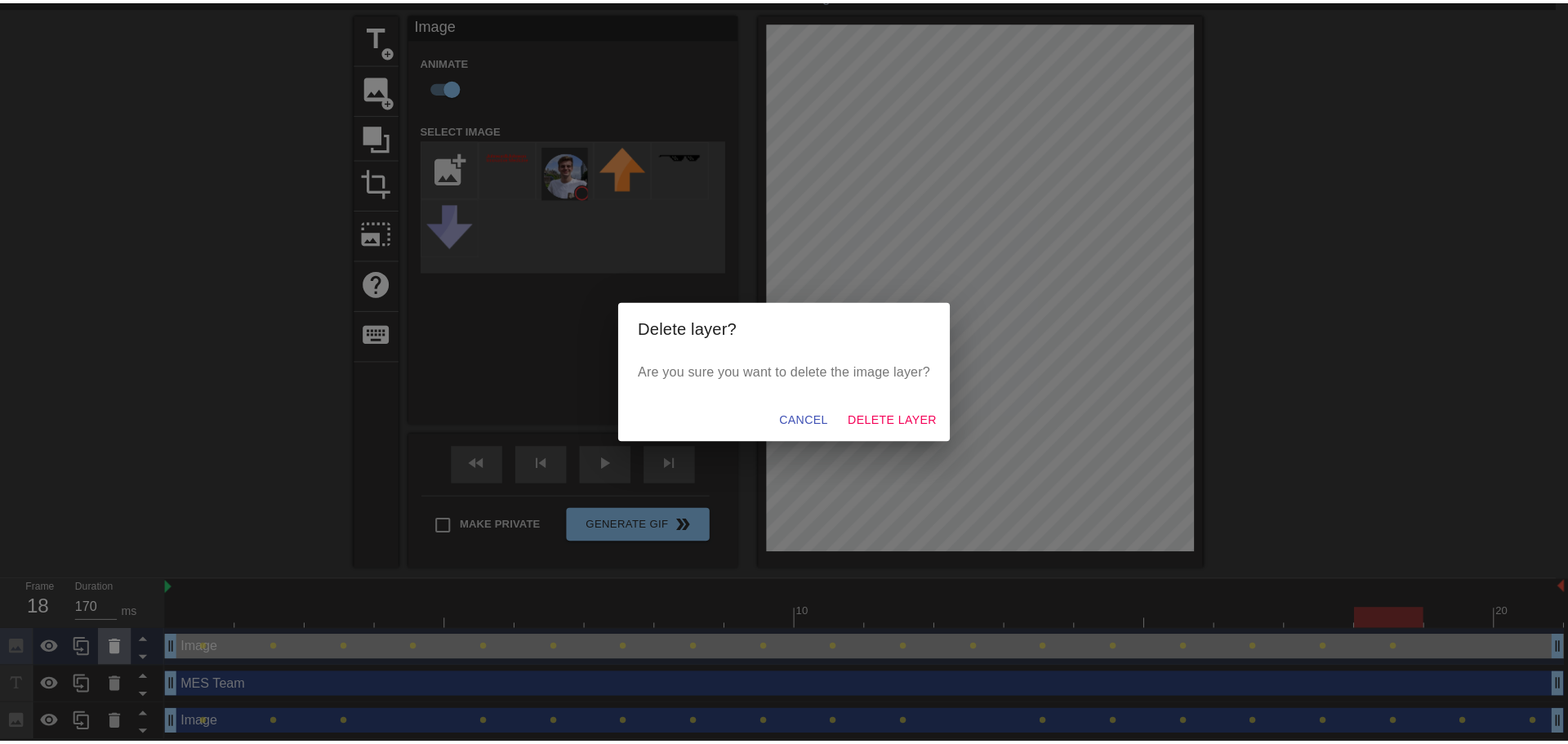
scroll to position [41, 0]
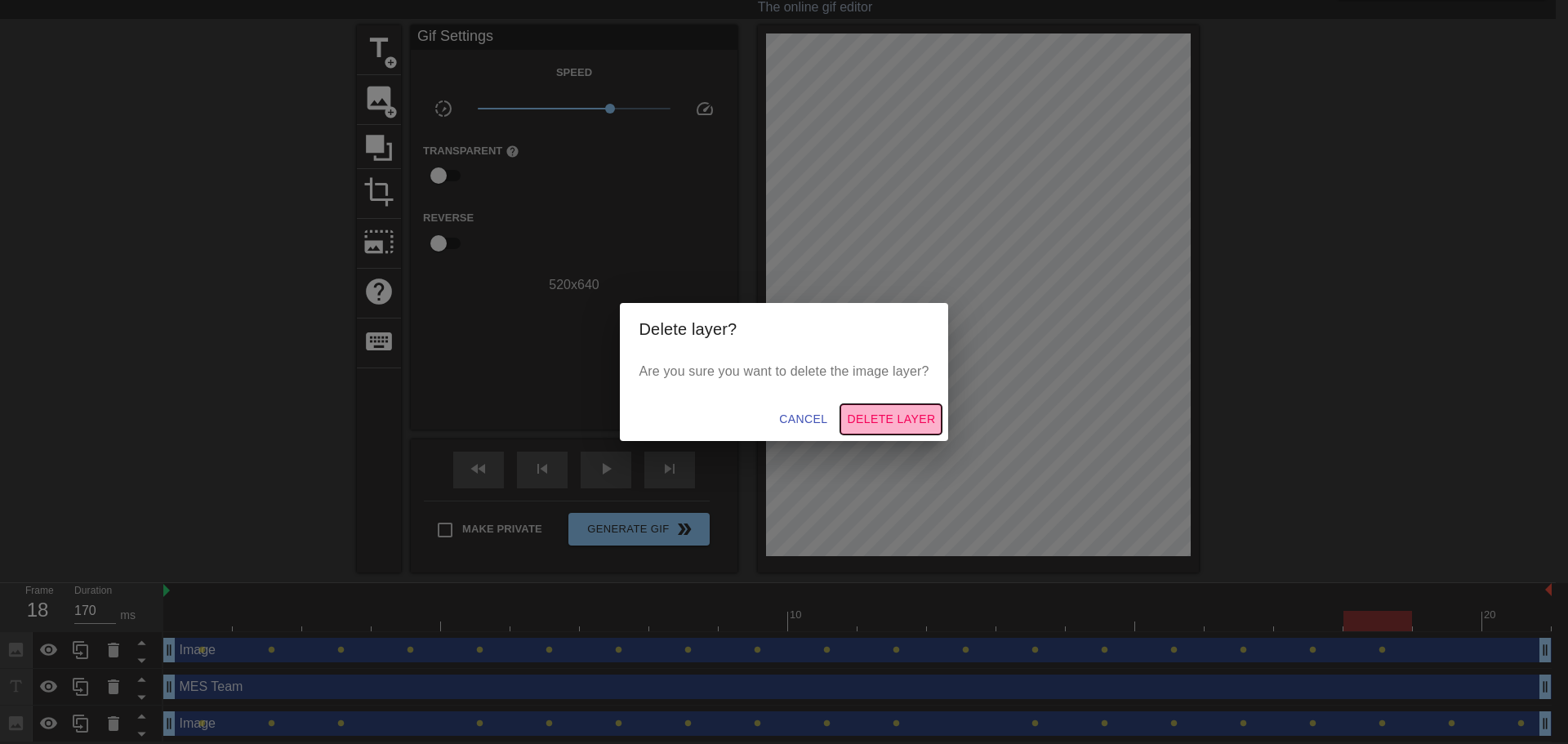
click at [910, 413] on span "Delete Layer" at bounding box center [891, 419] width 88 height 20
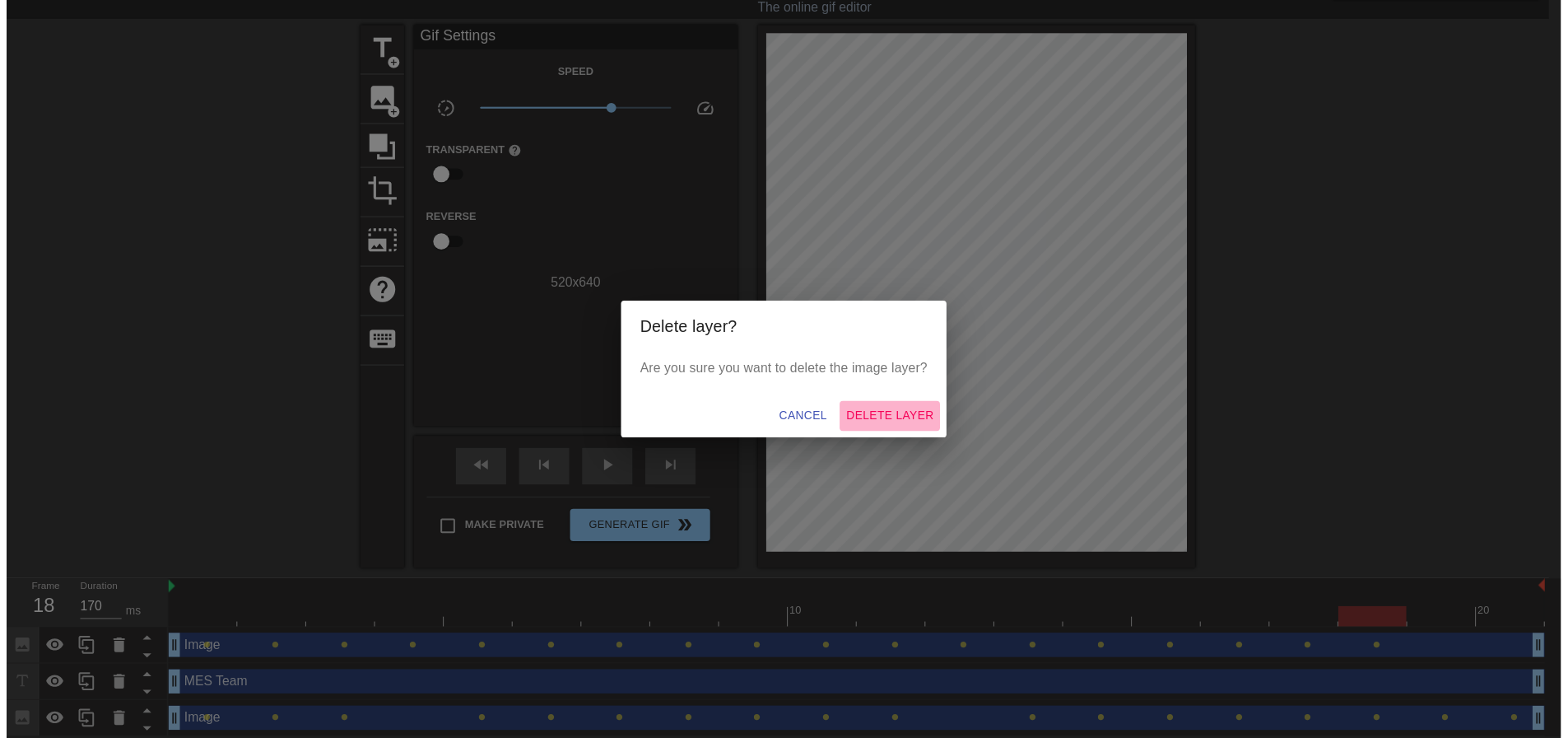
scroll to position [16, 0]
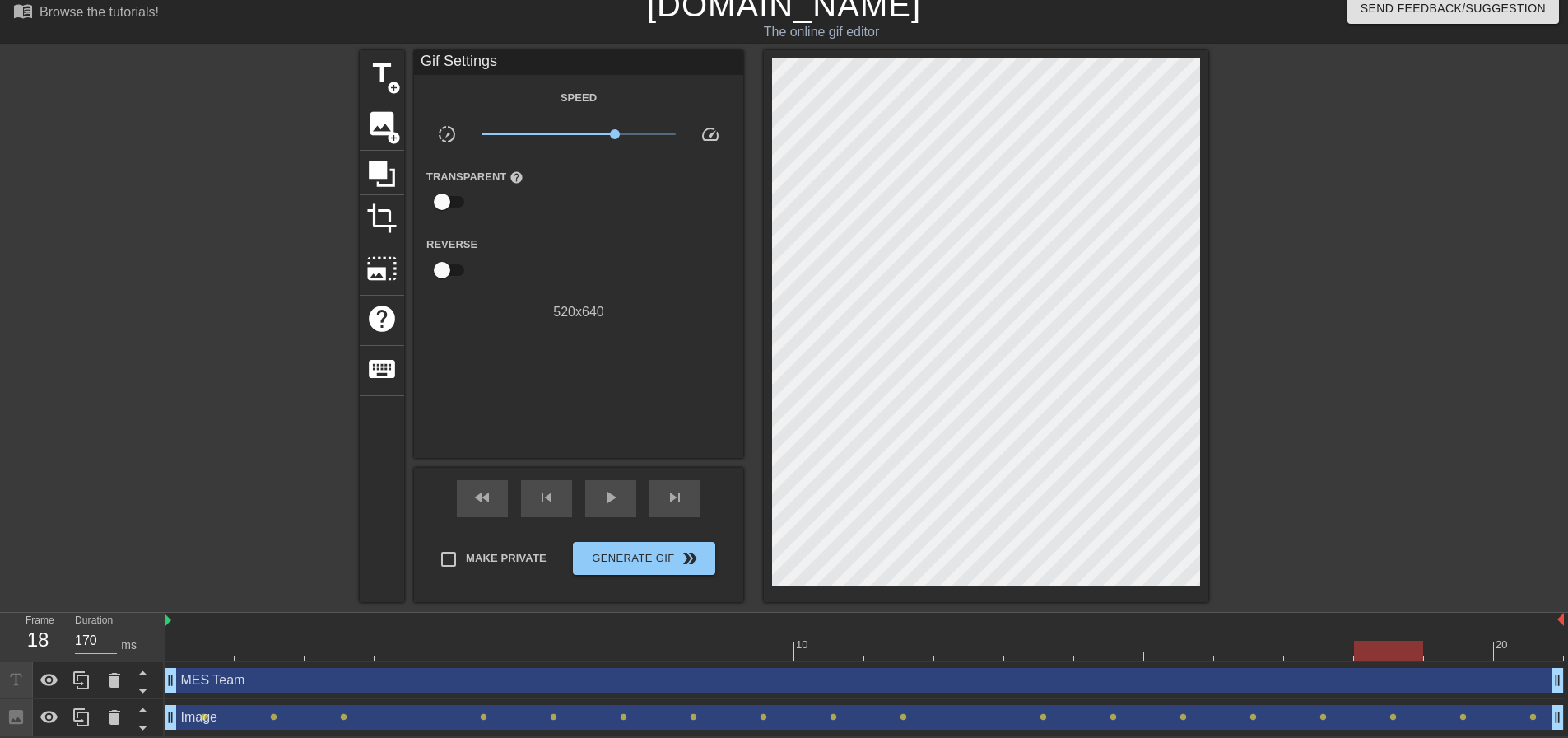
click at [192, 653] on div at bounding box center [864, 651] width 1400 height 20
click at [380, 83] on span "title" at bounding box center [381, 74] width 31 height 31
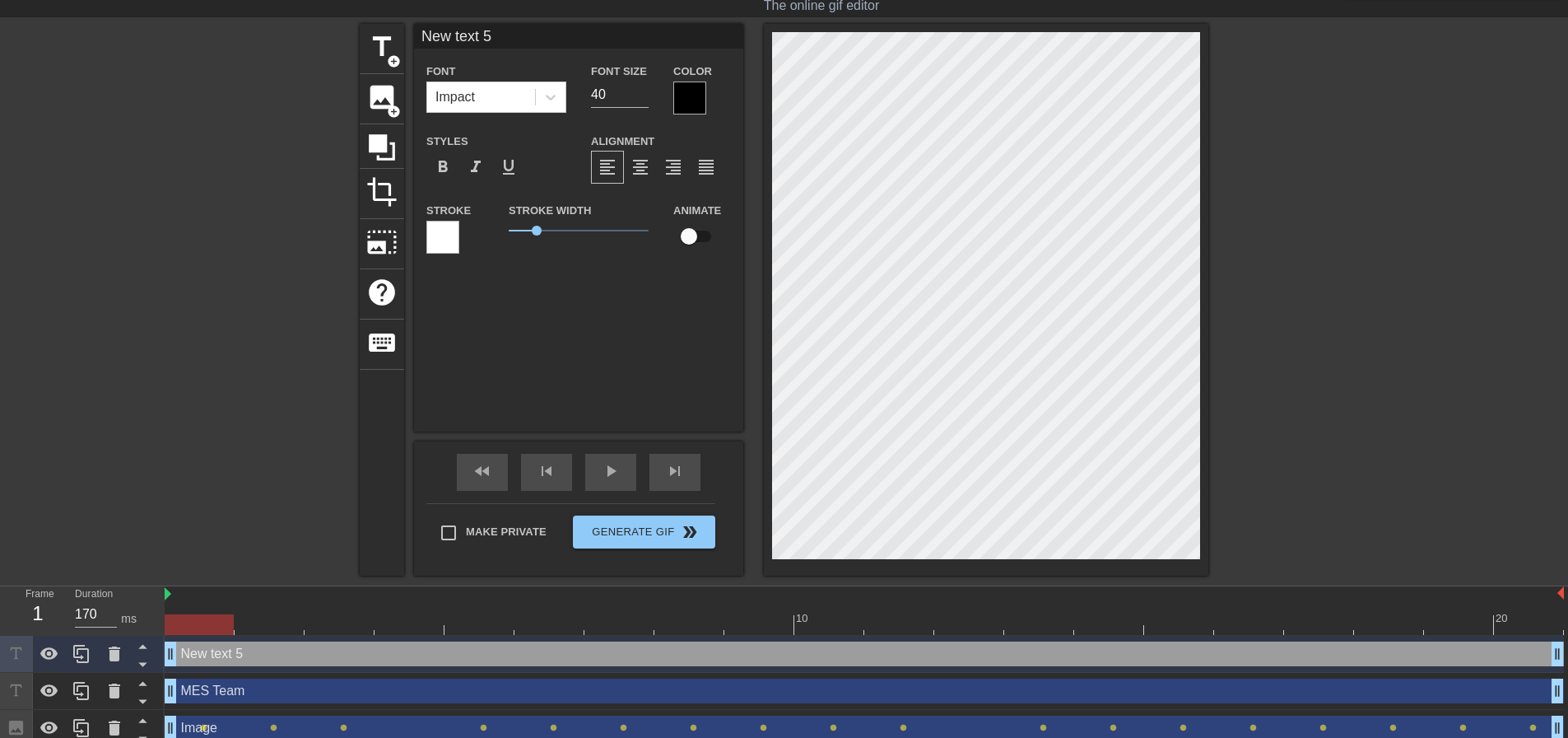
scroll to position [3, 5]
type input "C"
type textarea "C"
type input "Co"
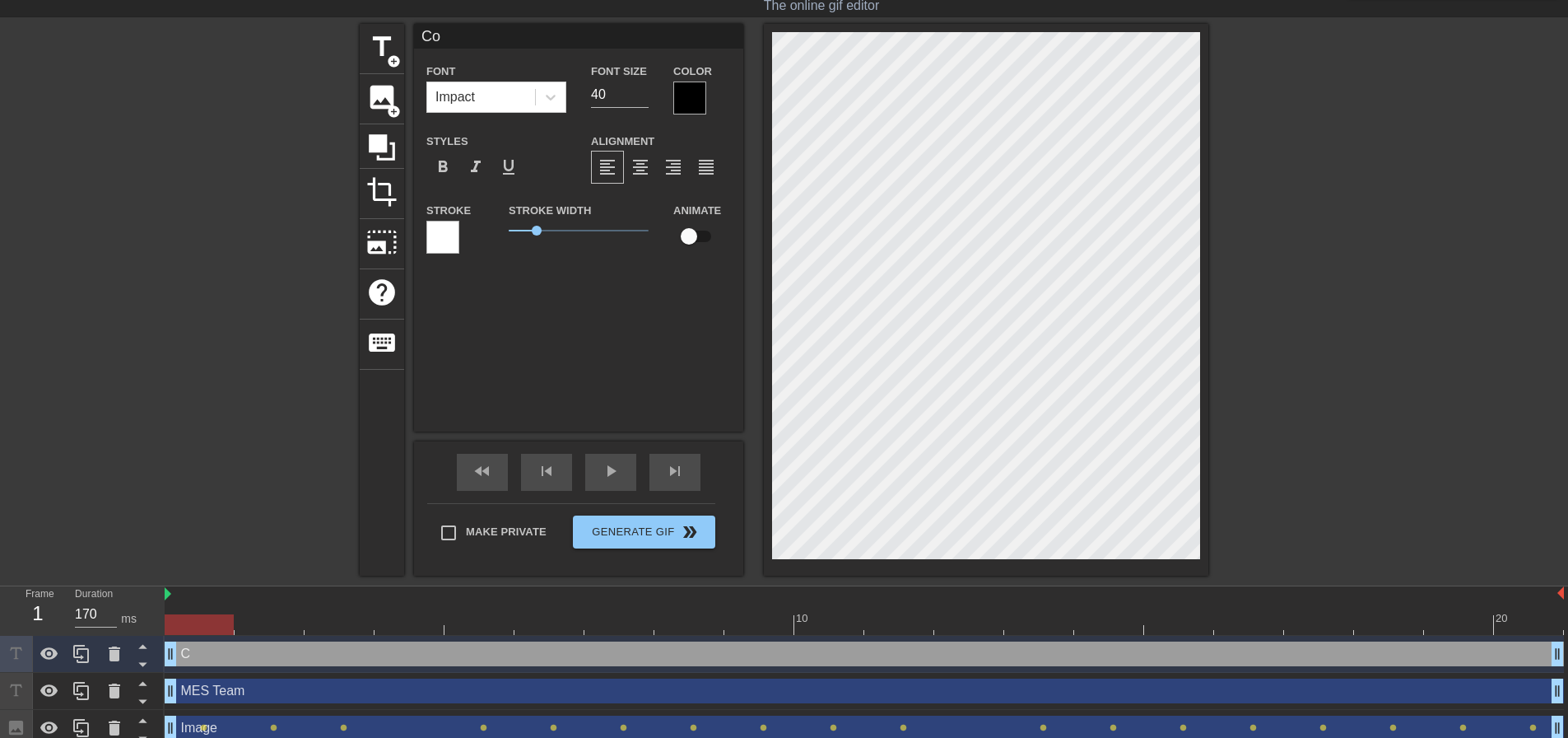
type textarea "Co"
type input "C"
type textarea "C"
type input "Co"
type textarea "Co"
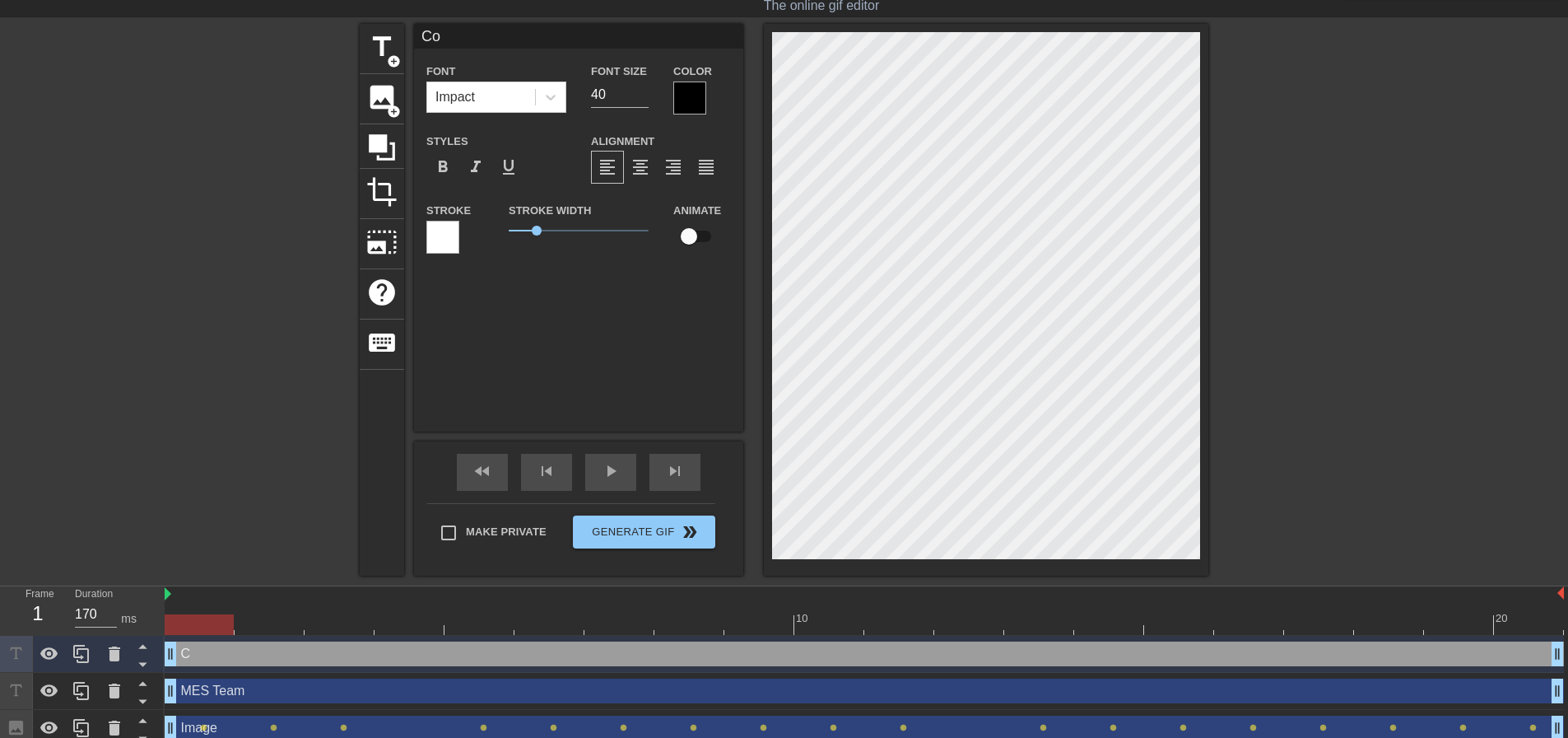
type input "[PERSON_NAME]"
type textarea "[PERSON_NAME]"
type input "[PERSON_NAME]"
type textarea "[PERSON_NAME]"
type input "[PERSON_NAME] P"
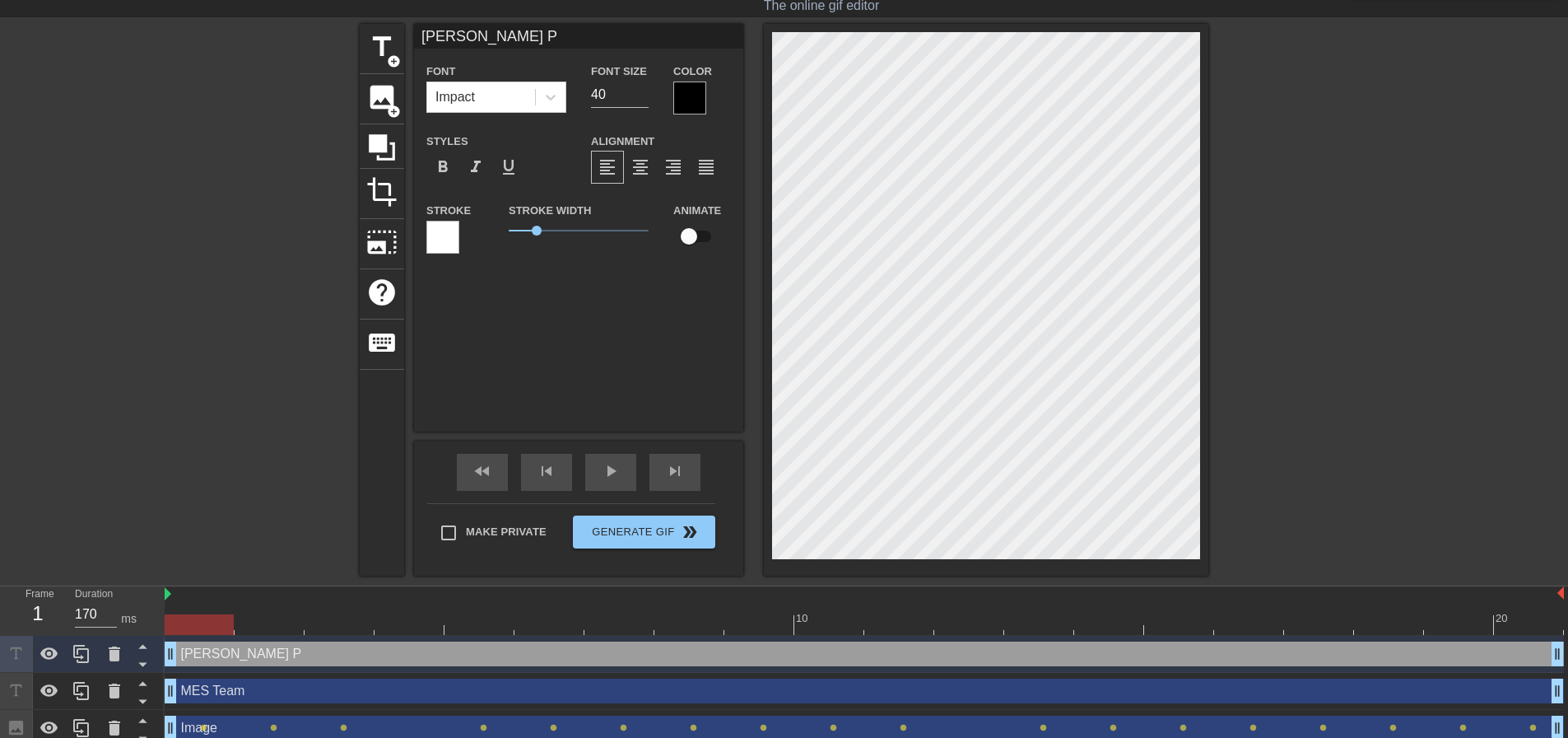
type textarea "[PERSON_NAME] PT"
type input "[PERSON_NAME] PTR"
type textarea "[PERSON_NAME] PTR"
type input "[PERSON_NAME] PT"
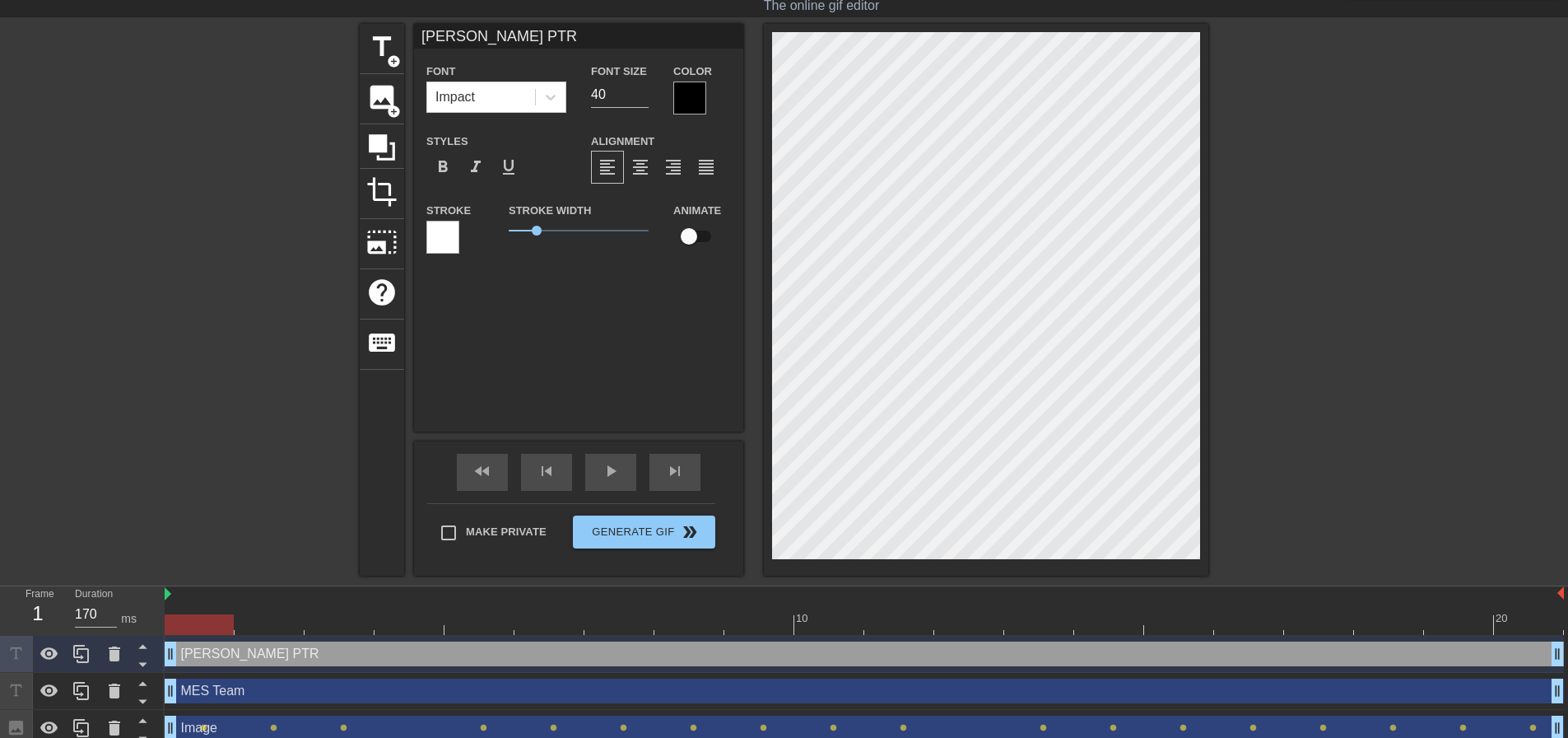
type textarea "[PERSON_NAME] PT"
type input "[PERSON_NAME] P"
type textarea "[PERSON_NAME] P"
type input "[PERSON_NAME]"
type textarea "[PERSON_NAME]"
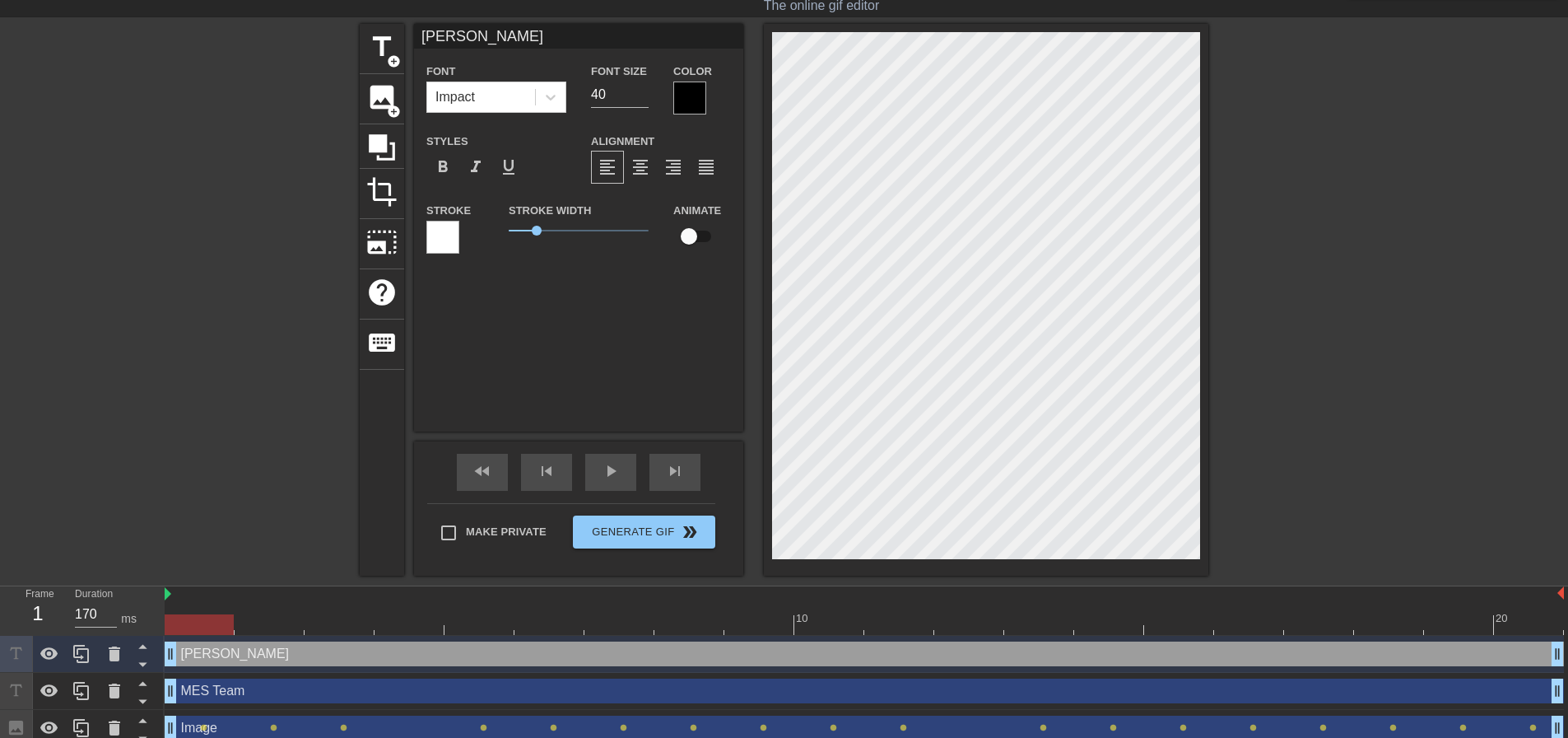
click at [284, 622] on div at bounding box center [864, 624] width 1400 height 20
click at [356, 621] on div at bounding box center [864, 624] width 1400 height 20
click at [428, 627] on div at bounding box center [864, 624] width 1400 height 20
drag, startPoint x: 476, startPoint y: 624, endPoint x: 532, endPoint y: 603, distance: 59.8
click at [478, 623] on div at bounding box center [864, 624] width 1400 height 20
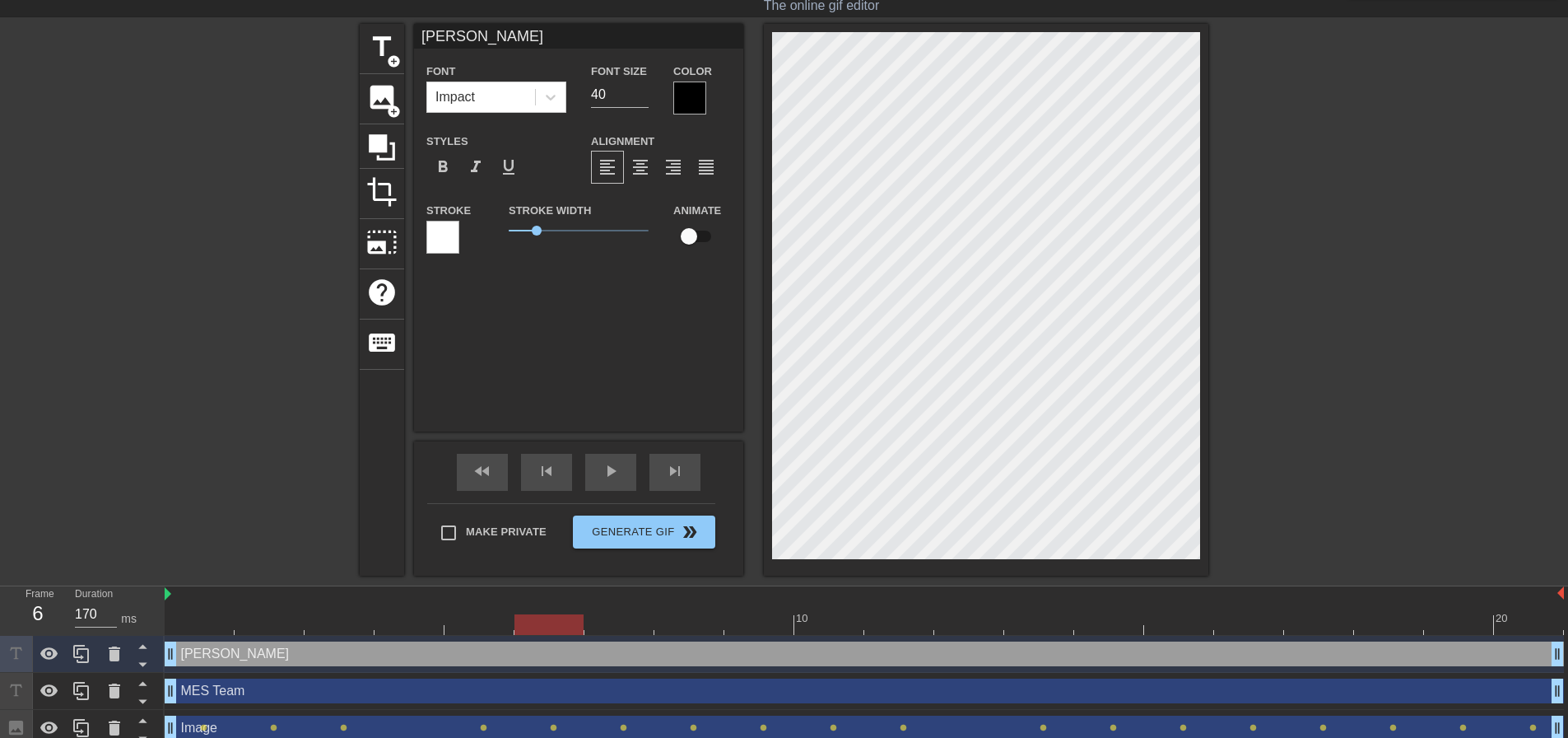
click at [559, 622] on div at bounding box center [864, 624] width 1400 height 20
click at [613, 628] on div at bounding box center [864, 624] width 1400 height 20
click at [680, 625] on div at bounding box center [864, 624] width 1400 height 20
click at [759, 627] on div at bounding box center [864, 624] width 1400 height 20
click at [822, 625] on div at bounding box center [864, 624] width 1400 height 20
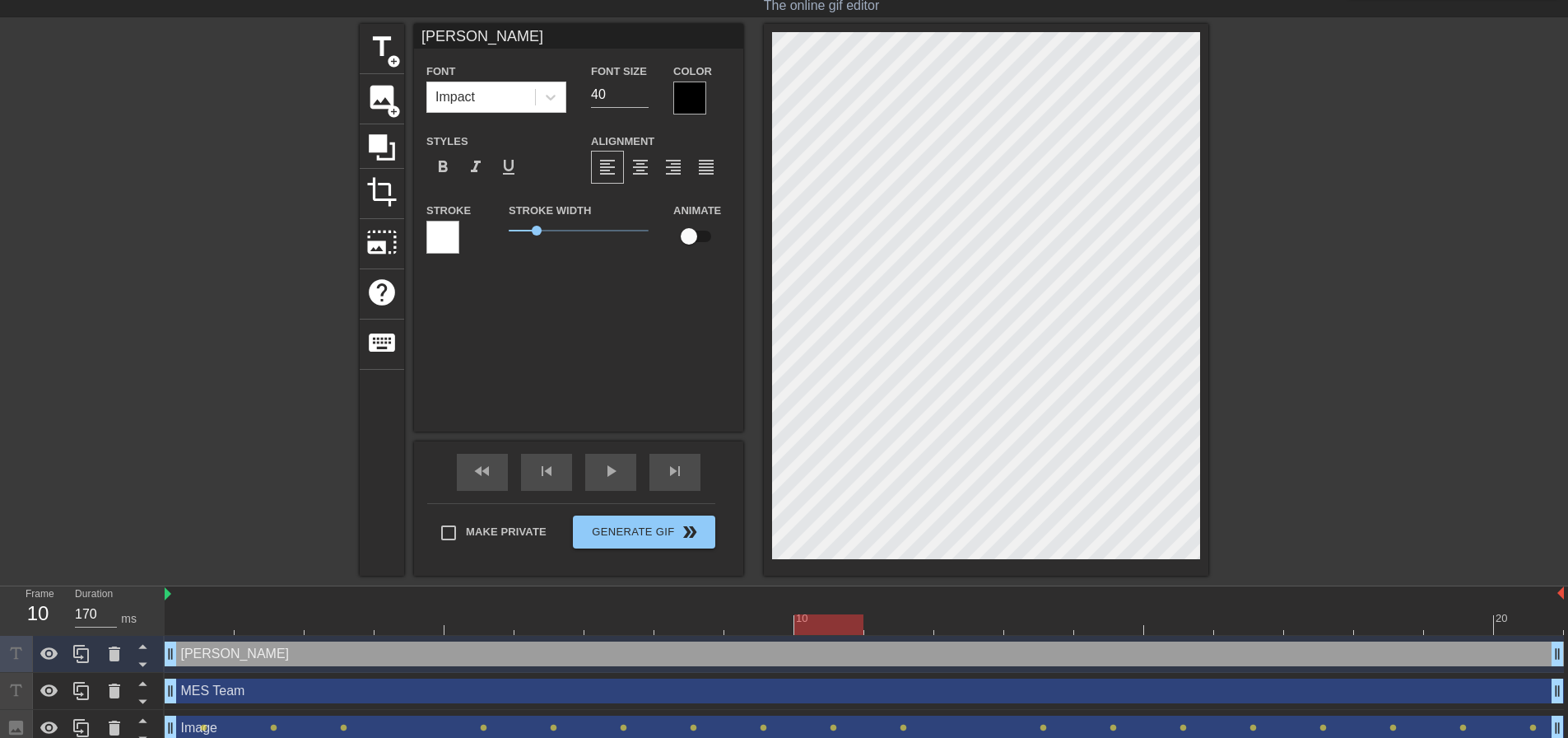
click at [891, 621] on div at bounding box center [864, 624] width 1400 height 20
click at [953, 619] on div at bounding box center [864, 624] width 1400 height 20
click at [1038, 611] on div at bounding box center [1039, 612] width 70 height 20
click at [1097, 621] on div at bounding box center [864, 624] width 1400 height 20
click at [1188, 622] on div at bounding box center [864, 624] width 1400 height 20
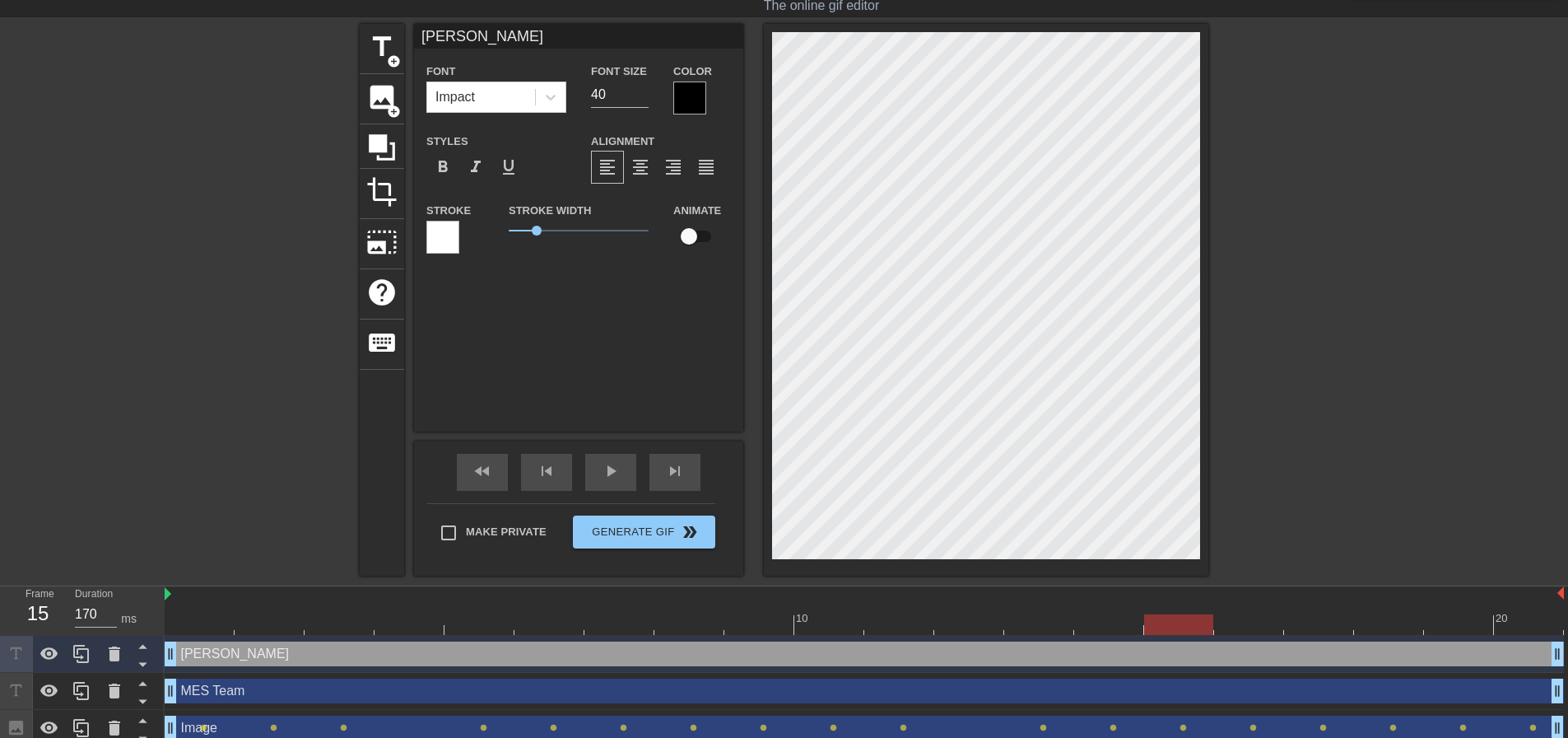
click at [1240, 618] on div at bounding box center [864, 624] width 1400 height 20
click at [1288, 617] on div at bounding box center [864, 624] width 1400 height 20
click at [1375, 615] on div at bounding box center [864, 624] width 1400 height 20
click at [1448, 627] on div at bounding box center [864, 624] width 1400 height 20
click at [1527, 635] on div "[PERSON_NAME] drag_handle drag_handle" at bounding box center [864, 654] width 1400 height 37
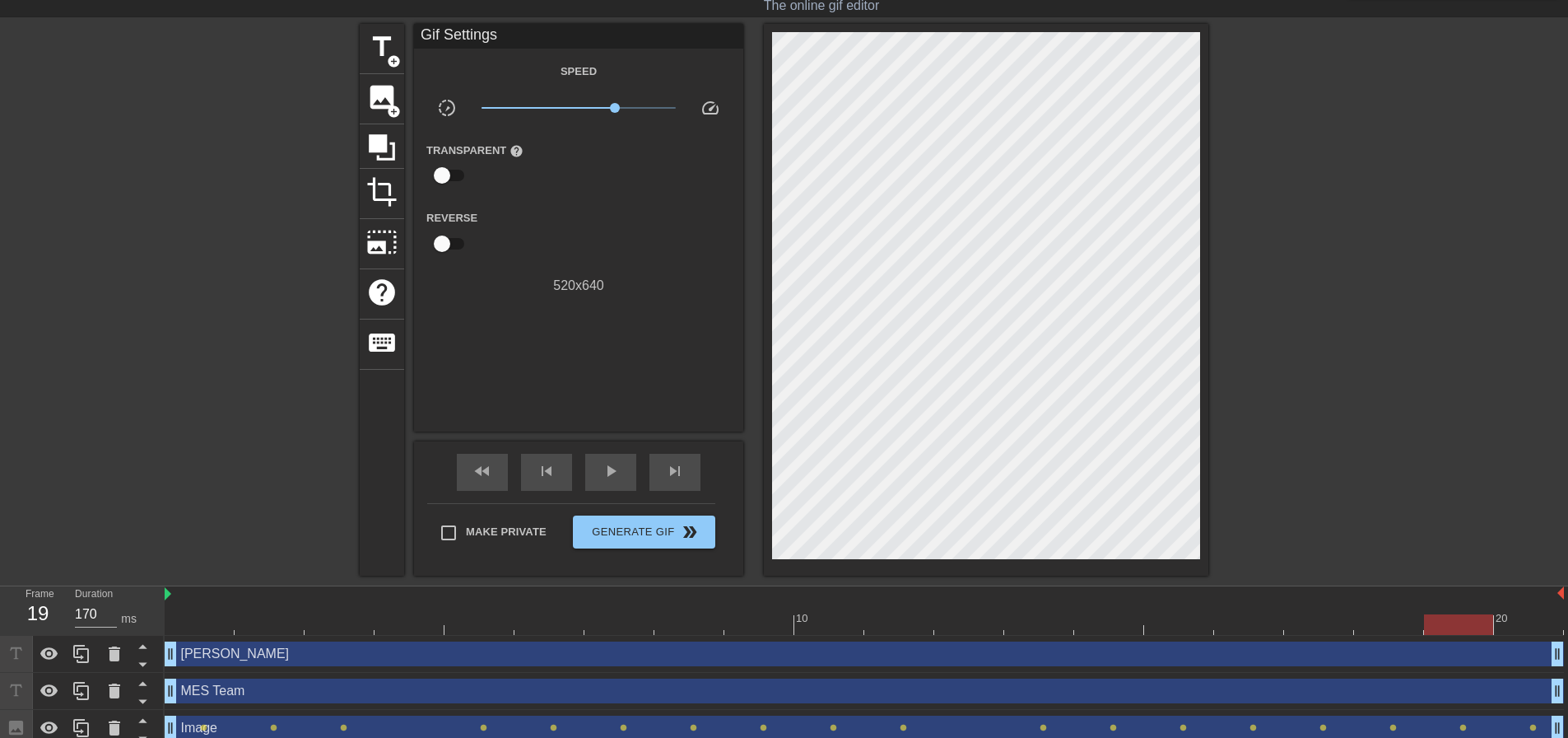
click at [1520, 628] on div at bounding box center [864, 624] width 1400 height 20
click at [1293, 415] on div at bounding box center [1351, 271] width 247 height 494
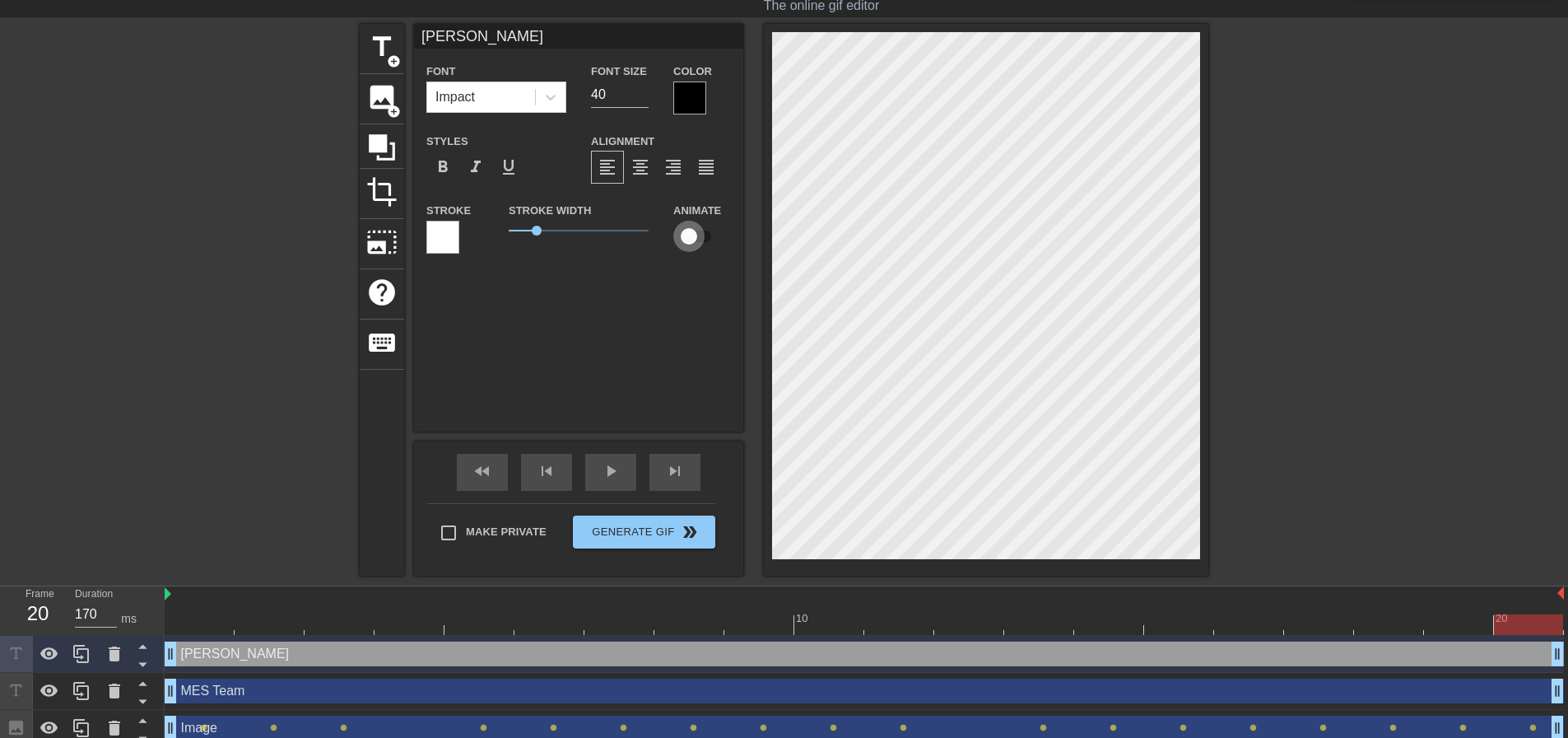
click at [696, 231] on input "checkbox" at bounding box center [688, 236] width 94 height 31
checkbox input "true"
click at [203, 633] on div at bounding box center [864, 624] width 1400 height 20
click at [281, 625] on div at bounding box center [864, 624] width 1400 height 20
click at [343, 637] on div "[PERSON_NAME] drag_handle drag_handle lens lens" at bounding box center [864, 654] width 1400 height 37
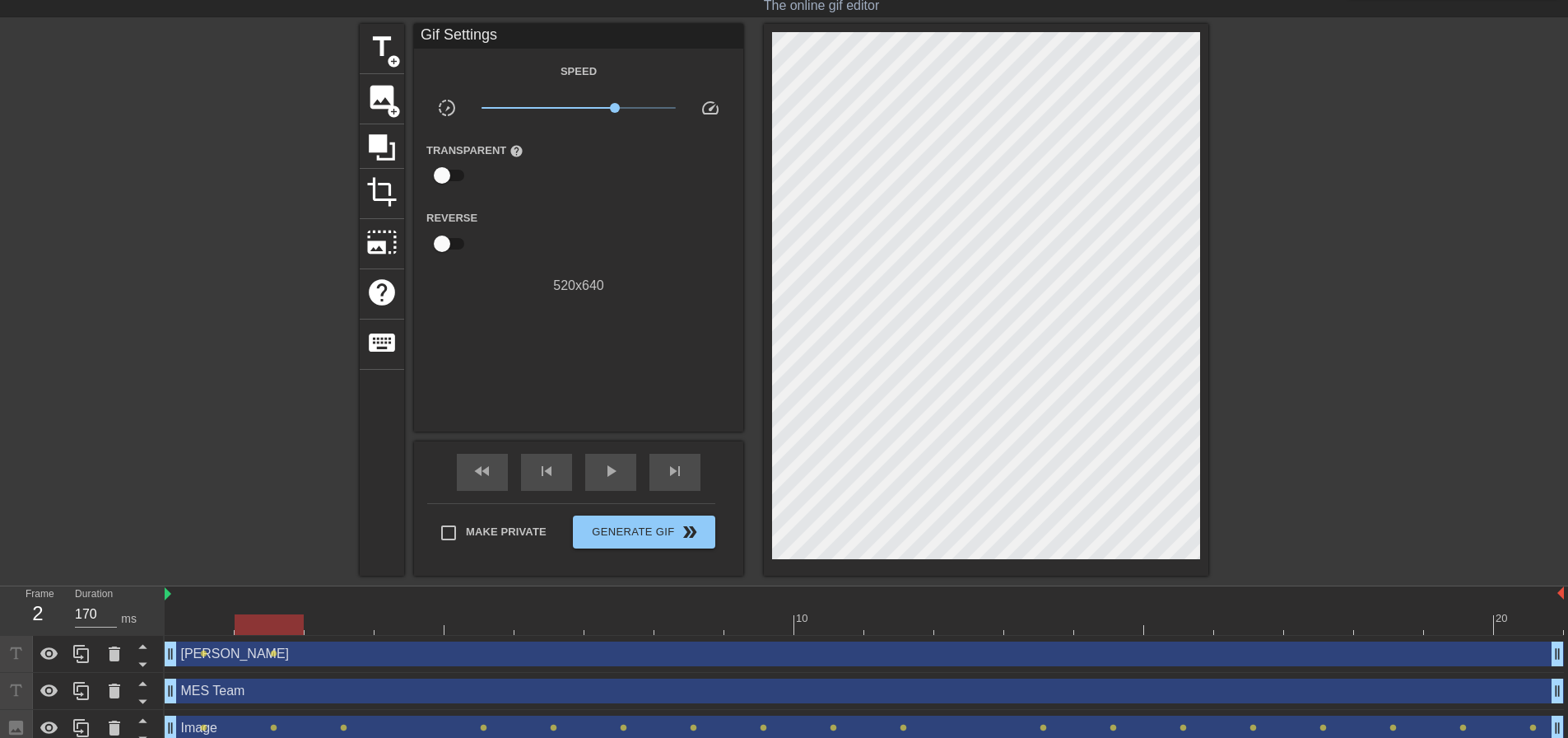
click at [352, 630] on div at bounding box center [864, 624] width 1400 height 20
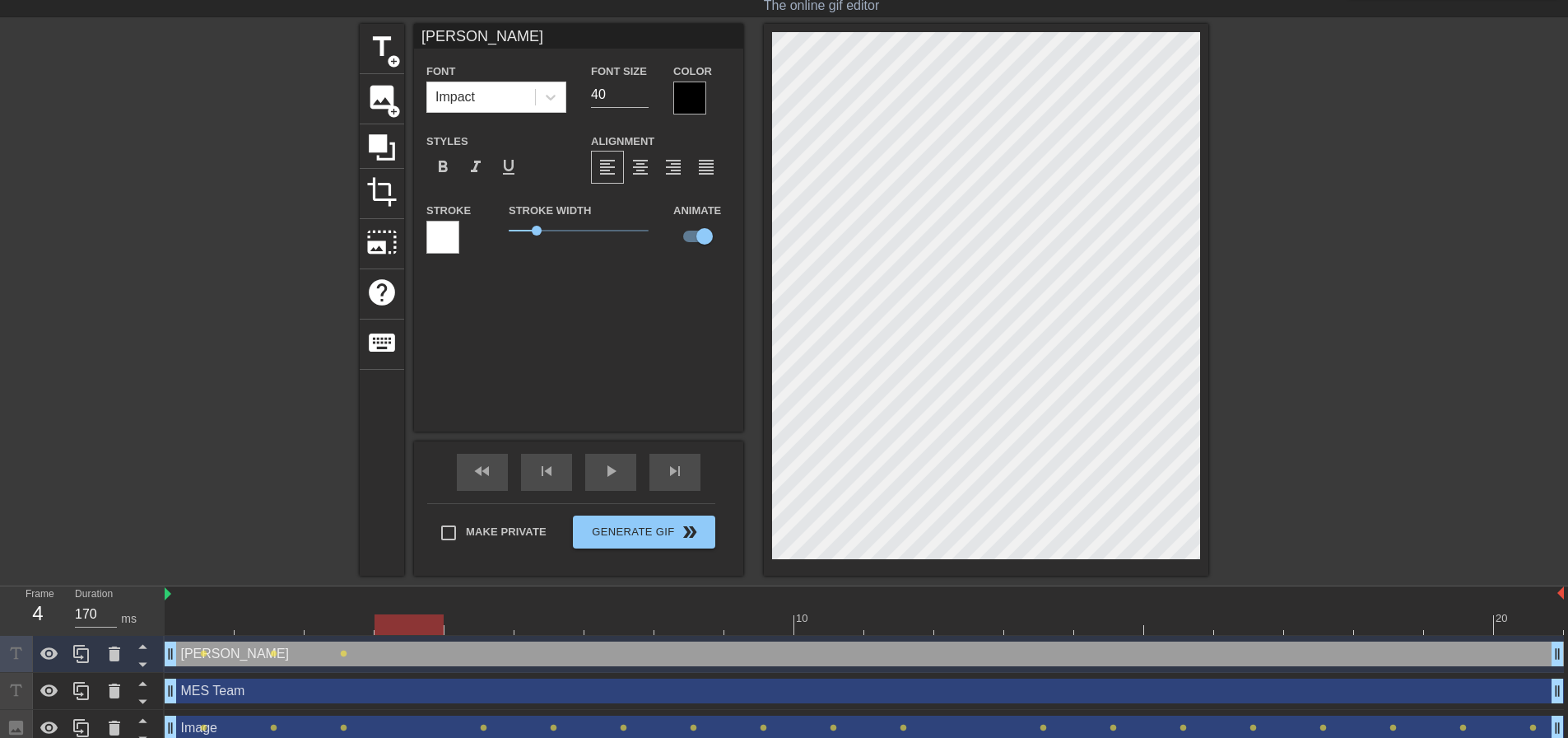
click at [416, 628] on div at bounding box center [864, 624] width 1400 height 20
click at [478, 630] on div at bounding box center [864, 624] width 1400 height 20
click at [563, 625] on div at bounding box center [864, 624] width 1400 height 20
click at [639, 625] on div at bounding box center [864, 624] width 1400 height 20
click at [681, 620] on div at bounding box center [864, 624] width 1400 height 20
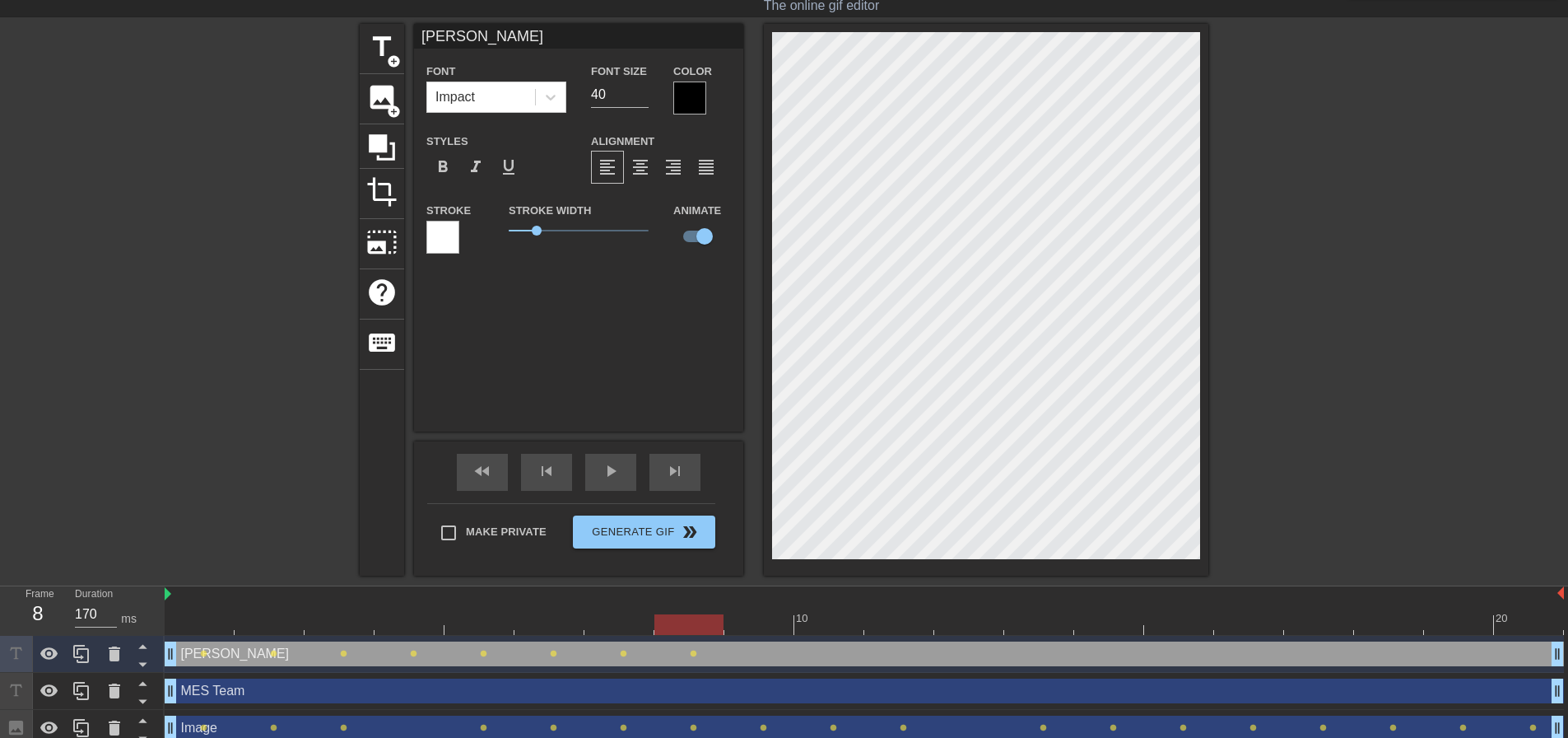
click at [759, 620] on div at bounding box center [864, 624] width 1400 height 20
click at [836, 623] on div at bounding box center [864, 624] width 1400 height 20
click at [909, 621] on div at bounding box center [864, 624] width 1400 height 20
click at [946, 630] on div at bounding box center [864, 624] width 1400 height 20
click at [1036, 625] on div at bounding box center [864, 624] width 1400 height 20
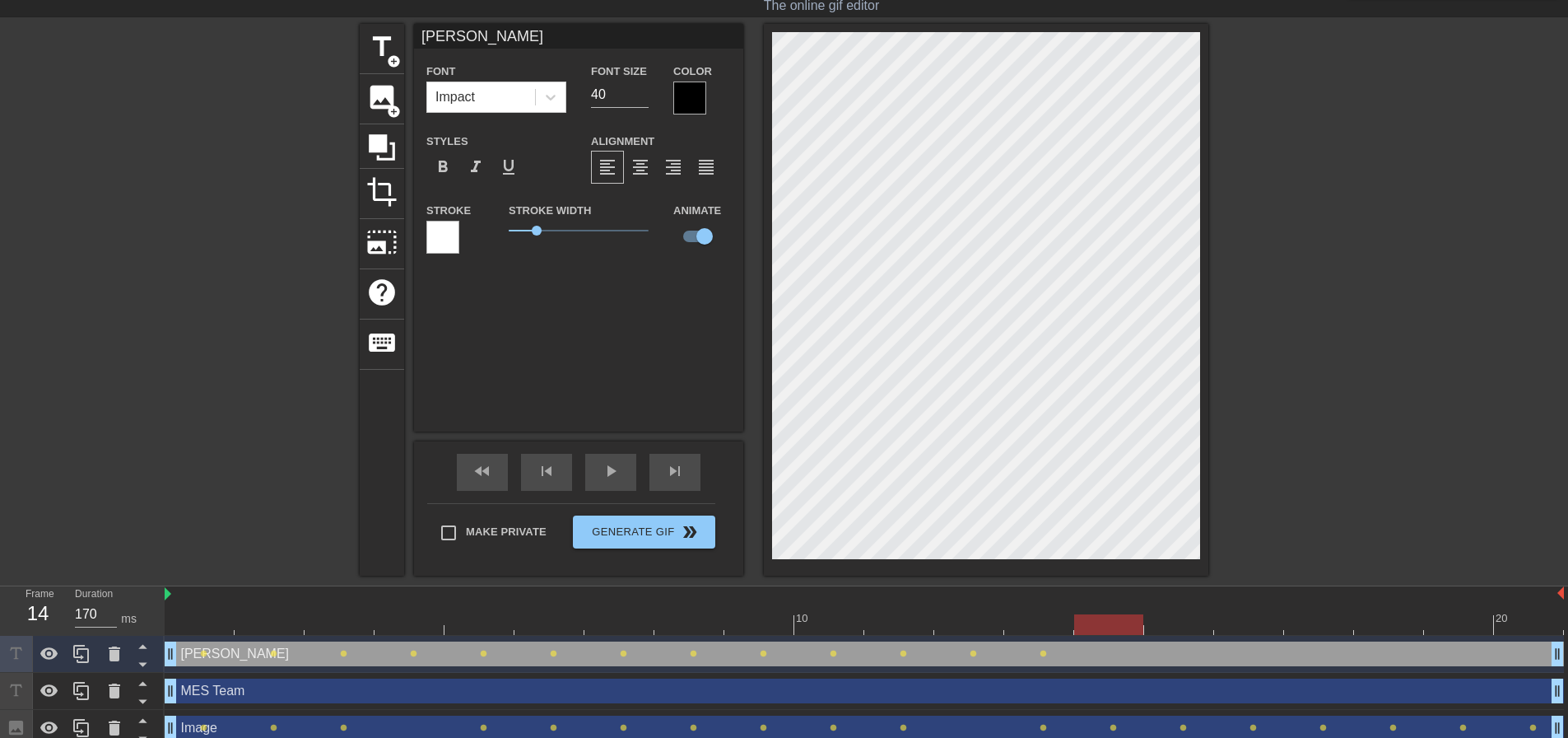
click at [1113, 627] on div at bounding box center [864, 624] width 1400 height 20
click at [1175, 630] on div at bounding box center [864, 624] width 1400 height 20
click at [1235, 622] on div at bounding box center [864, 624] width 1400 height 20
click at [1316, 618] on div at bounding box center [864, 624] width 1400 height 20
click at [1392, 627] on div at bounding box center [864, 624] width 1400 height 20
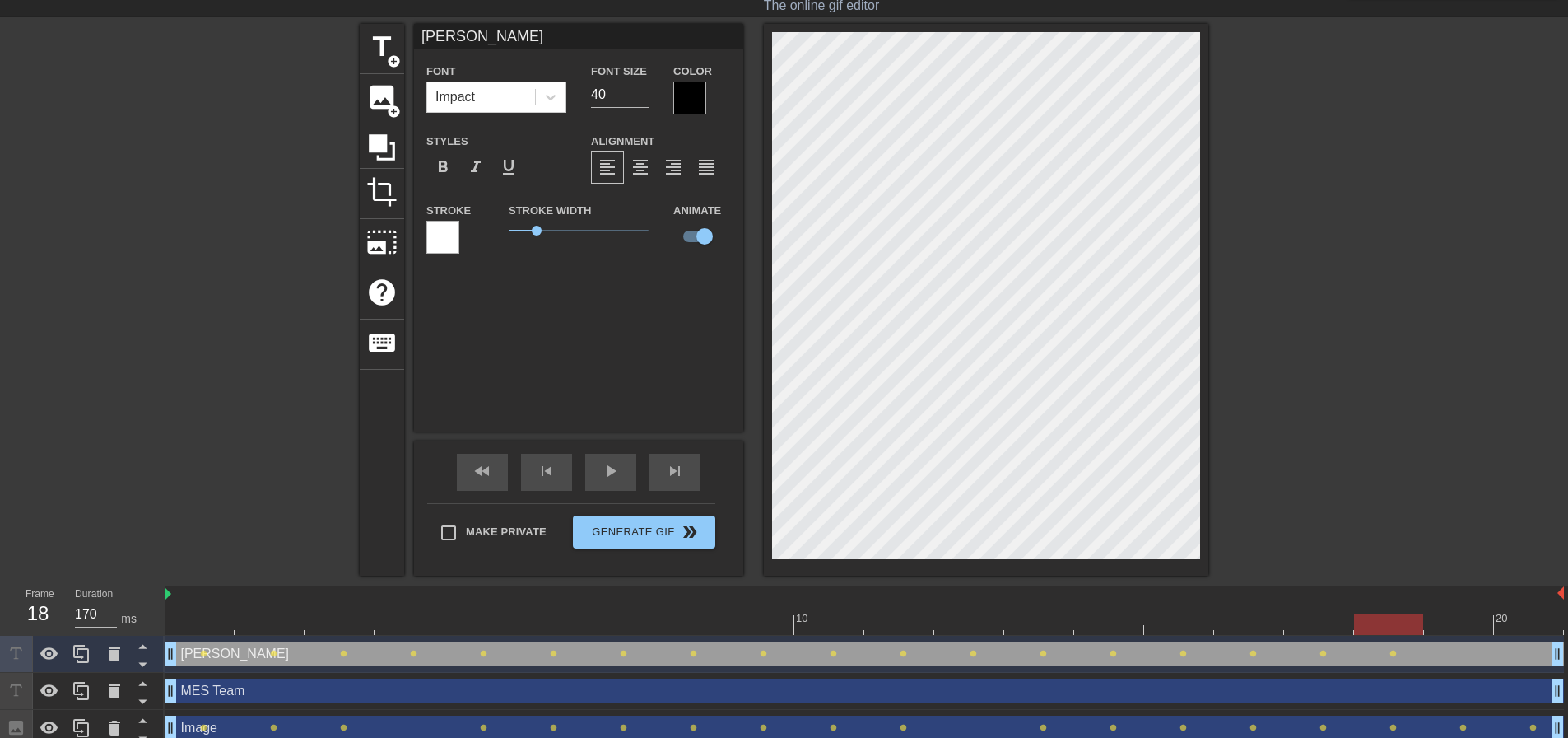
click at [1443, 629] on div at bounding box center [864, 624] width 1400 height 20
click at [1525, 613] on div "20" at bounding box center [1528, 612] width 70 height 20
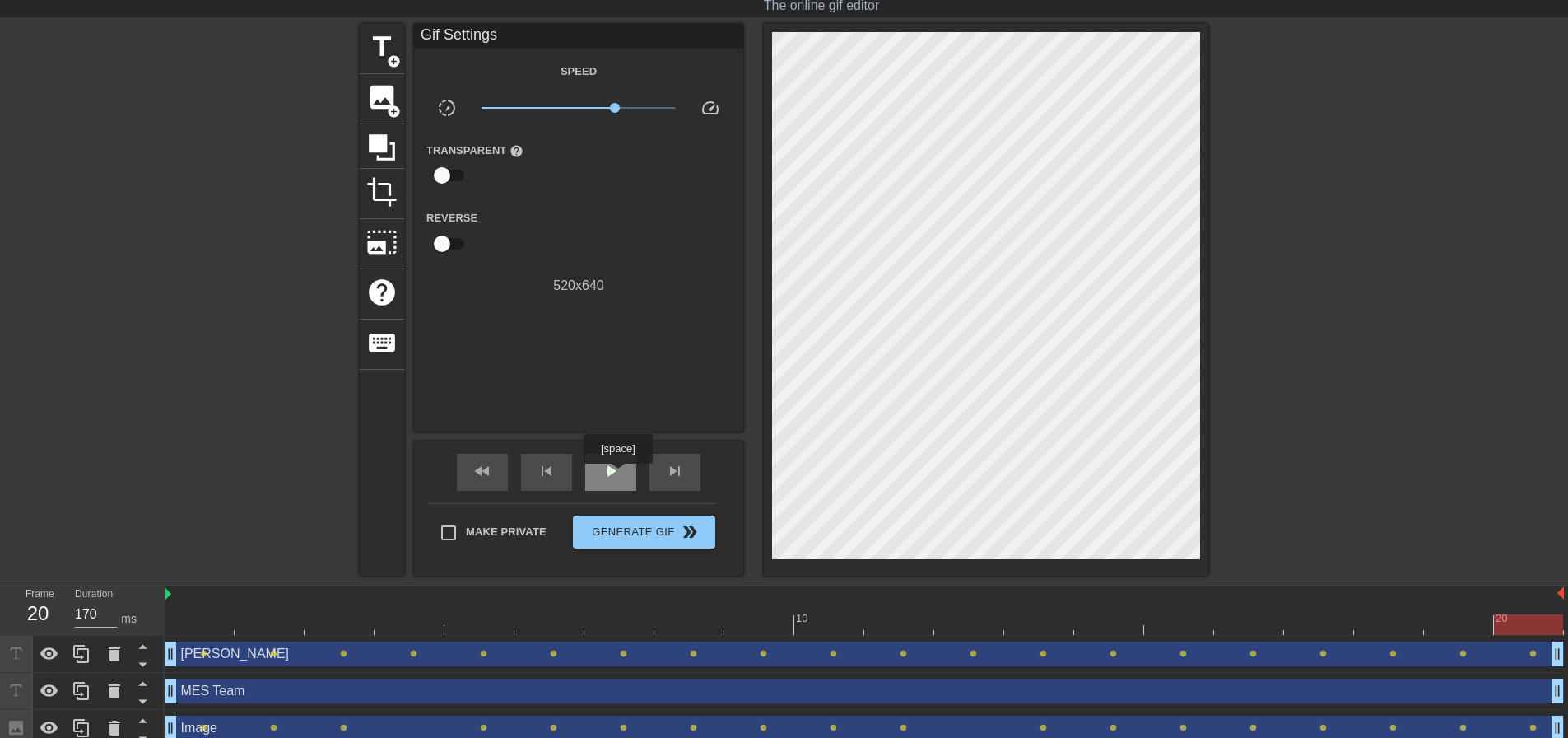
click at [618, 476] on span "play_arrow" at bounding box center [611, 471] width 19 height 19
click at [388, 98] on span "image" at bounding box center [381, 97] width 31 height 31
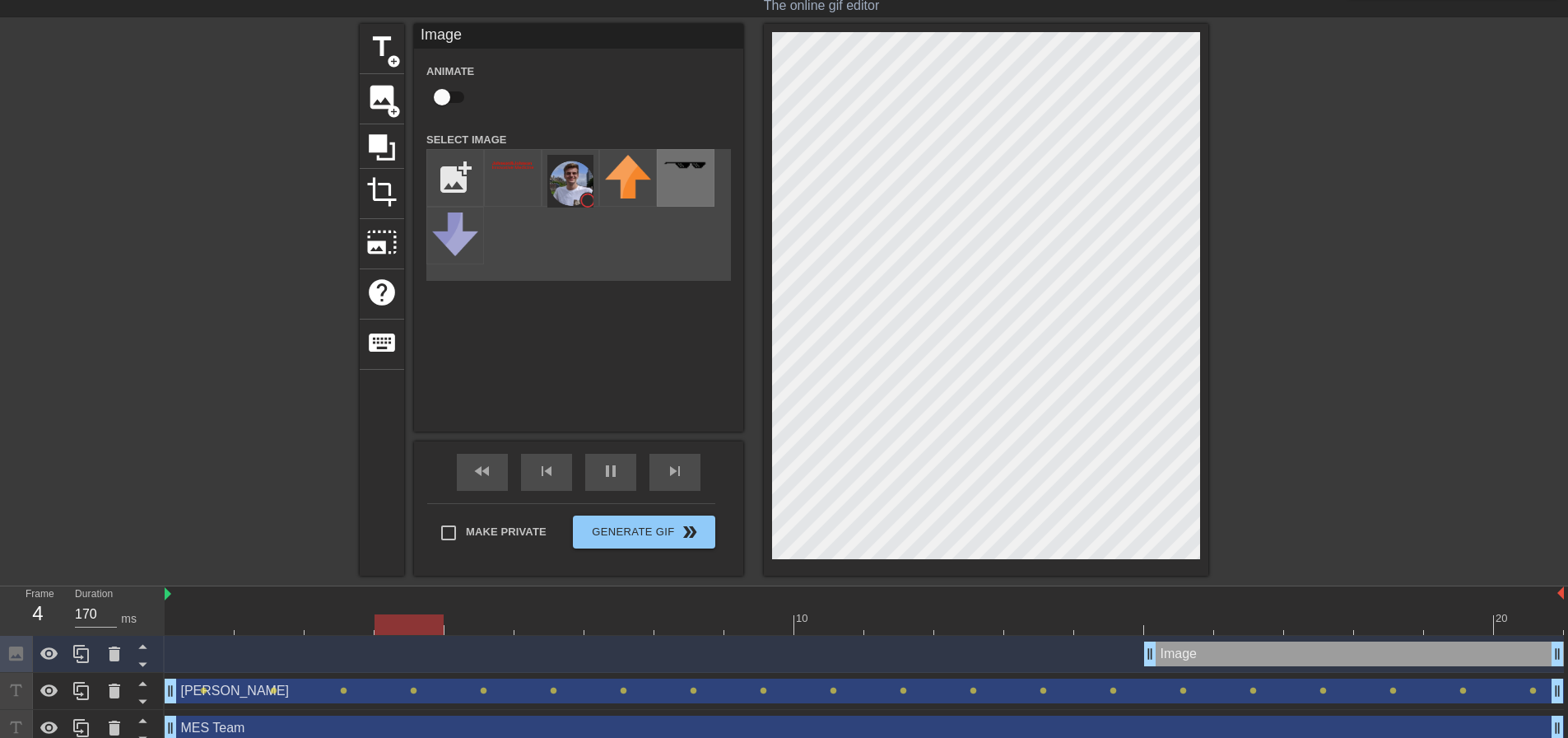
click at [698, 177] on div at bounding box center [686, 178] width 58 height 58
click at [1245, 279] on div "title add_circle image add_circle crop photo_size_select_large help keyboard Im…" at bounding box center [784, 300] width 1568 height 552
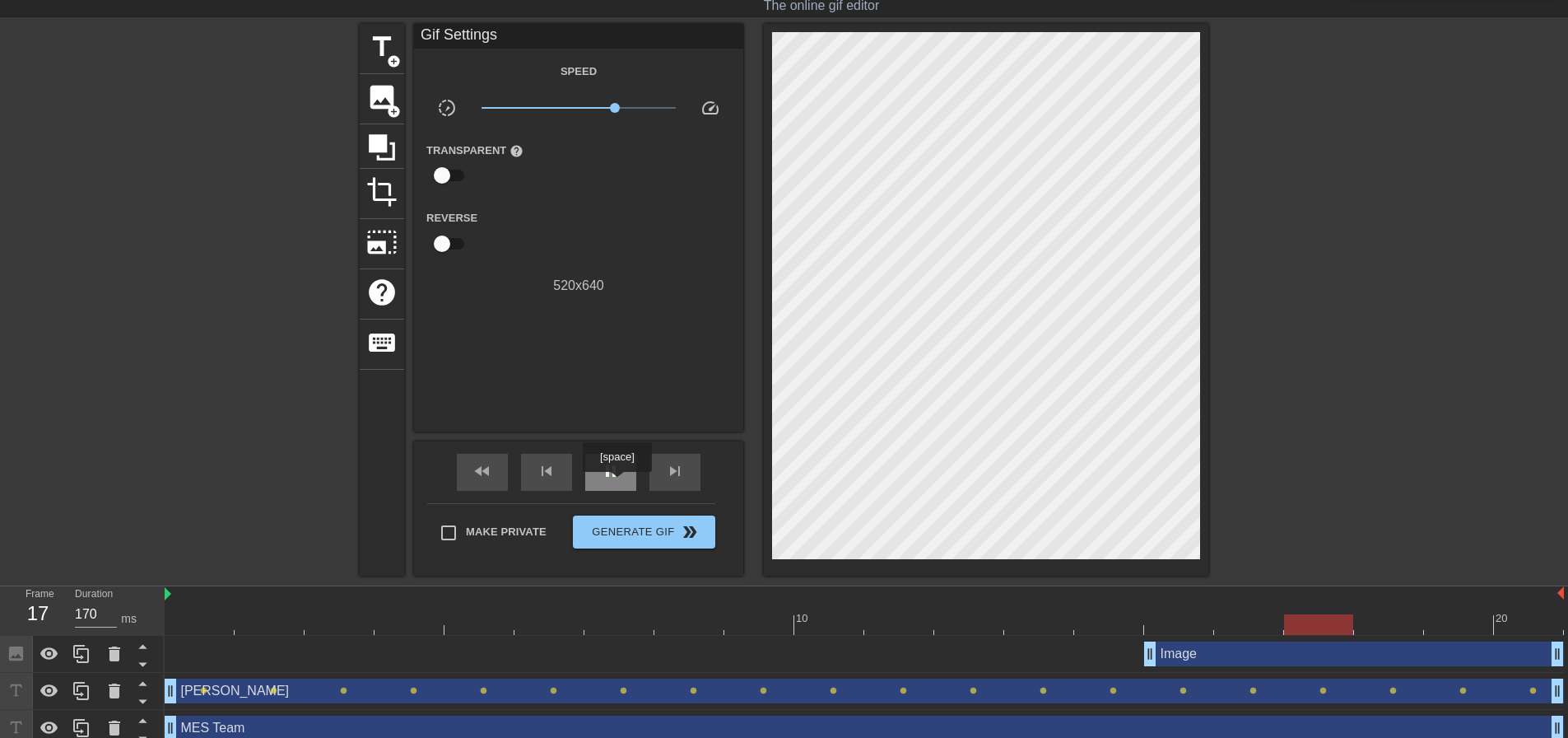
click at [617, 483] on div "pause" at bounding box center [611, 473] width 51 height 37
click at [199, 632] on div at bounding box center [864, 624] width 1400 height 20
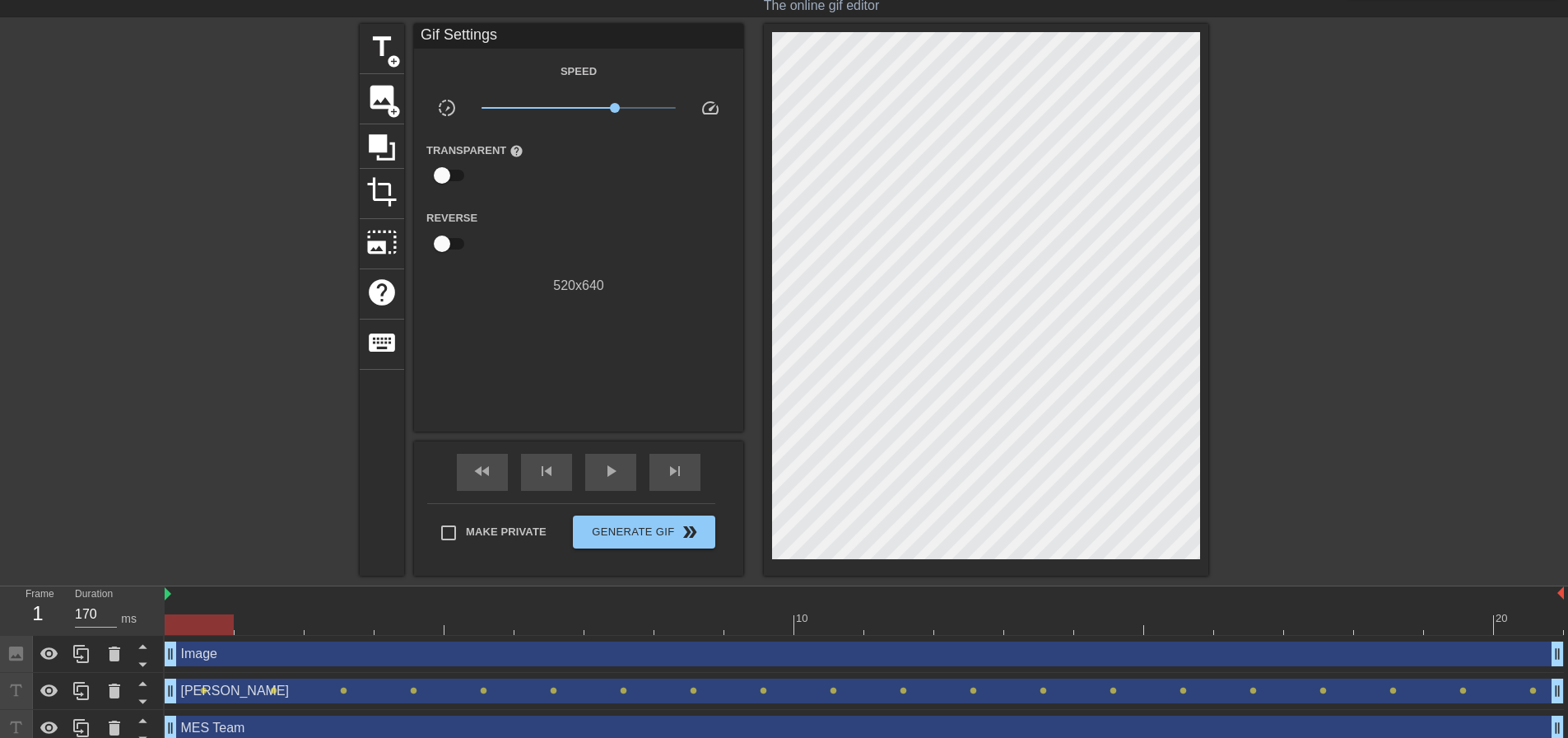
drag, startPoint x: 1156, startPoint y: 651, endPoint x: 154, endPoint y: 666, distance: 1002.1
click at [154, 666] on div "Frame 1 Duration 170 ms 10 20 Image drag_handle drag_handle [PERSON_NAME] drag_…" at bounding box center [784, 685] width 1568 height 198
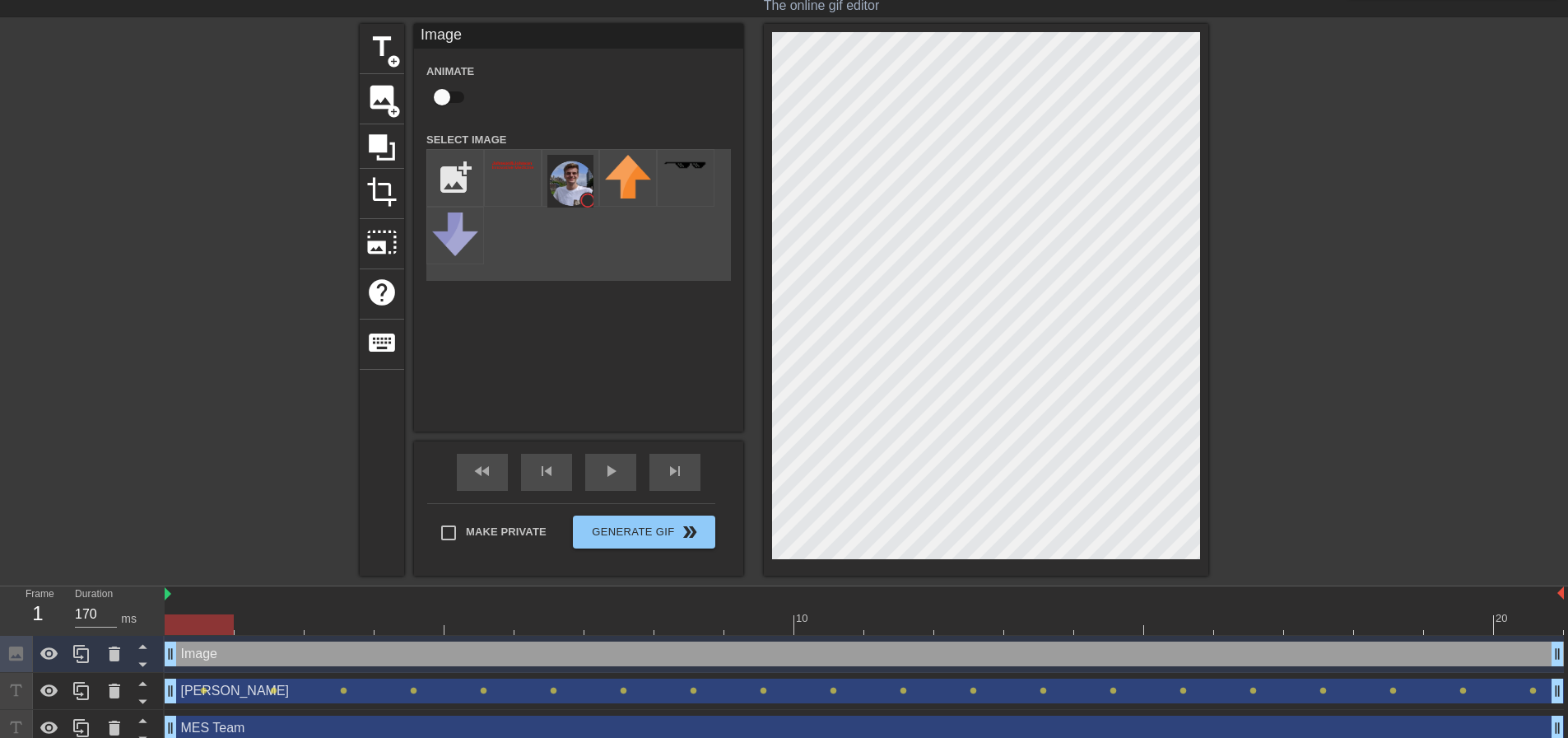
click at [459, 105] on input "checkbox" at bounding box center [441, 97] width 94 height 31
checkbox input "true"
click at [282, 620] on div at bounding box center [864, 624] width 1400 height 20
drag, startPoint x: 347, startPoint y: 630, endPoint x: 359, endPoint y: 625, distance: 13.0
click at [348, 630] on div at bounding box center [864, 624] width 1400 height 20
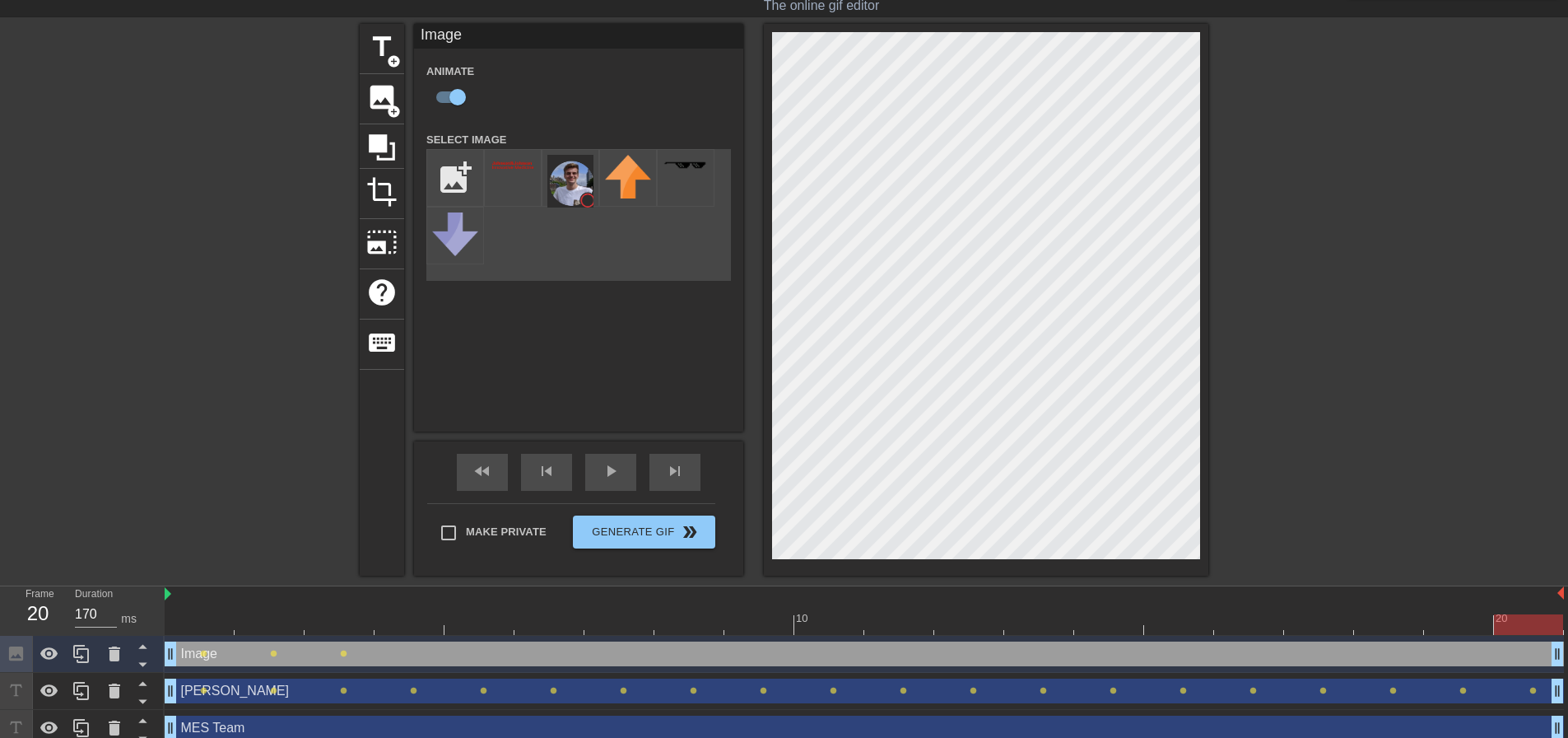
click at [1512, 629] on div at bounding box center [864, 624] width 1400 height 20
click at [1460, 624] on div at bounding box center [864, 624] width 1400 height 20
click at [1542, 626] on div at bounding box center [864, 624] width 1400 height 20
click at [1404, 630] on div at bounding box center [864, 624] width 1400 height 20
click at [1533, 624] on div at bounding box center [864, 624] width 1400 height 20
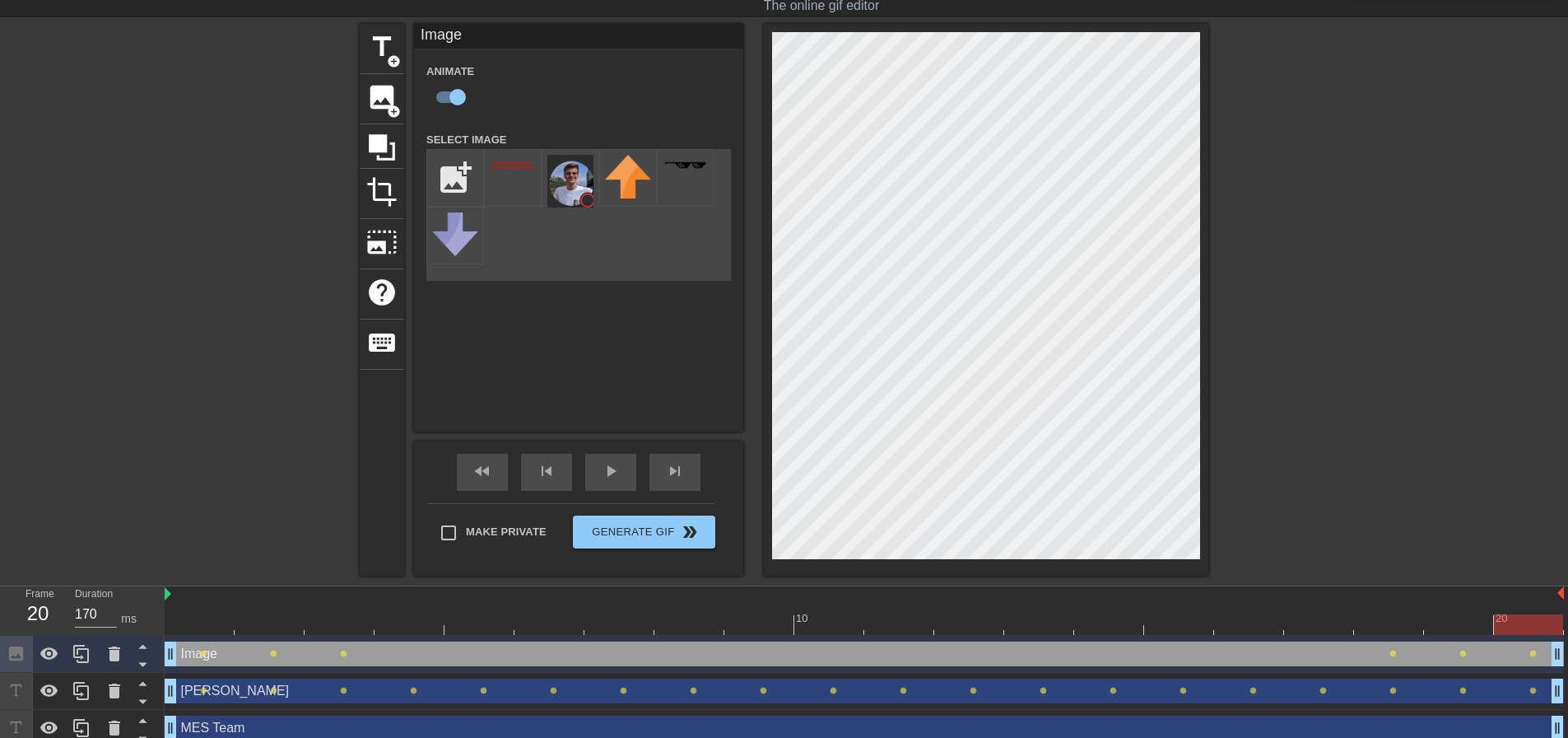
click at [1433, 625] on div at bounding box center [864, 624] width 1400 height 20
click at [1375, 623] on div at bounding box center [864, 624] width 1400 height 20
click at [1447, 625] on div at bounding box center [864, 624] width 1400 height 20
click at [1400, 624] on div at bounding box center [864, 624] width 1400 height 20
click at [1518, 621] on div at bounding box center [864, 624] width 1400 height 20
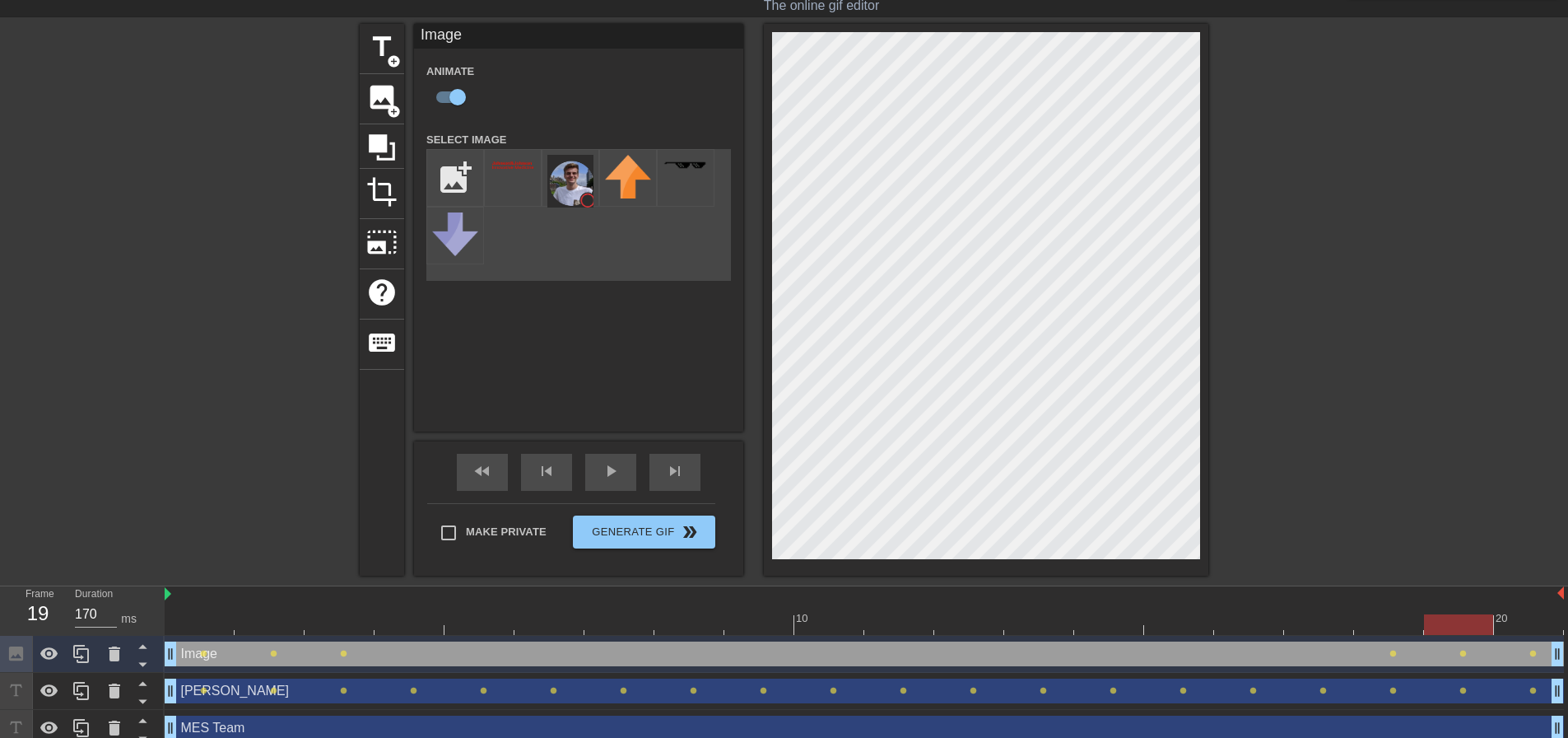
click at [1458, 620] on div at bounding box center [864, 624] width 1400 height 20
click at [1400, 620] on div at bounding box center [864, 624] width 1400 height 20
click at [1454, 619] on div at bounding box center [864, 624] width 1400 height 20
click at [1388, 619] on div at bounding box center [864, 624] width 1400 height 20
click at [1300, 619] on div at bounding box center [864, 624] width 1400 height 20
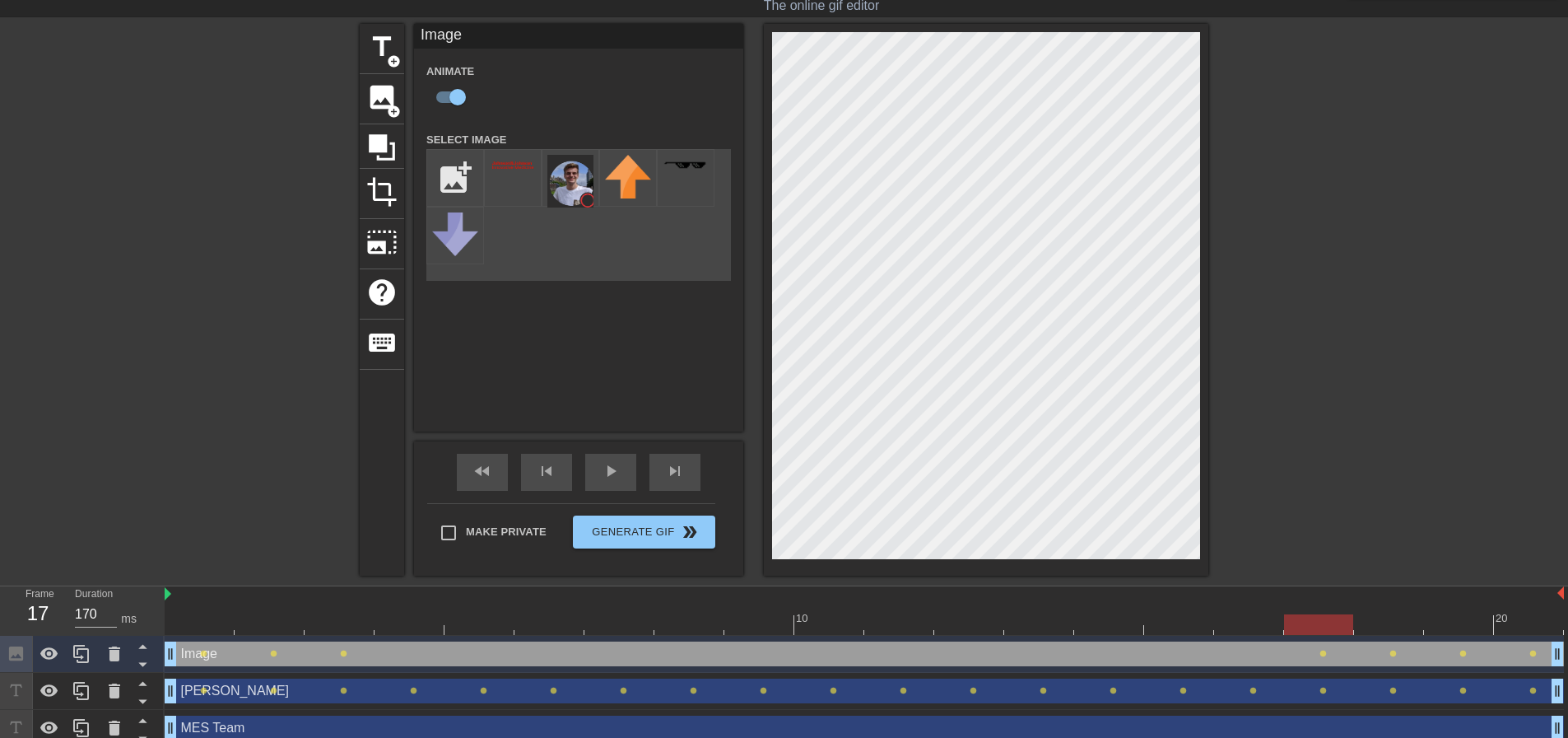
click at [1372, 627] on div at bounding box center [864, 624] width 1400 height 20
click at [1344, 626] on div at bounding box center [864, 624] width 1400 height 20
click at [1256, 628] on div at bounding box center [864, 624] width 1400 height 20
click at [1328, 619] on div at bounding box center [864, 624] width 1400 height 20
click at [1219, 624] on div at bounding box center [864, 624] width 1400 height 20
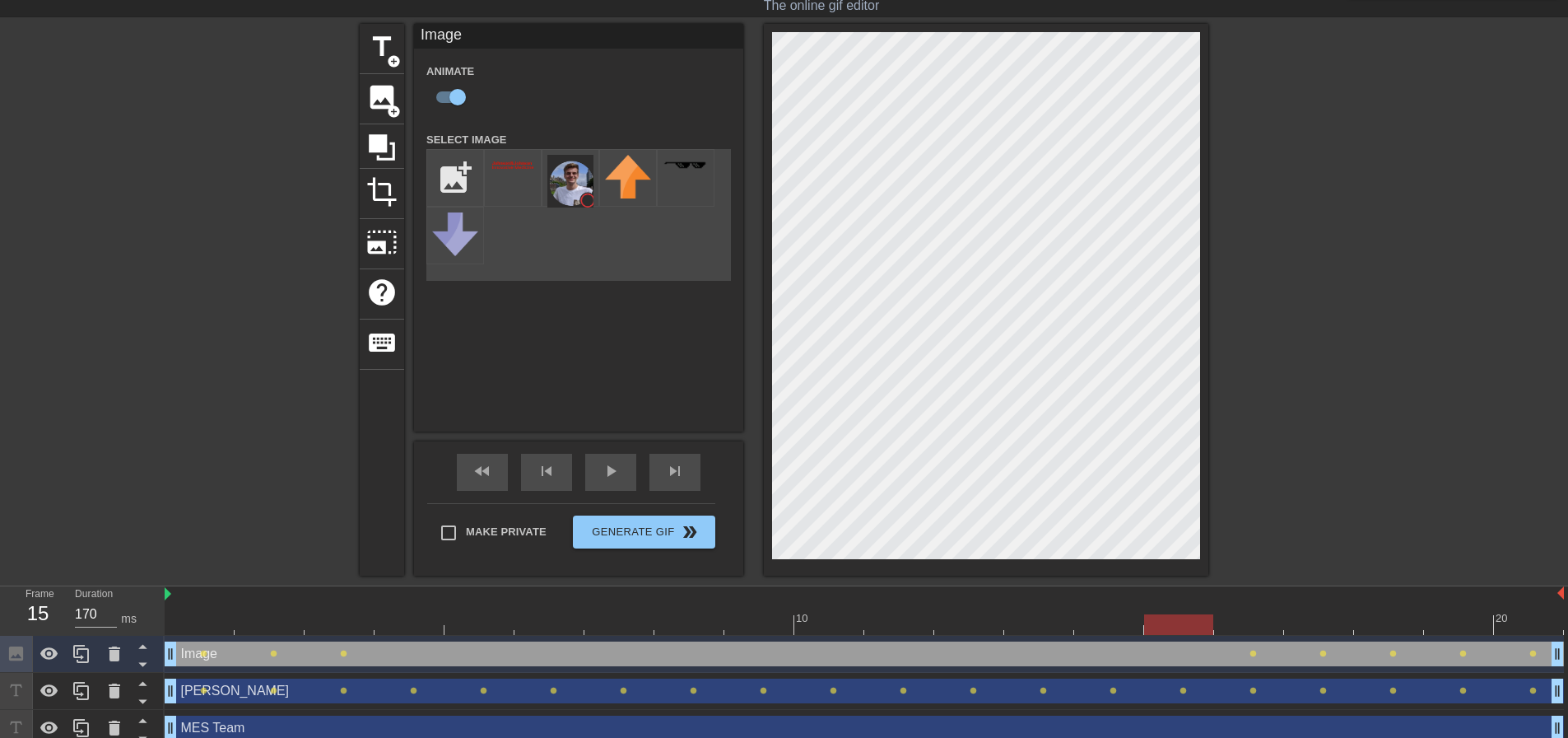
click at [1174, 624] on div at bounding box center [864, 624] width 1400 height 20
click at [1252, 619] on div at bounding box center [864, 624] width 1400 height 20
click at [1182, 619] on div at bounding box center [864, 624] width 1400 height 20
click at [1105, 624] on div at bounding box center [864, 624] width 1400 height 20
click at [1195, 619] on div at bounding box center [864, 624] width 1400 height 20
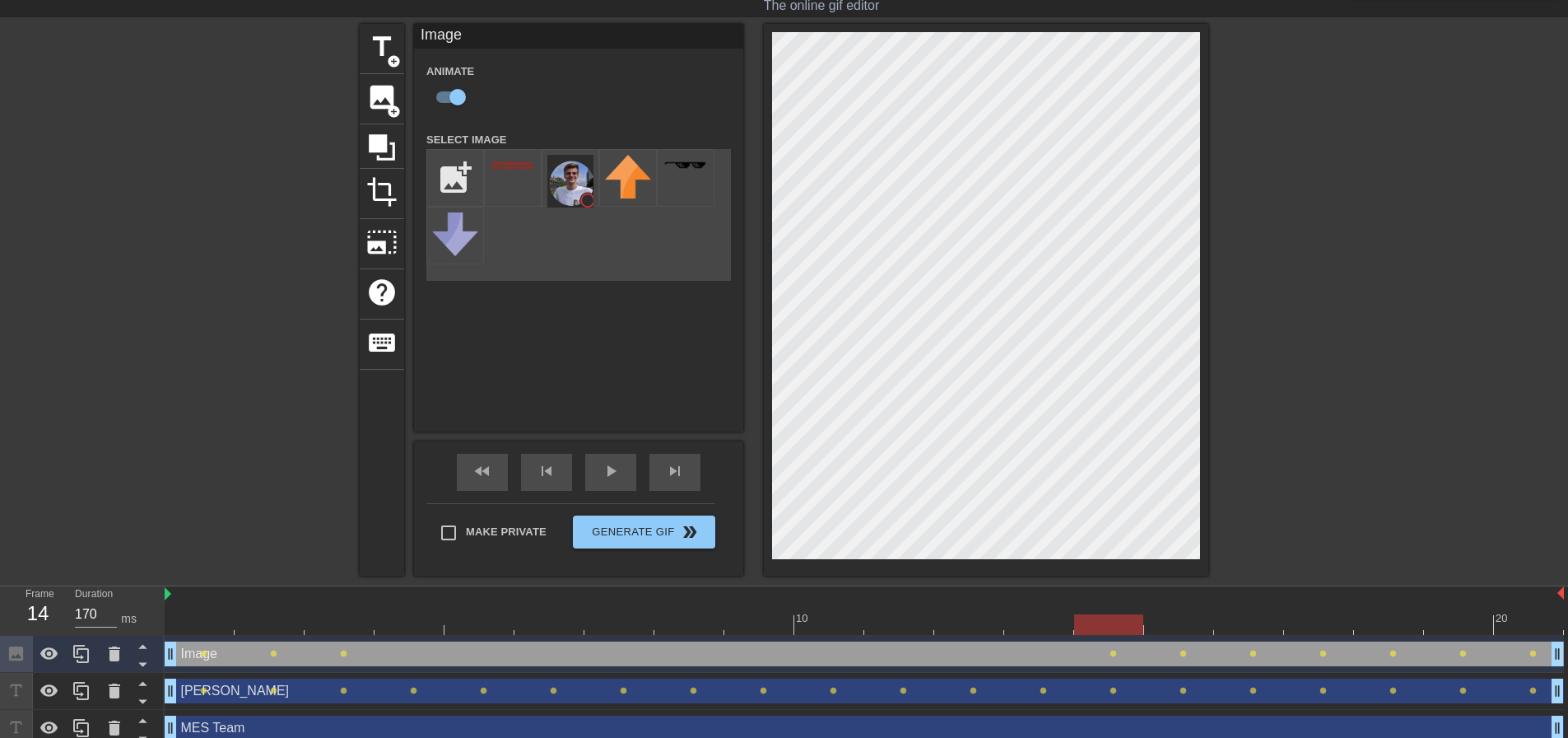
click at [1104, 619] on div at bounding box center [864, 624] width 1400 height 20
click at [1172, 619] on div at bounding box center [864, 624] width 1400 height 20
click at [1244, 622] on div at bounding box center [864, 624] width 1400 height 20
click at [1213, 622] on div at bounding box center [864, 624] width 1400 height 20
click at [1116, 626] on div at bounding box center [864, 624] width 1400 height 20
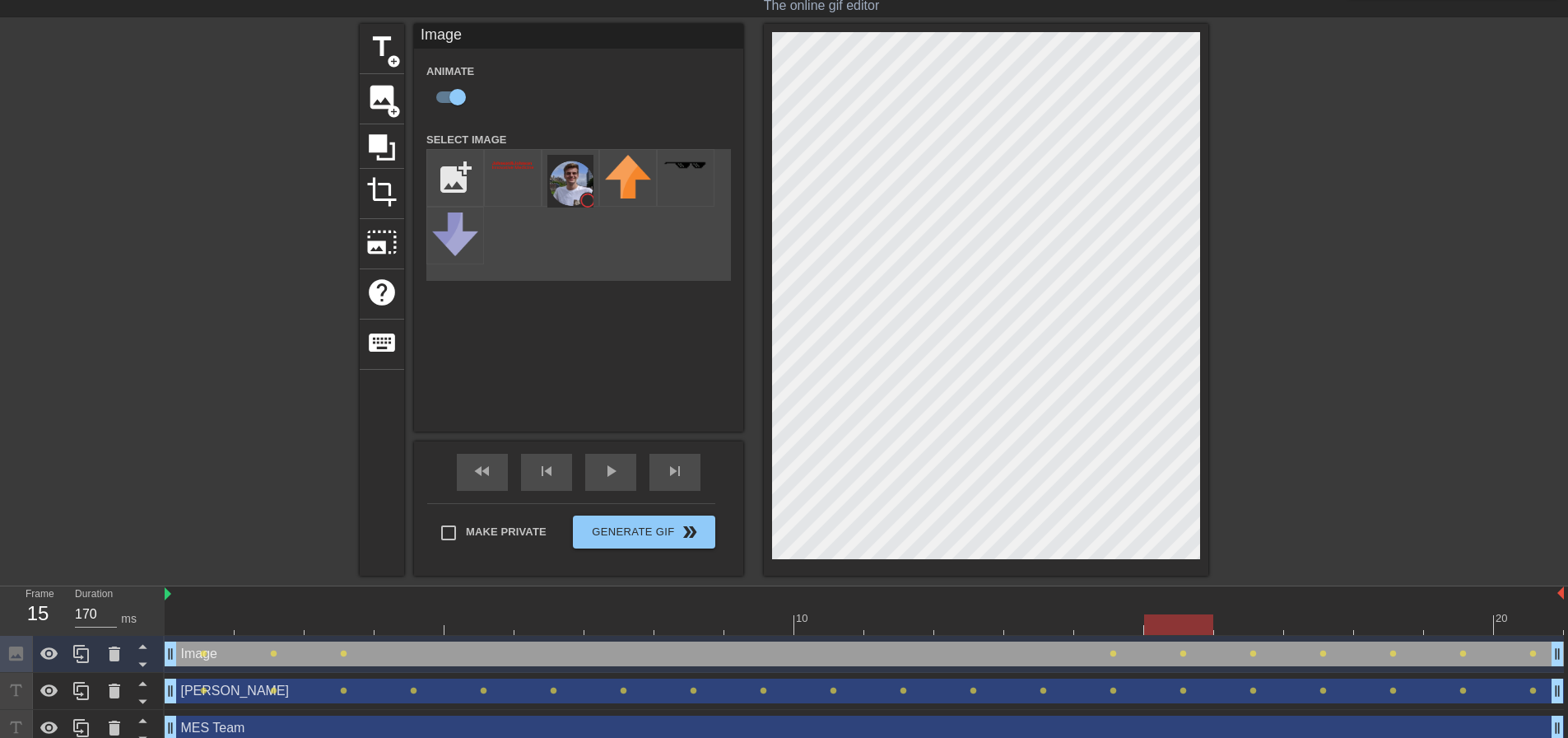
click at [1163, 627] on div at bounding box center [864, 624] width 1400 height 20
click at [1113, 623] on div at bounding box center [864, 624] width 1400 height 20
click at [1030, 620] on div at bounding box center [864, 624] width 1400 height 20
click at [1121, 623] on div at bounding box center [864, 624] width 1400 height 20
click at [1031, 622] on div at bounding box center [864, 624] width 1400 height 20
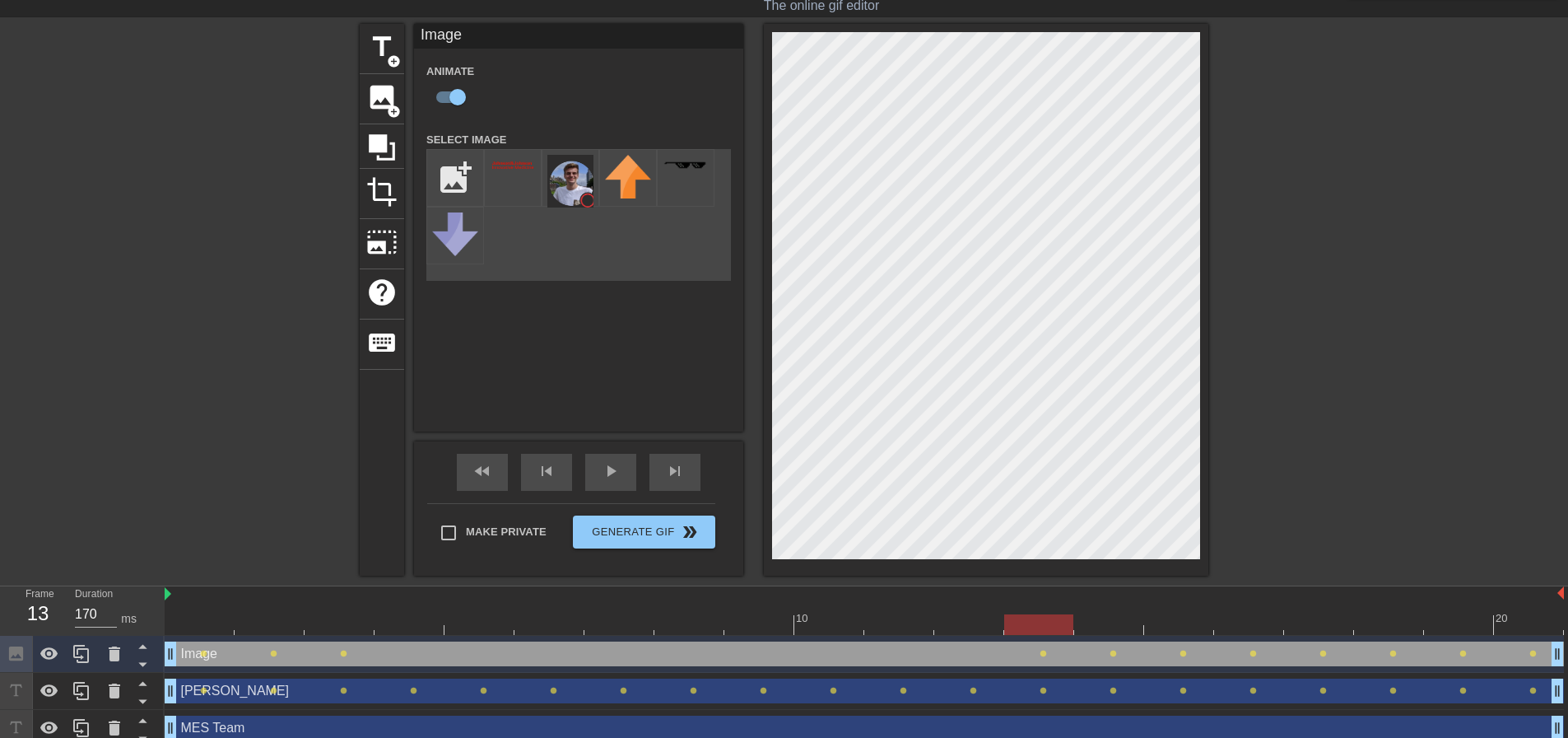
click at [971, 618] on div at bounding box center [864, 624] width 1400 height 20
click at [1041, 622] on div at bounding box center [864, 624] width 1400 height 20
click at [962, 622] on div at bounding box center [864, 624] width 1400 height 20
click at [910, 630] on div at bounding box center [864, 624] width 1400 height 20
click at [961, 622] on div at bounding box center [864, 624] width 1400 height 20
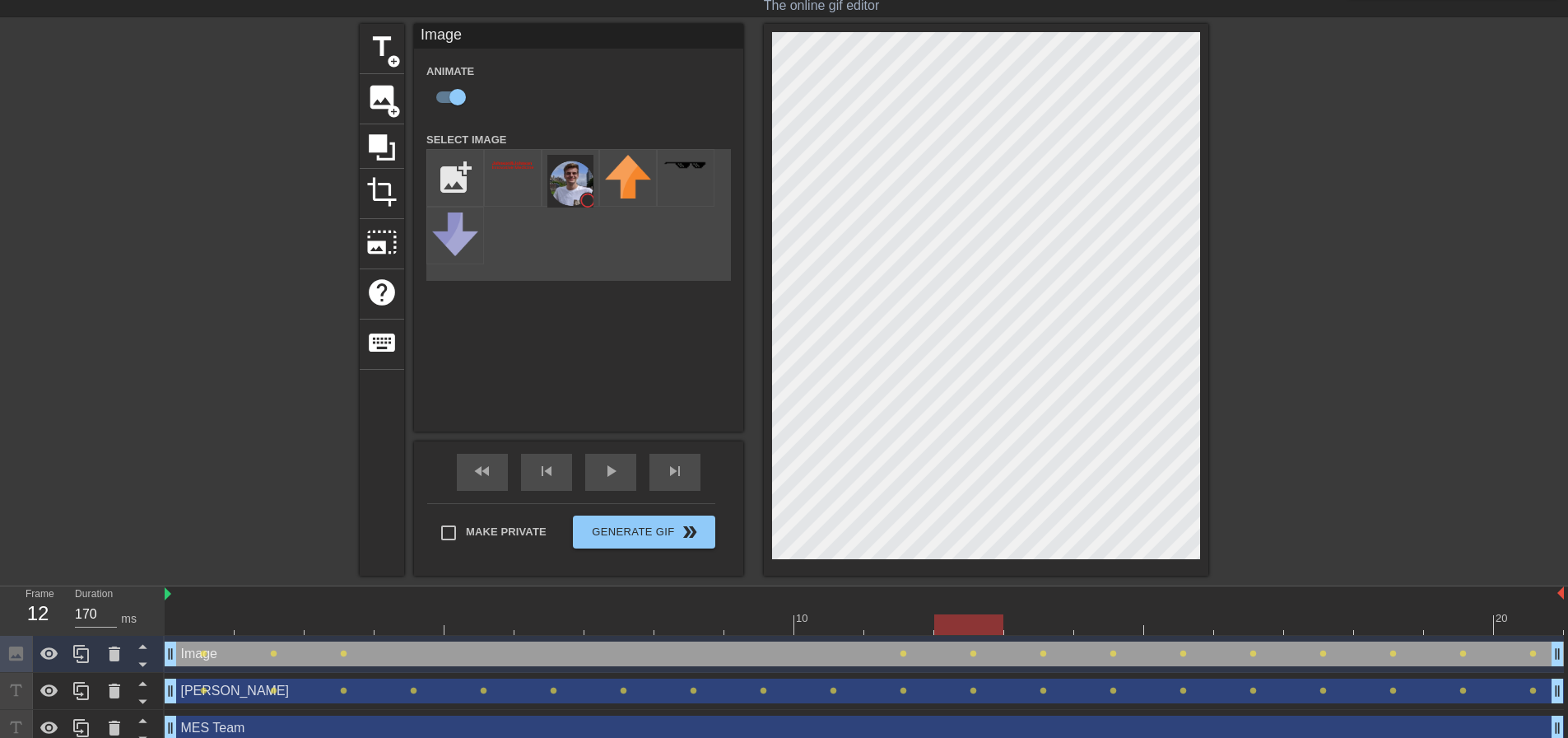
click at [920, 622] on div at bounding box center [864, 624] width 1400 height 20
click at [1464, 612] on div at bounding box center [1459, 612] width 70 height 20
click at [1372, 620] on div at bounding box center [864, 624] width 1400 height 20
drag, startPoint x: 1319, startPoint y: 623, endPoint x: 1301, endPoint y: 624, distance: 18.0
click at [1317, 623] on div at bounding box center [864, 624] width 1400 height 20
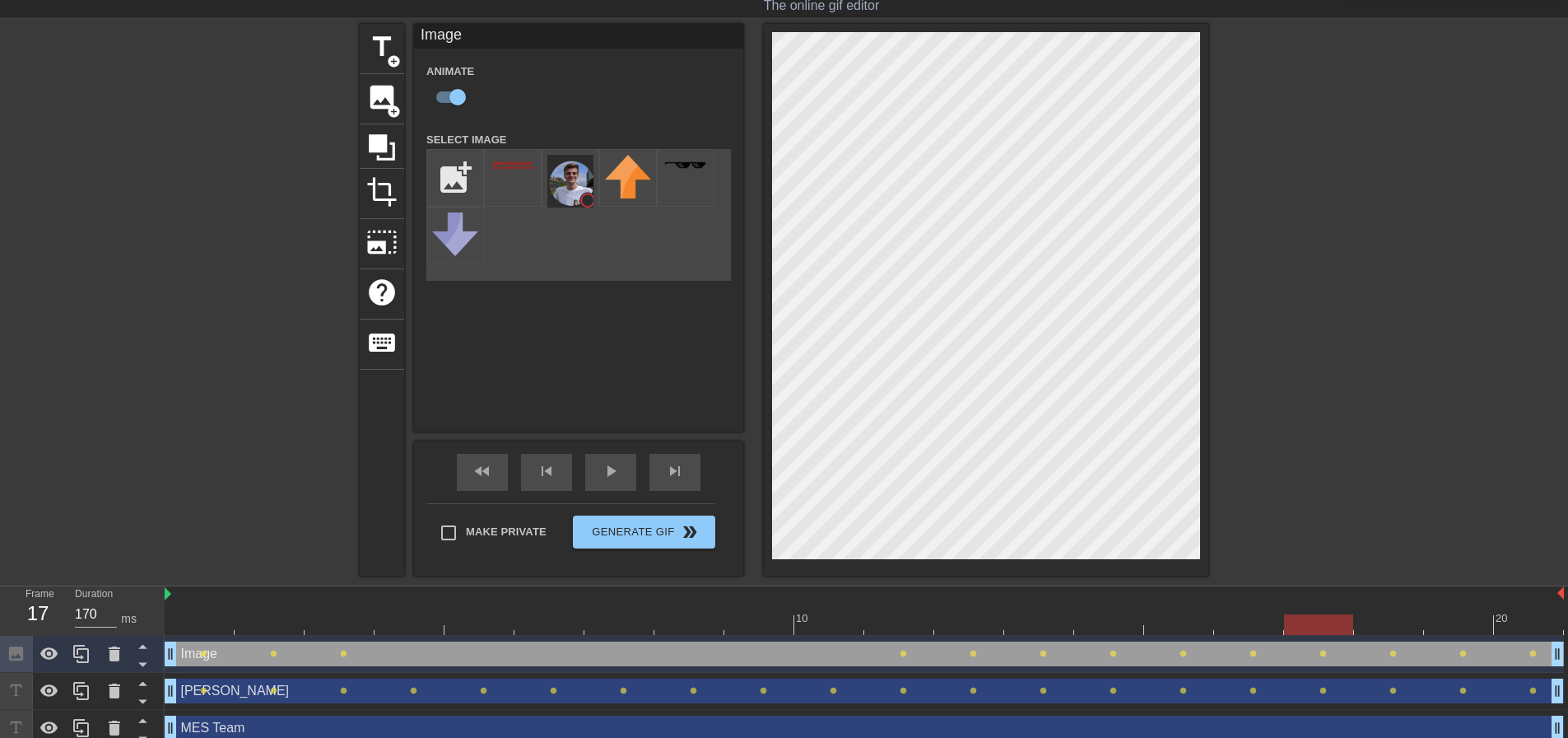
drag, startPoint x: 1251, startPoint y: 626, endPoint x: 1235, endPoint y: 627, distance: 16.0
click at [1251, 626] on div at bounding box center [864, 624] width 1400 height 20
drag, startPoint x: 1209, startPoint y: 629, endPoint x: 1191, endPoint y: 630, distance: 18.0
click at [1206, 630] on div at bounding box center [864, 624] width 1400 height 20
drag, startPoint x: 1171, startPoint y: 633, endPoint x: 1156, endPoint y: 634, distance: 15.0
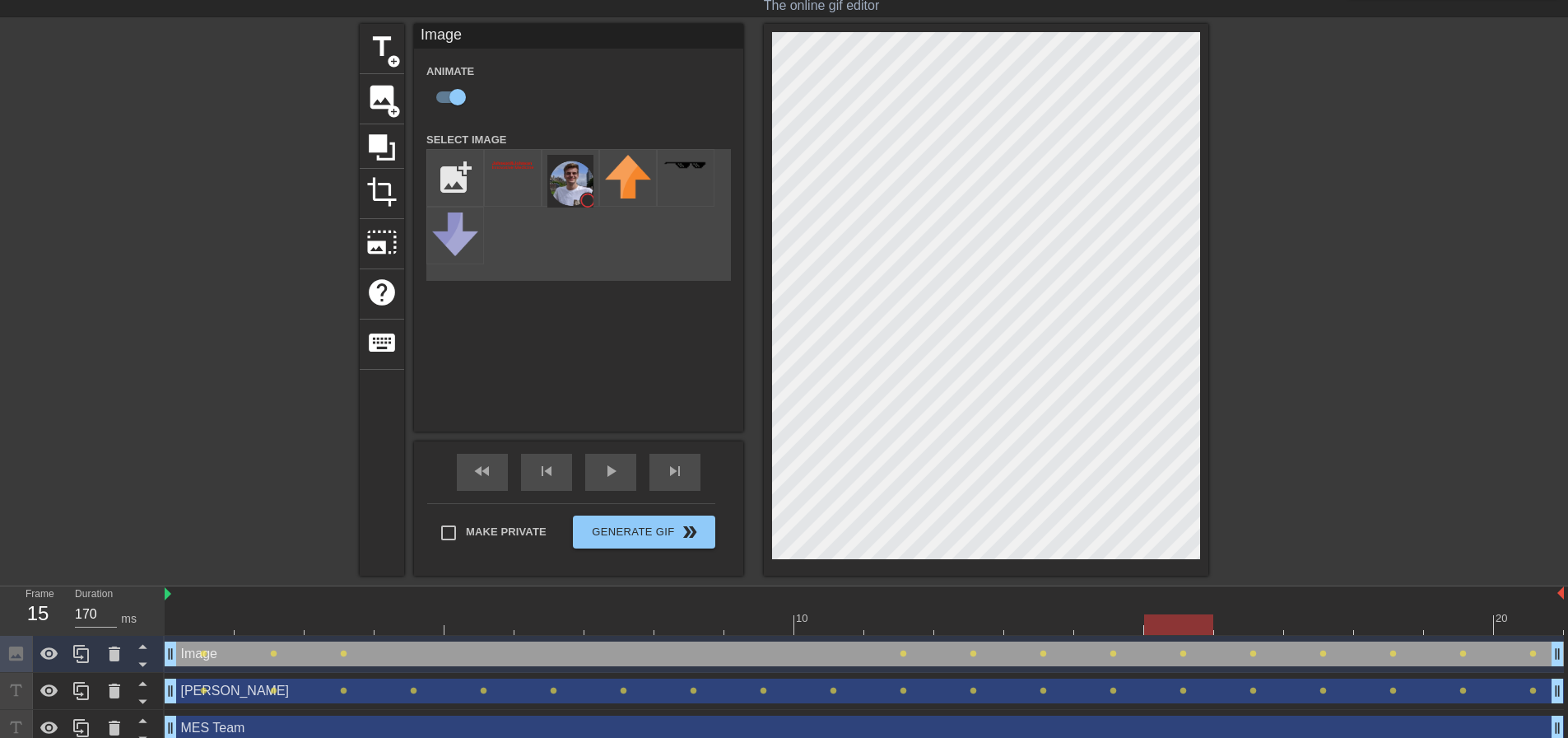
click at [1170, 634] on div at bounding box center [1178, 624] width 69 height 20
click at [1127, 628] on div at bounding box center [864, 624] width 1400 height 20
click at [1034, 617] on div at bounding box center [864, 624] width 1400 height 20
click at [959, 620] on div at bounding box center [864, 624] width 1400 height 20
click at [886, 620] on div at bounding box center [864, 624] width 1400 height 20
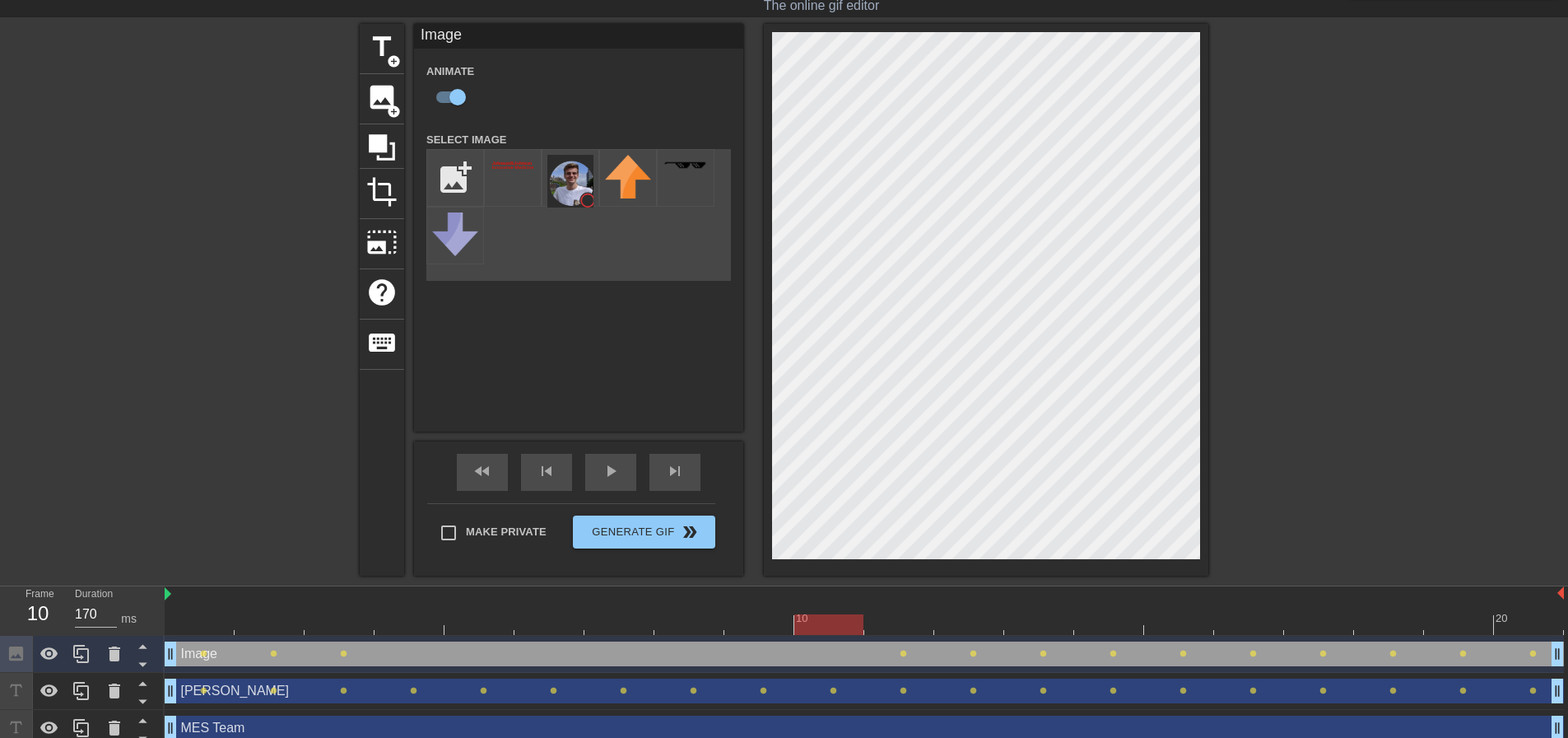
drag, startPoint x: 848, startPoint y: 620, endPoint x: 836, endPoint y: 620, distance: 12.0
click at [846, 620] on div at bounding box center [864, 624] width 1400 height 20
click at [892, 621] on div at bounding box center [864, 624] width 1400 height 20
click at [812, 619] on div at bounding box center [864, 624] width 1400 height 20
click at [899, 621] on div at bounding box center [864, 624] width 1400 height 20
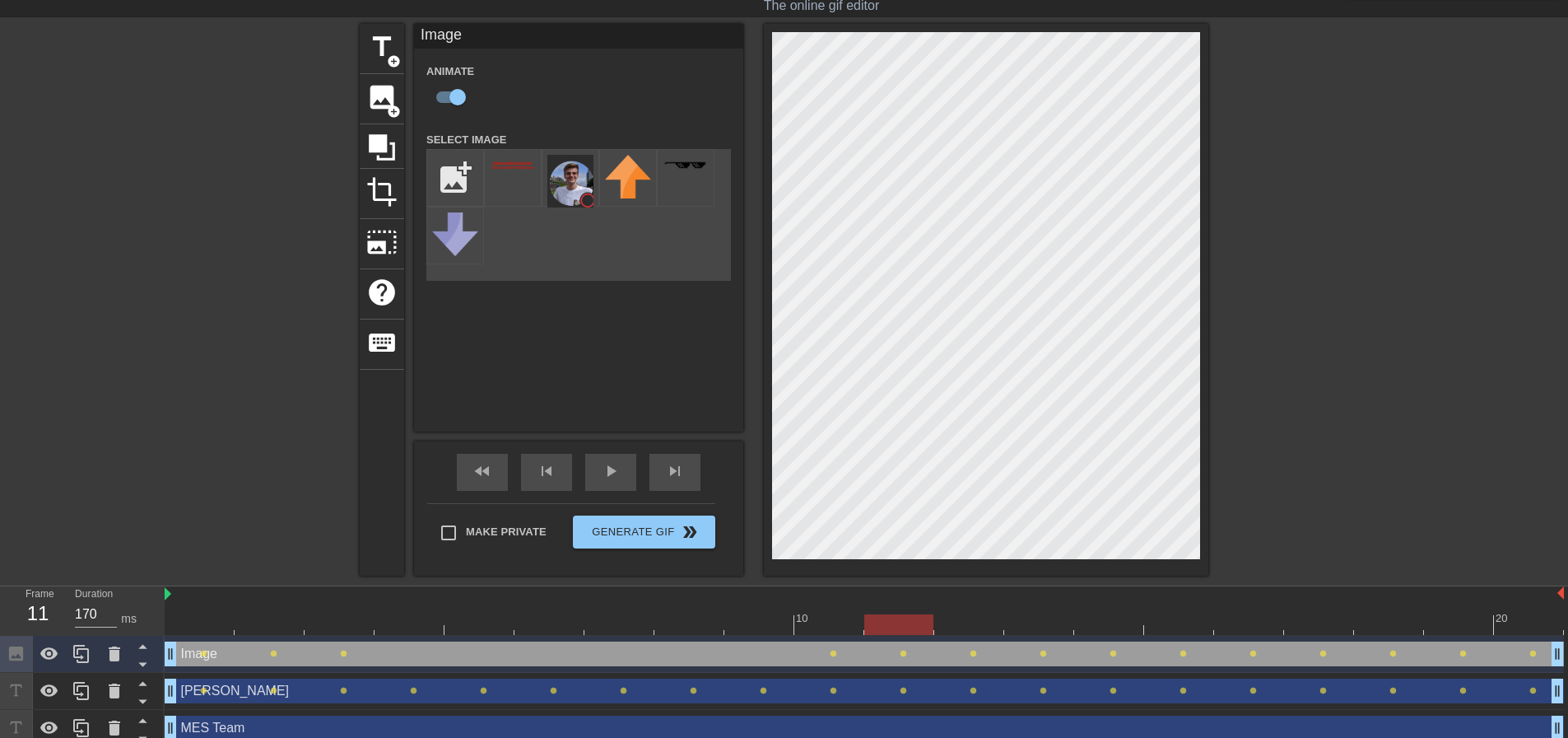
click at [812, 627] on div at bounding box center [864, 624] width 1400 height 20
click at [739, 620] on div at bounding box center [864, 624] width 1400 height 20
click at [830, 621] on div at bounding box center [864, 624] width 1400 height 20
click at [877, 622] on div at bounding box center [864, 624] width 1400 height 20
click at [799, 625] on div at bounding box center [864, 624] width 1400 height 20
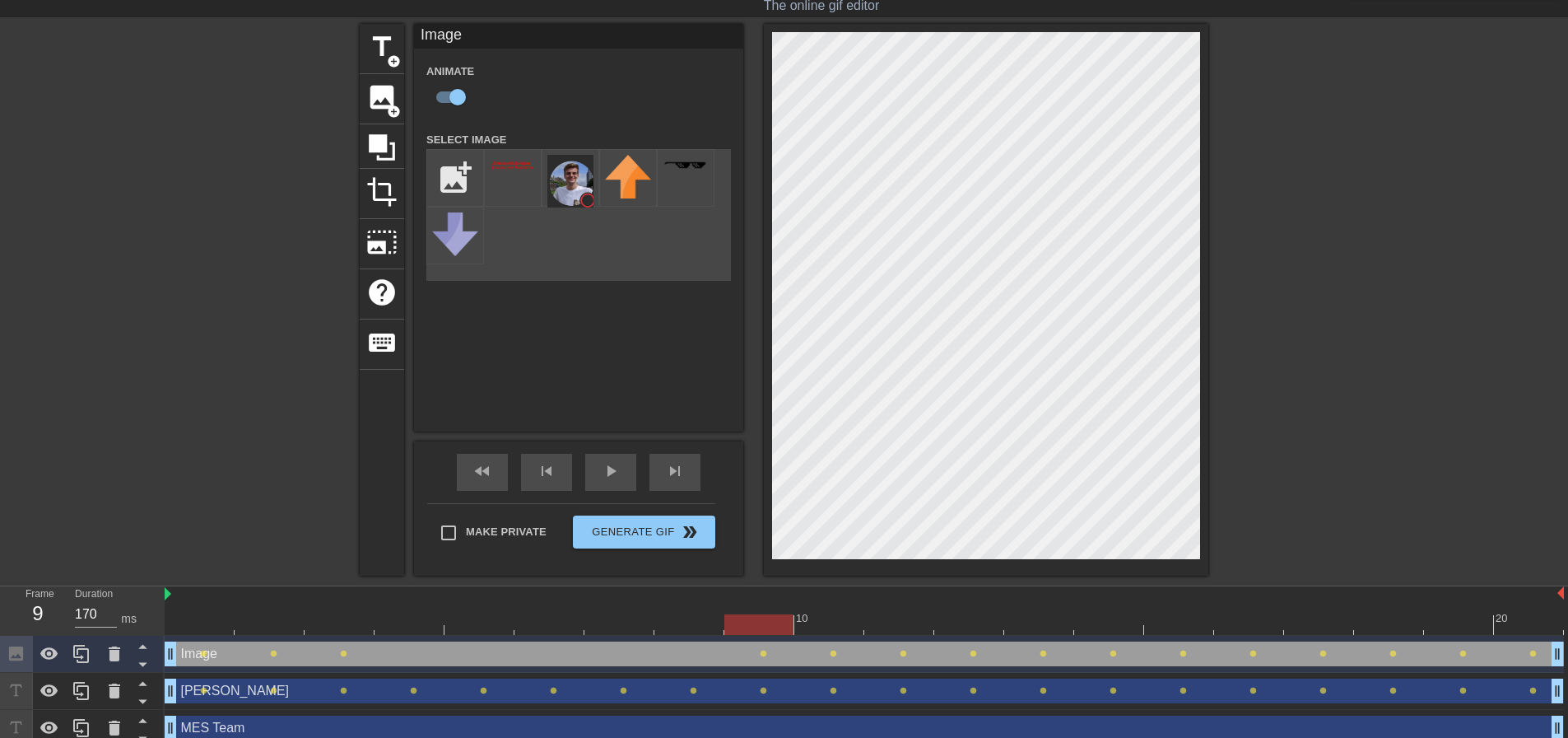
click at [740, 626] on div at bounding box center [864, 624] width 1400 height 20
click at [829, 626] on div at bounding box center [864, 624] width 1400 height 20
click at [777, 626] on div at bounding box center [864, 624] width 1400 height 20
click at [690, 622] on div at bounding box center [864, 624] width 1400 height 20
click at [740, 623] on div at bounding box center [864, 624] width 1400 height 20
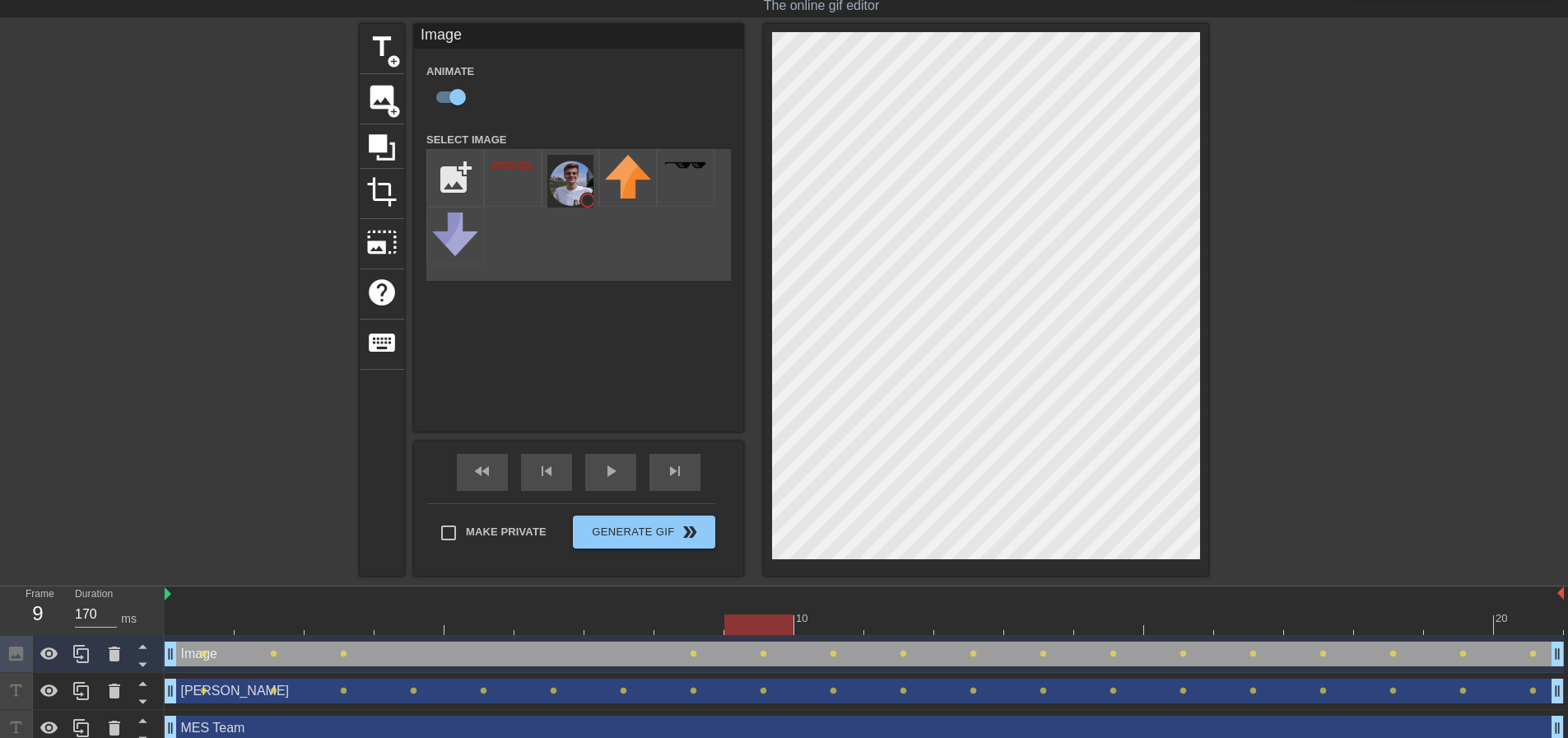
click at [690, 623] on div at bounding box center [864, 624] width 1400 height 20
click at [745, 627] on div at bounding box center [864, 624] width 1400 height 20
click at [685, 625] on div at bounding box center [864, 624] width 1400 height 20
drag, startPoint x: 820, startPoint y: 631, endPoint x: 770, endPoint y: 630, distance: 50.0
click at [819, 631] on div at bounding box center [864, 624] width 1400 height 20
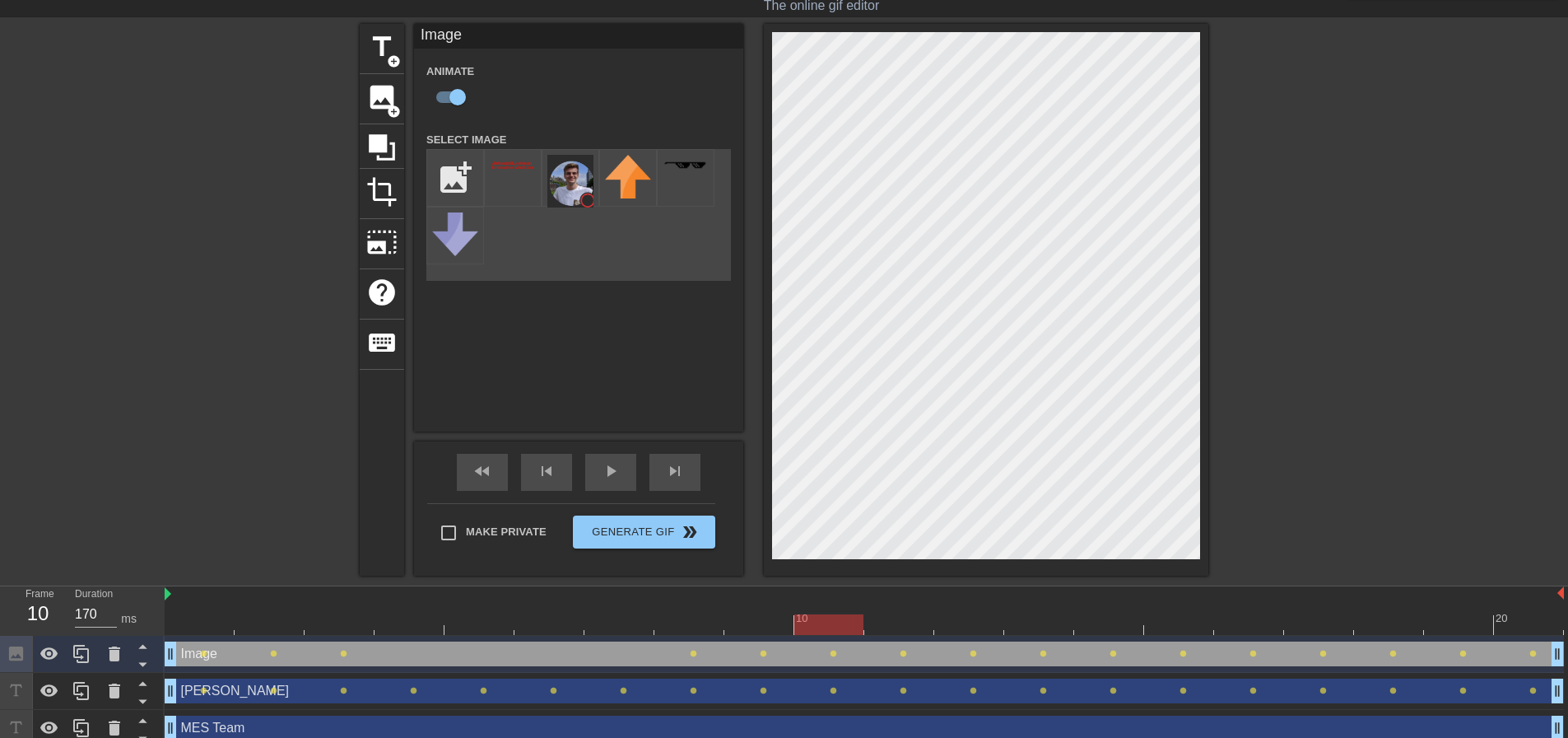
click at [746, 628] on div at bounding box center [864, 624] width 1400 height 20
click at [674, 625] on div at bounding box center [864, 624] width 1400 height 20
click at [600, 625] on div at bounding box center [864, 624] width 1400 height 20
click at [688, 626] on div at bounding box center [864, 624] width 1400 height 20
click at [649, 625] on div at bounding box center [864, 624] width 1400 height 20
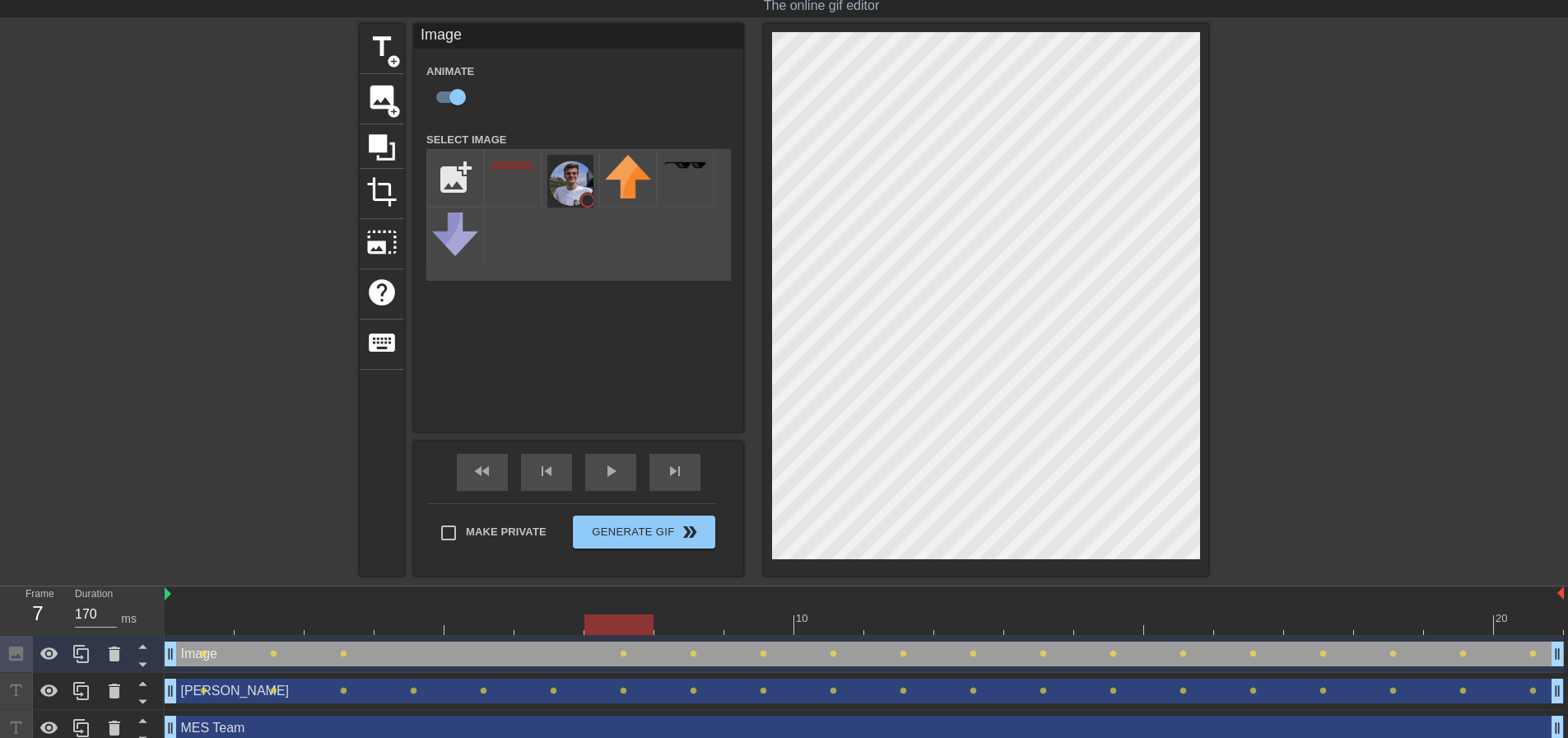
click at [1538, 619] on div at bounding box center [864, 624] width 1400 height 20
click at [1434, 625] on div at bounding box center [864, 624] width 1400 height 20
drag, startPoint x: 1363, startPoint y: 628, endPoint x: 1344, endPoint y: 630, distance: 19.1
click at [1358, 628] on div at bounding box center [864, 624] width 1400 height 20
drag, startPoint x: 1293, startPoint y: 635, endPoint x: 1282, endPoint y: 635, distance: 11.0
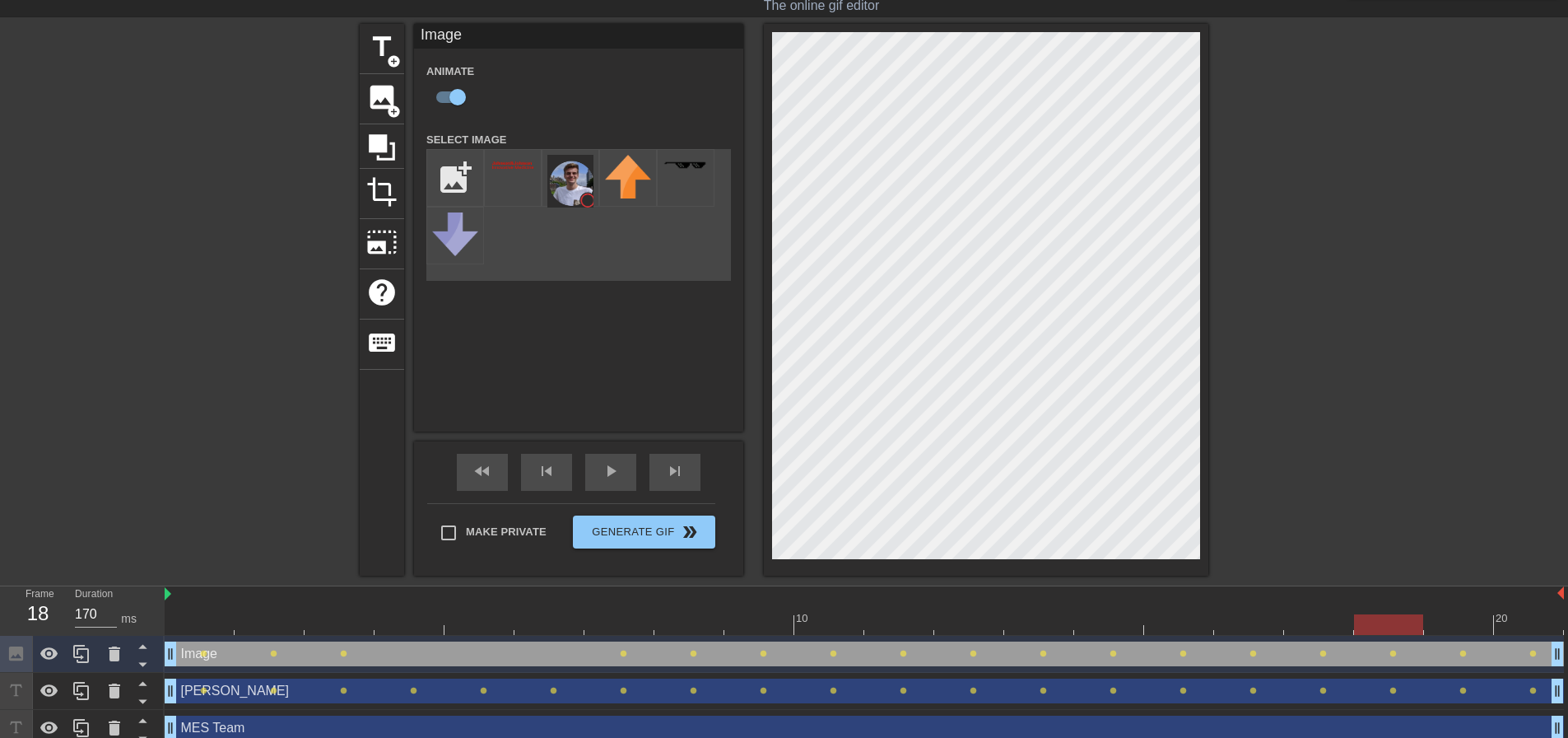
click at [1287, 635] on div "10 20" at bounding box center [864, 610] width 1400 height 49
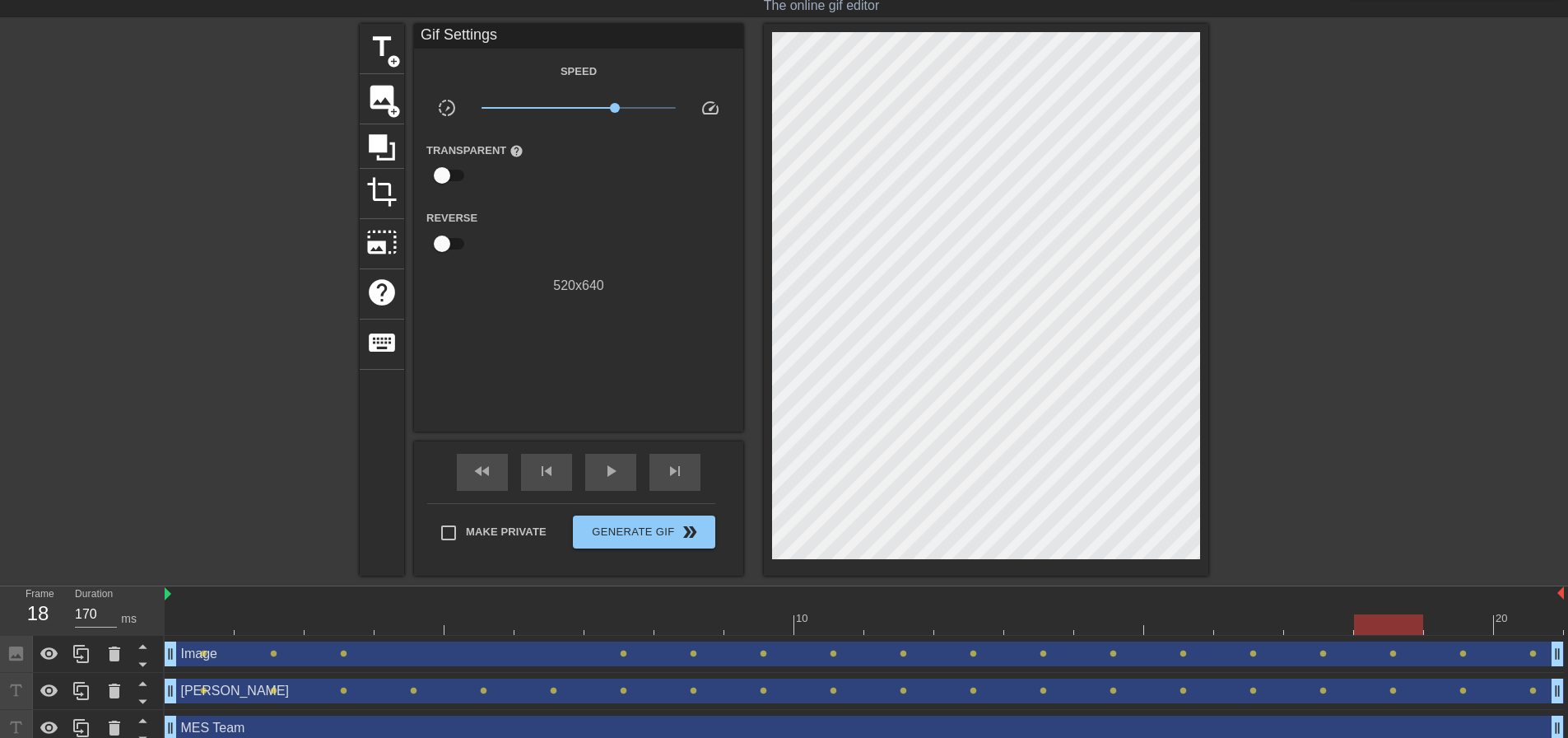
click at [1312, 630] on div at bounding box center [864, 624] width 1400 height 20
click at [1250, 630] on div at bounding box center [864, 624] width 1400 height 20
drag, startPoint x: 1179, startPoint y: 628, endPoint x: 1147, endPoint y: 629, distance: 32.0
click at [1172, 628] on div at bounding box center [864, 624] width 1400 height 20
click at [1086, 631] on div at bounding box center [864, 624] width 1400 height 20
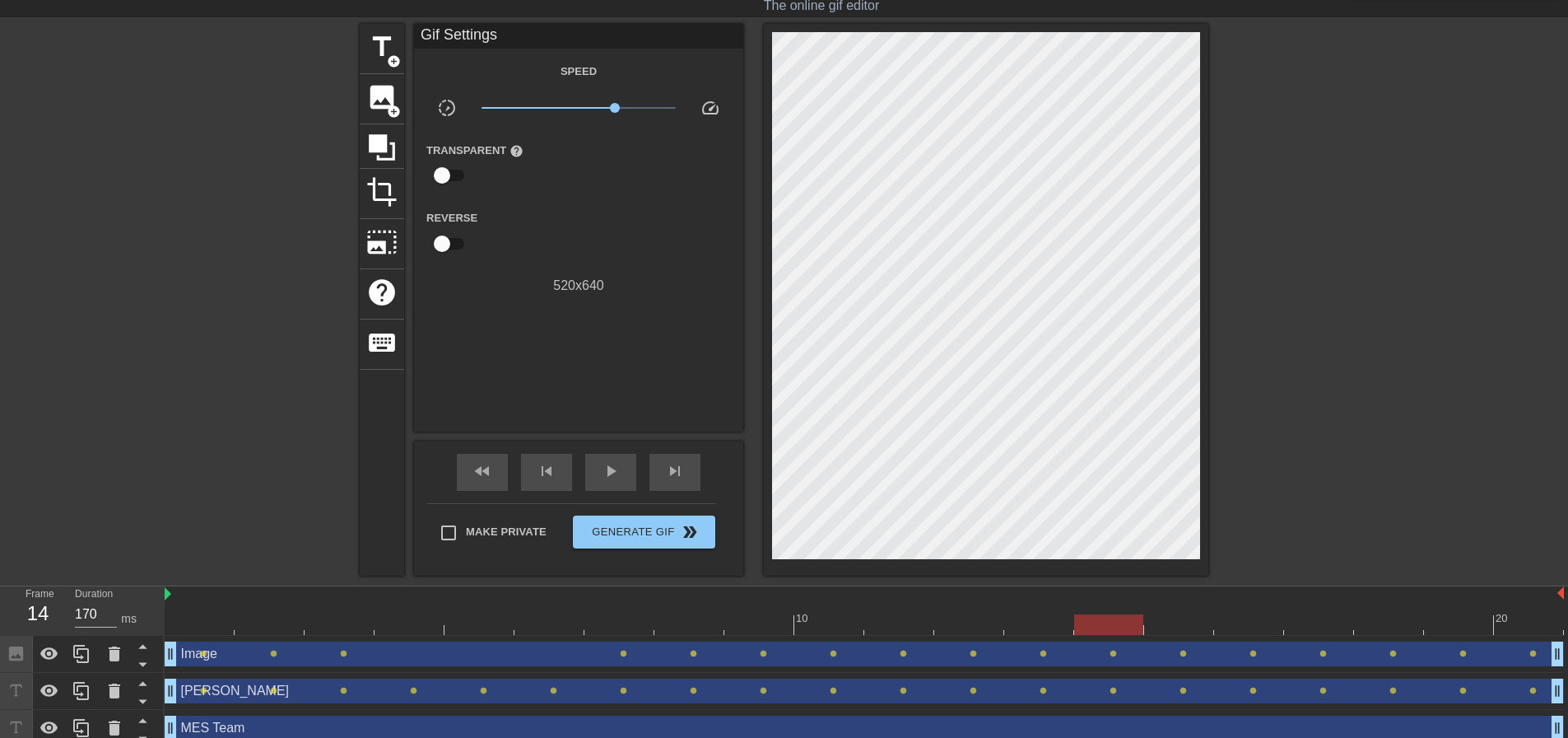
drag, startPoint x: 1034, startPoint y: 636, endPoint x: 1018, endPoint y: 637, distance: 16.0
click at [1025, 637] on div "Image drag_handle drag_handle lens lens lens lens lens lens lens lens lens lens…" at bounding box center [864, 654] width 1400 height 37
drag, startPoint x: 1032, startPoint y: 626, endPoint x: 1003, endPoint y: 626, distance: 29.0
click at [1030, 626] on div at bounding box center [864, 624] width 1400 height 20
drag, startPoint x: 978, startPoint y: 626, endPoint x: 961, endPoint y: 626, distance: 17.0
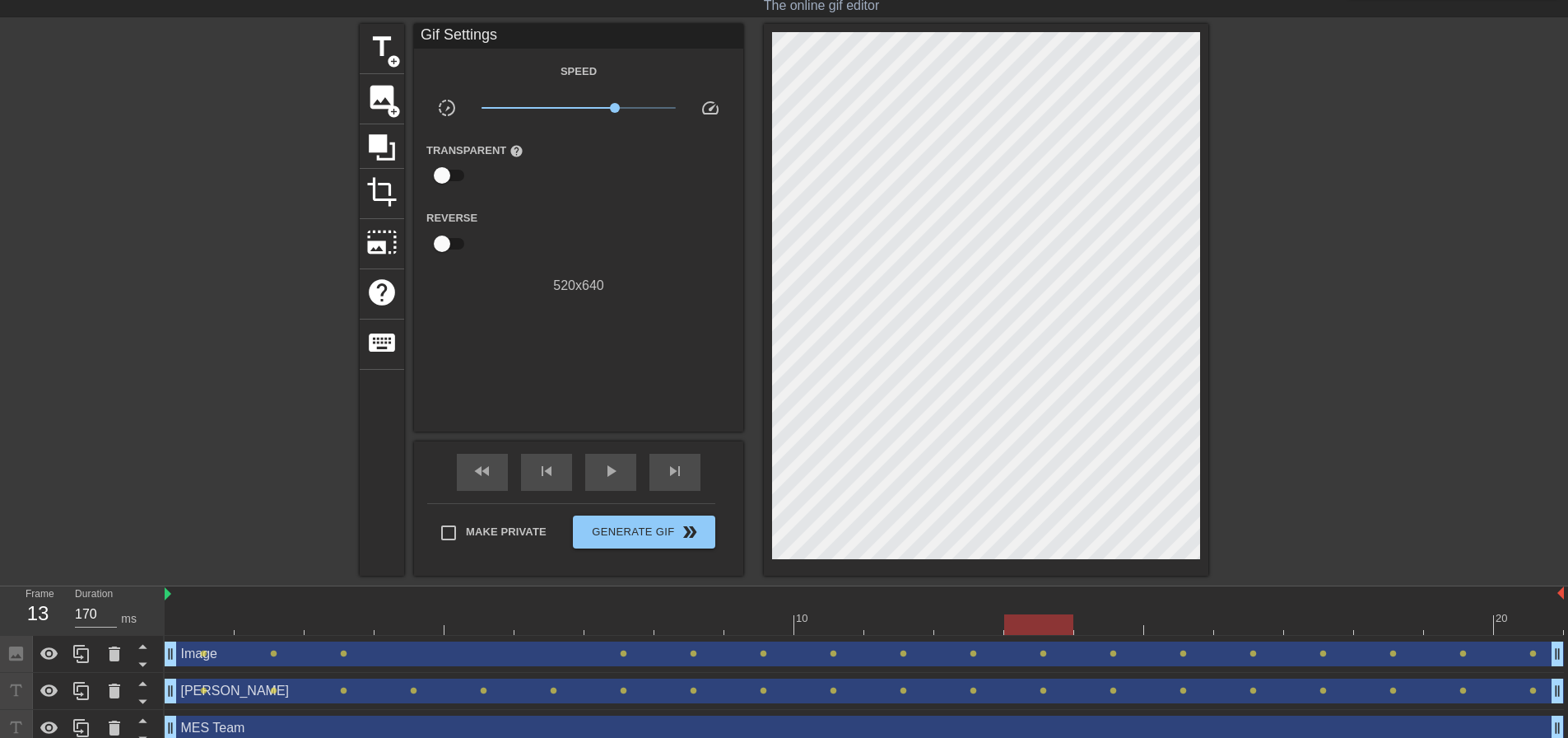
click at [974, 626] on div at bounding box center [864, 624] width 1400 height 20
drag, startPoint x: 916, startPoint y: 625, endPoint x: 900, endPoint y: 624, distance: 16.0
click at [910, 625] on div at bounding box center [864, 624] width 1400 height 20
drag, startPoint x: 829, startPoint y: 620, endPoint x: 812, endPoint y: 620, distance: 17.0
click at [828, 620] on div at bounding box center [864, 624] width 1400 height 20
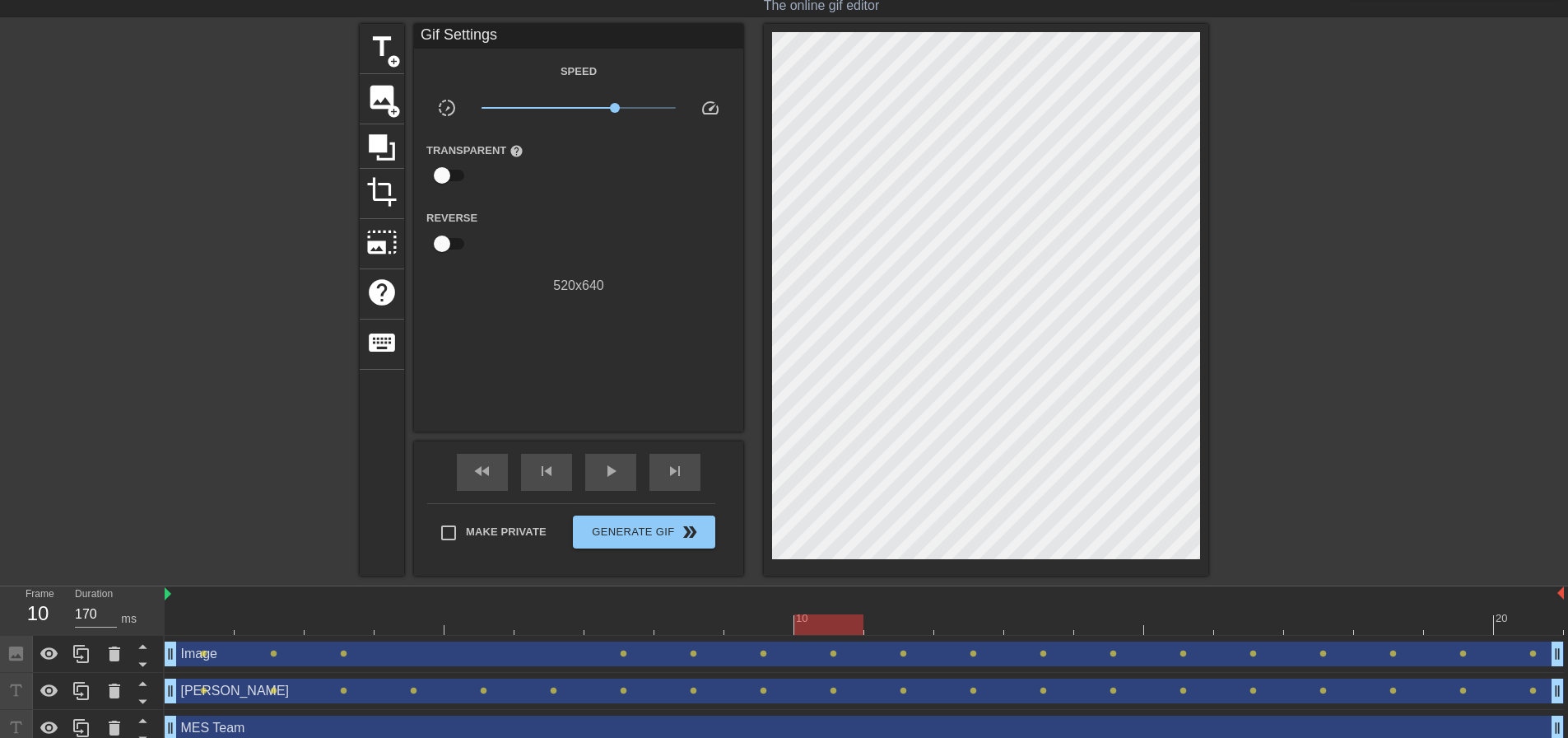
click at [745, 618] on div at bounding box center [864, 624] width 1400 height 20
click at [676, 625] on div at bounding box center [864, 624] width 1400 height 20
click at [618, 628] on div at bounding box center [864, 624] width 1400 height 20
click at [536, 627] on div at bounding box center [864, 624] width 1400 height 20
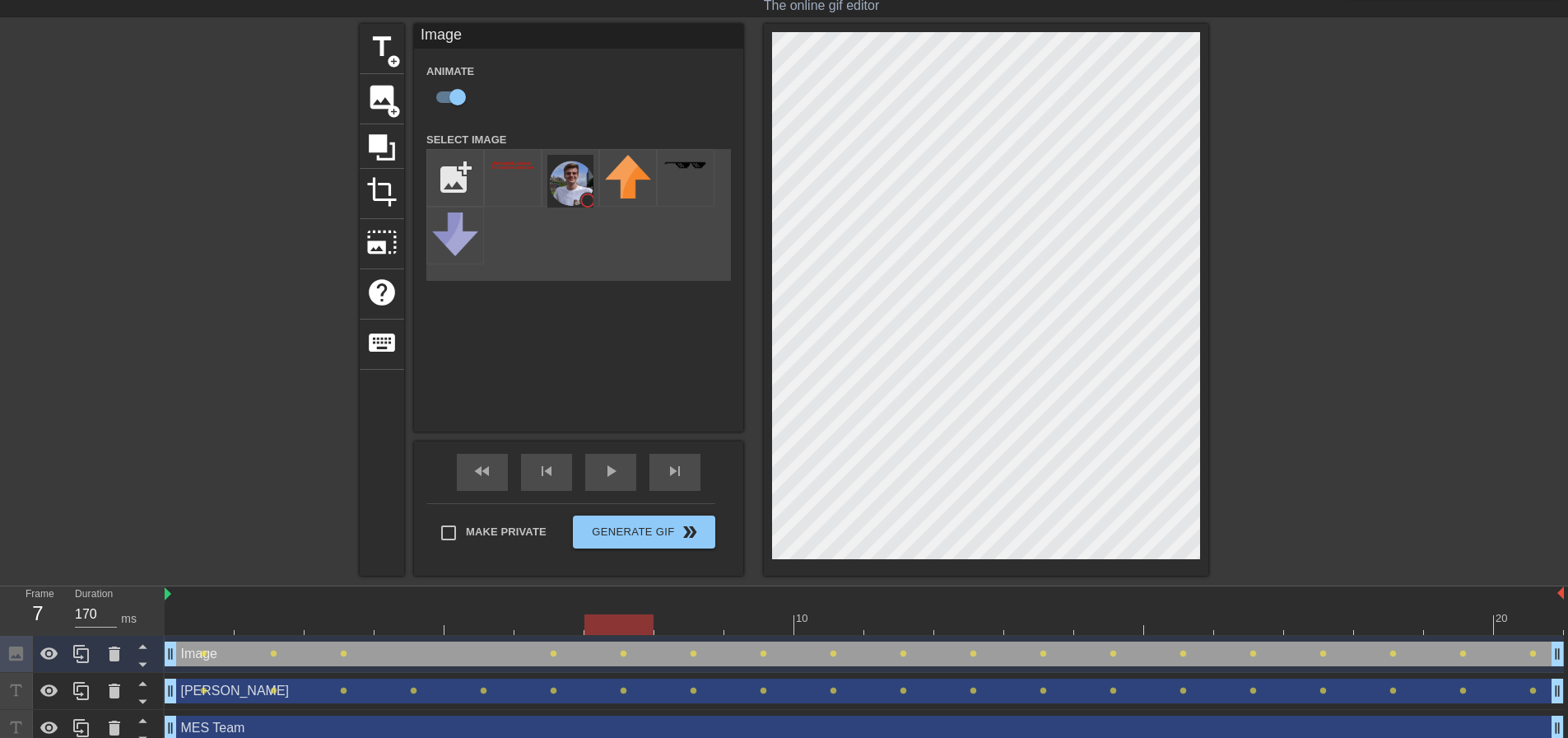
click at [621, 625] on div at bounding box center [864, 624] width 1400 height 20
click at [528, 624] on div at bounding box center [864, 624] width 1400 height 20
click at [476, 629] on div at bounding box center [864, 624] width 1400 height 20
click at [957, 0] on html "menu_book Browse the tutorials! [DOMAIN_NAME] The online gif editor Send Feedba…" at bounding box center [784, 371] width 1568 height 825
click at [413, 616] on div at bounding box center [864, 624] width 1400 height 20
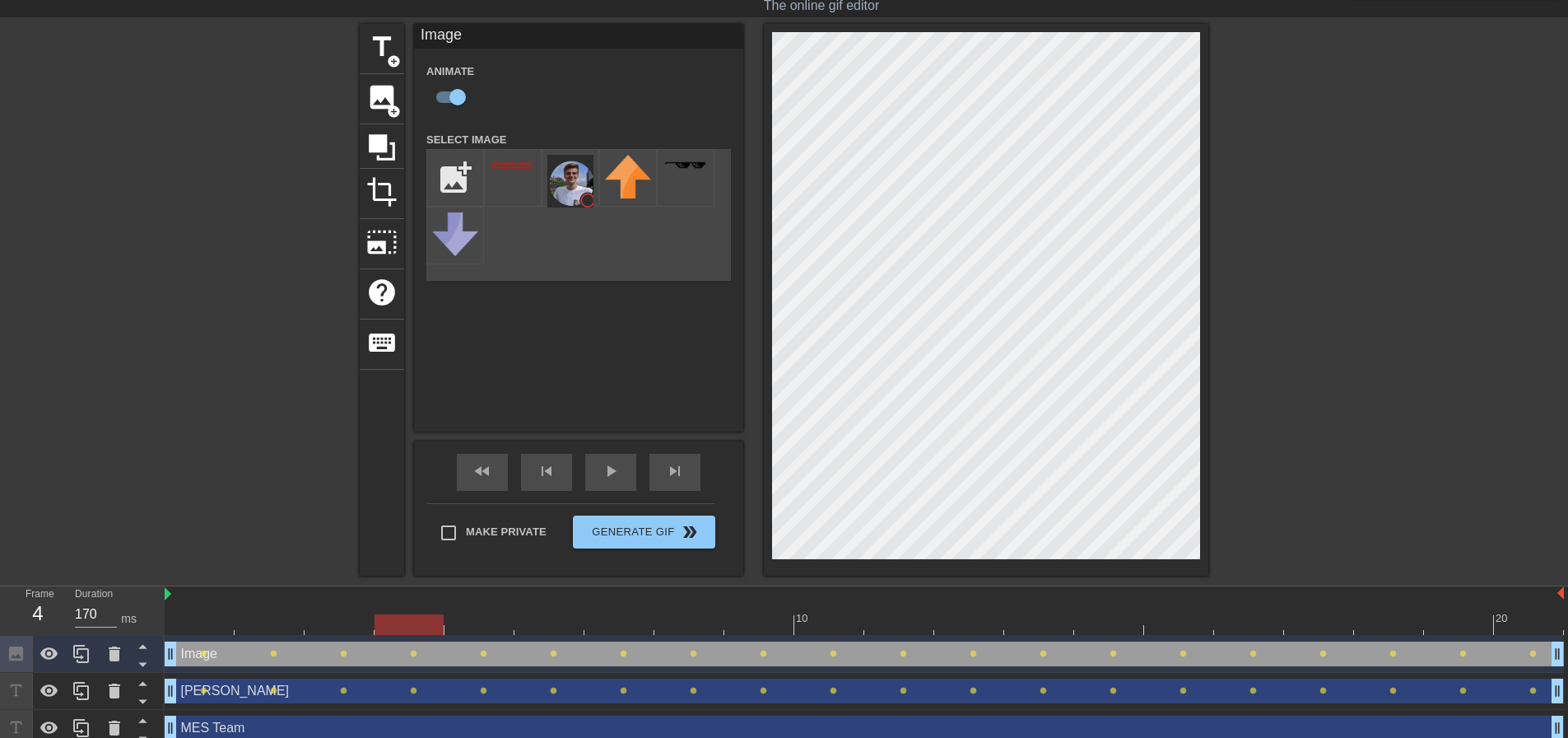
click at [985, 0] on html "menu_book Browse the tutorials! [DOMAIN_NAME] The online gif editor Send Feedba…" at bounding box center [784, 371] width 1568 height 825
click at [335, 627] on div at bounding box center [864, 624] width 1400 height 20
click at [933, 0] on html "menu_book Browse the tutorials! [DOMAIN_NAME] The online gif editor Send Feedba…" at bounding box center [784, 371] width 1568 height 825
click at [293, 628] on div at bounding box center [864, 624] width 1400 height 20
click at [911, 5] on div "menu_book Browse the tutorials! [DOMAIN_NAME] The online gif editor Send Feedba…" at bounding box center [784, 371] width 1568 height 825
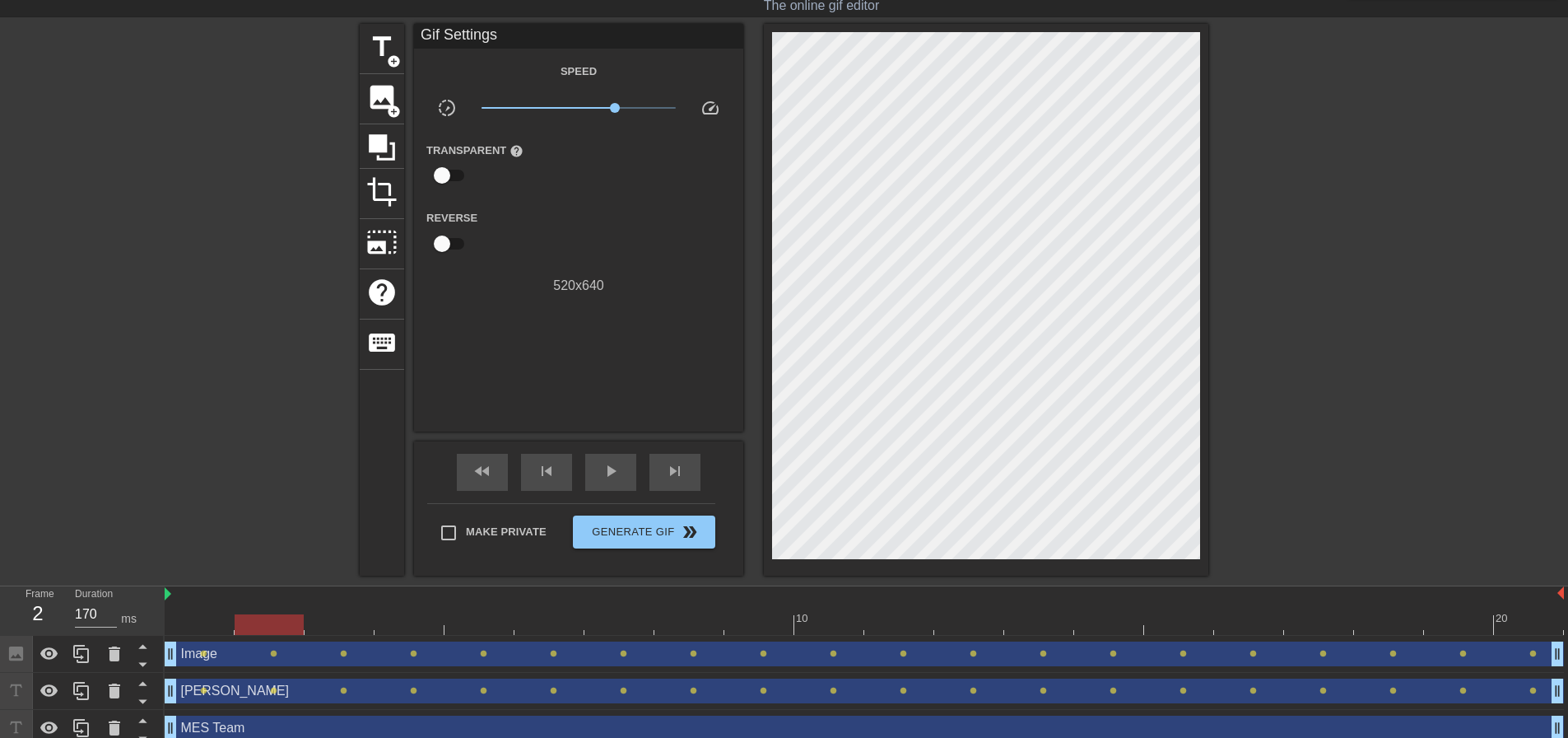
click at [203, 635] on div "10 20" at bounding box center [864, 610] width 1400 height 49
click at [203, 625] on div at bounding box center [864, 624] width 1400 height 20
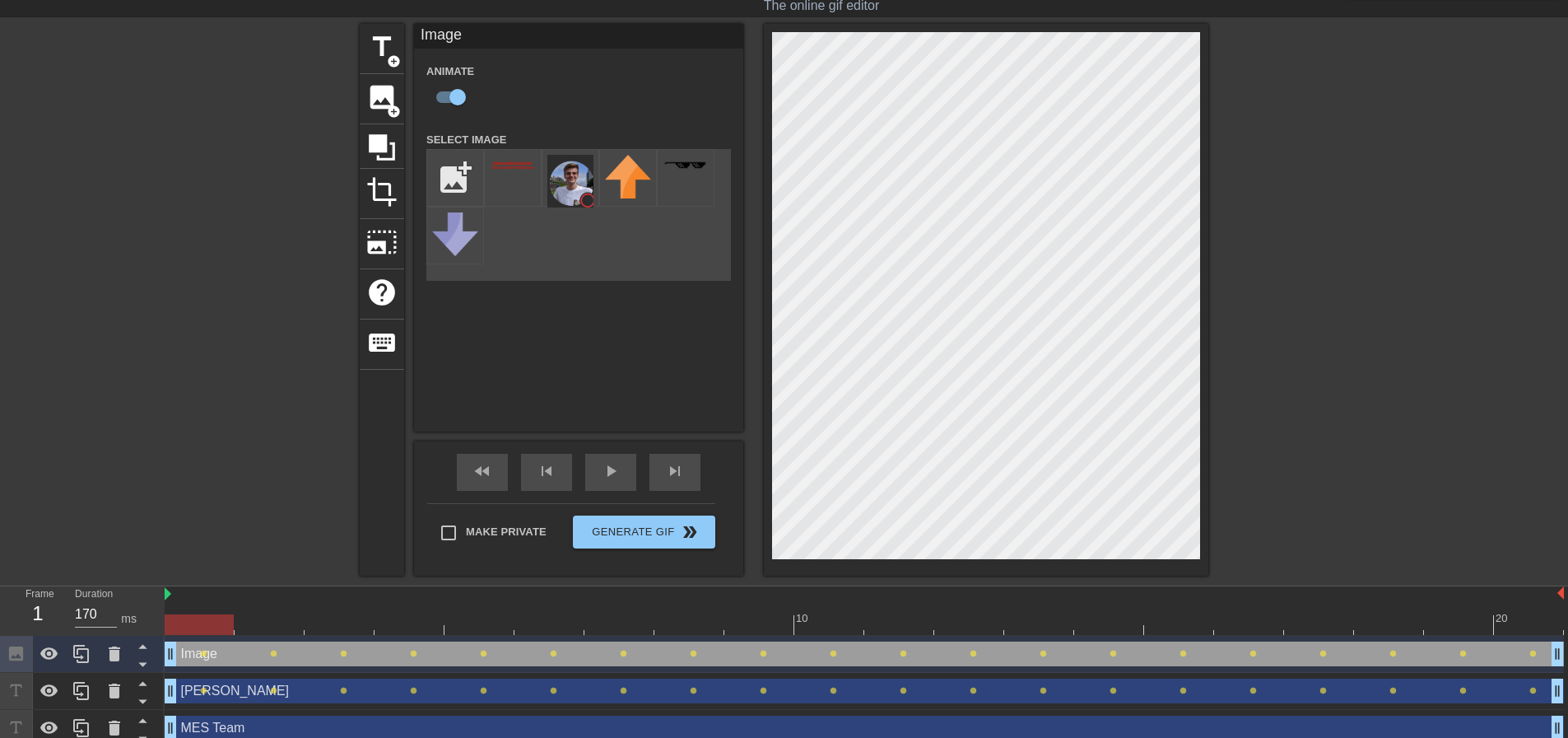
click at [910, 2] on div "menu_book Browse the tutorials! [DOMAIN_NAME] The online gif editor Send Feedba…" at bounding box center [784, 371] width 1568 height 825
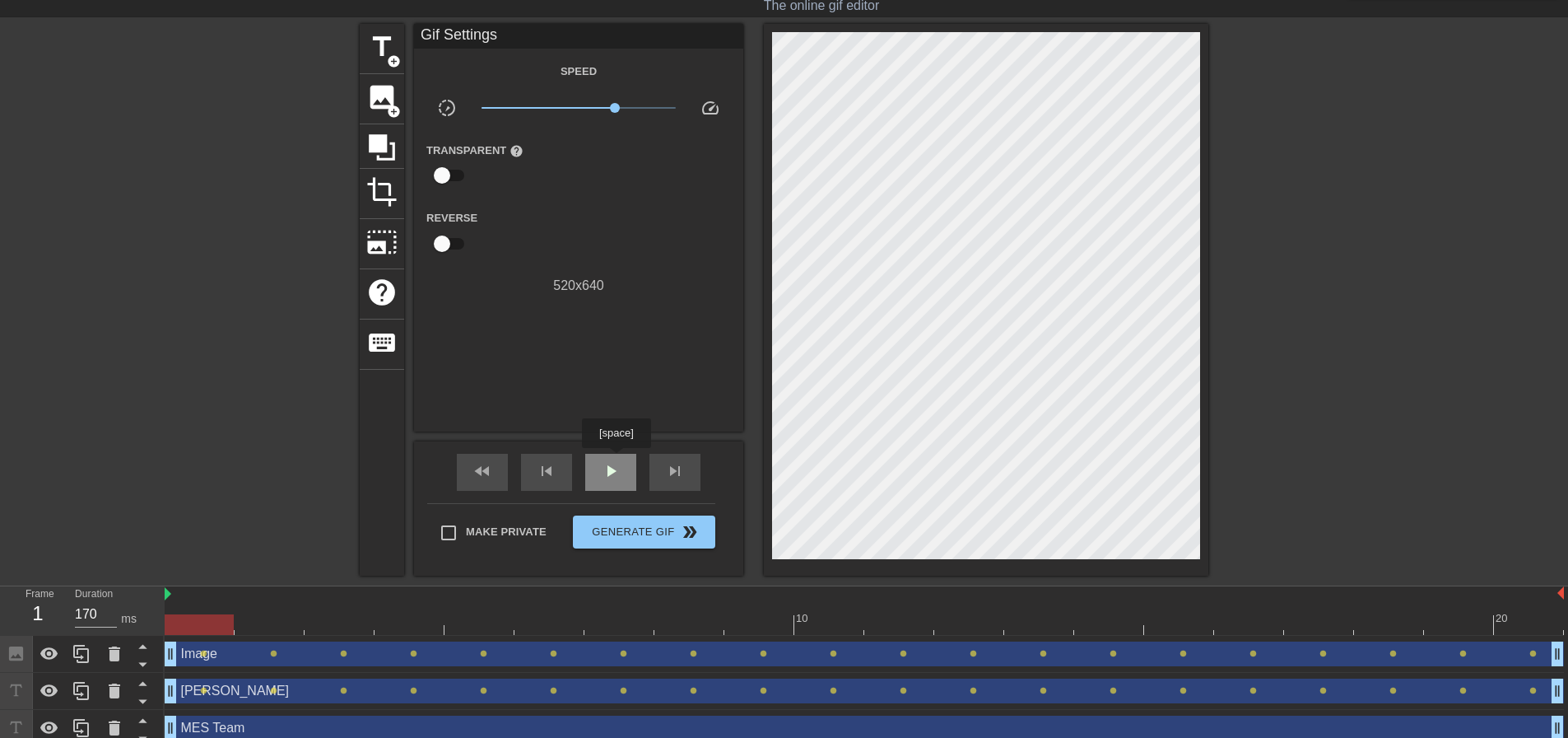
click at [616, 459] on div "play_arrow" at bounding box center [611, 473] width 51 height 37
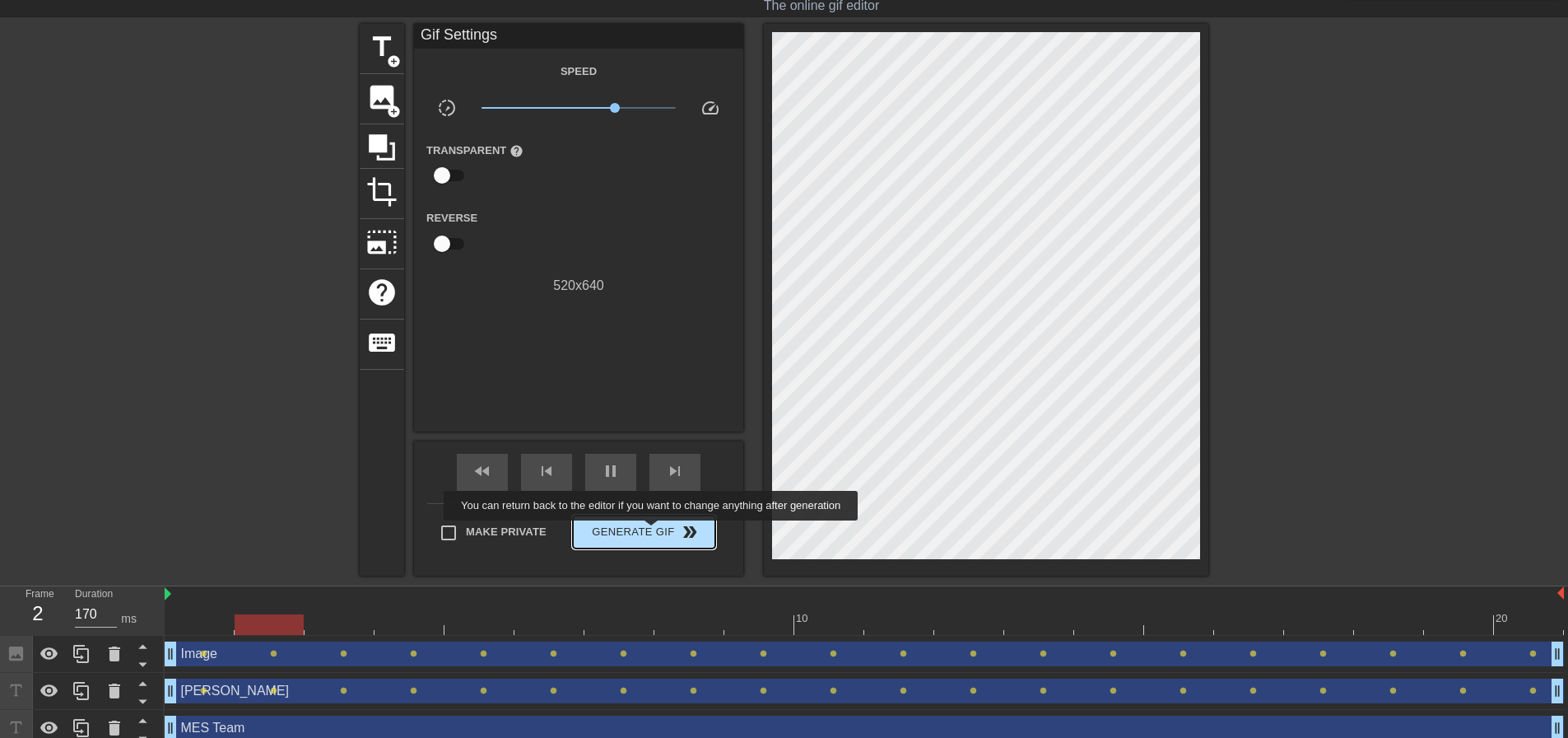
click at [651, 535] on span "Generate Gif double_arrow" at bounding box center [644, 532] width 129 height 19
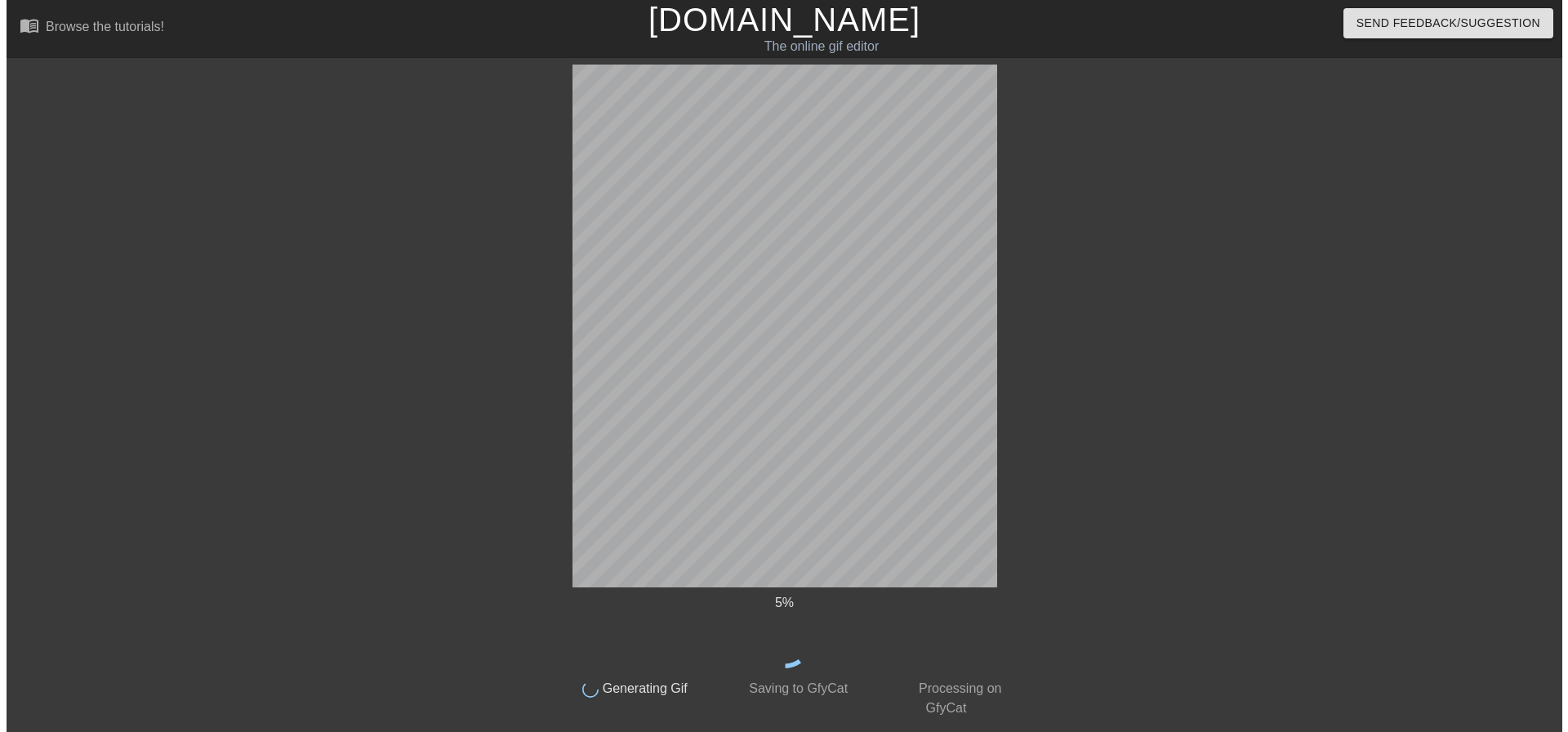
scroll to position [0, 0]
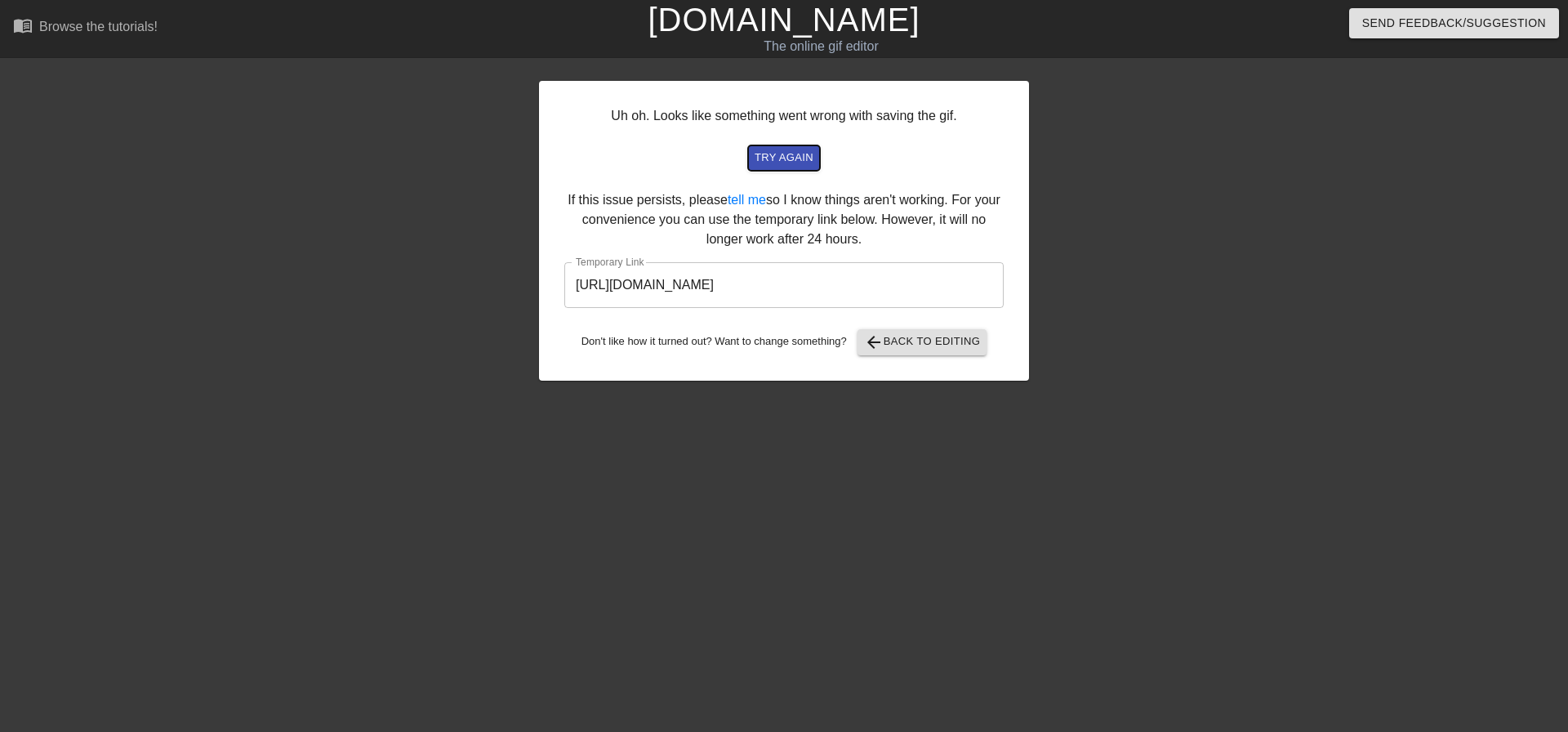
click at [799, 159] on span "try again" at bounding box center [784, 159] width 59 height 19
click at [880, 281] on input "[URL][DOMAIN_NAME]" at bounding box center [784, 285] width 439 height 46
